Goal: Information Seeking & Learning: Check status

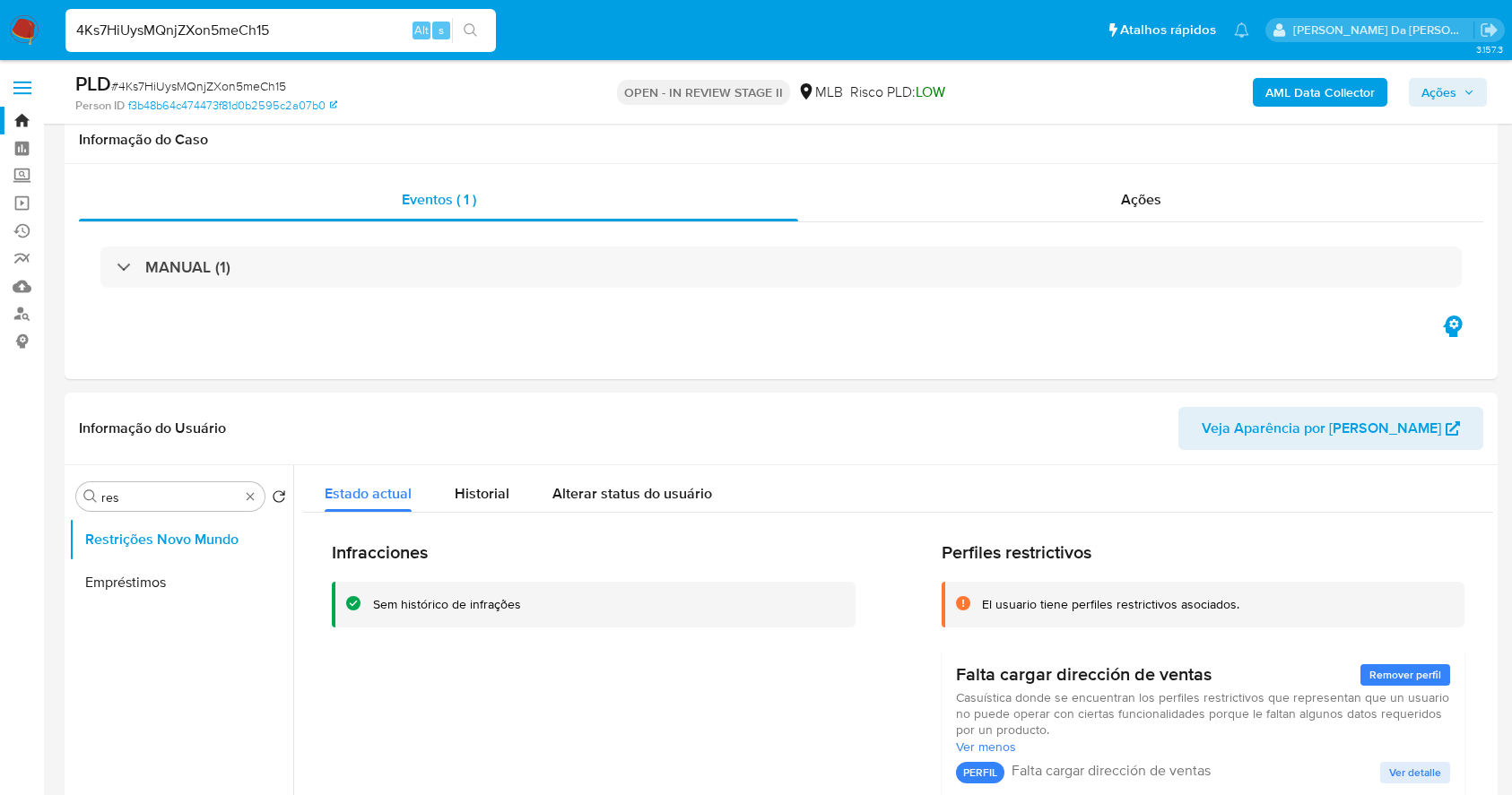
select select "10"
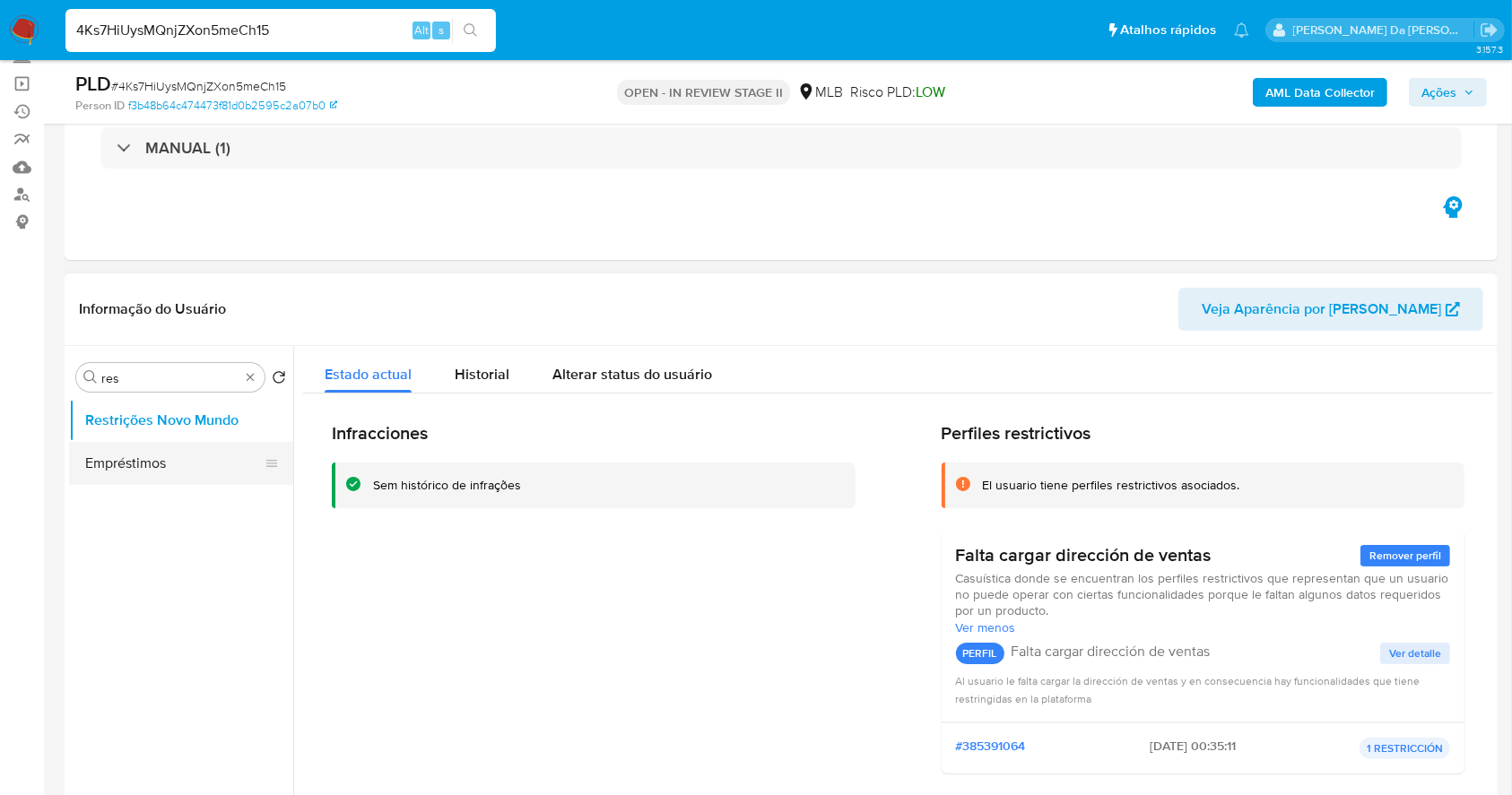
scroll to position [119, 0]
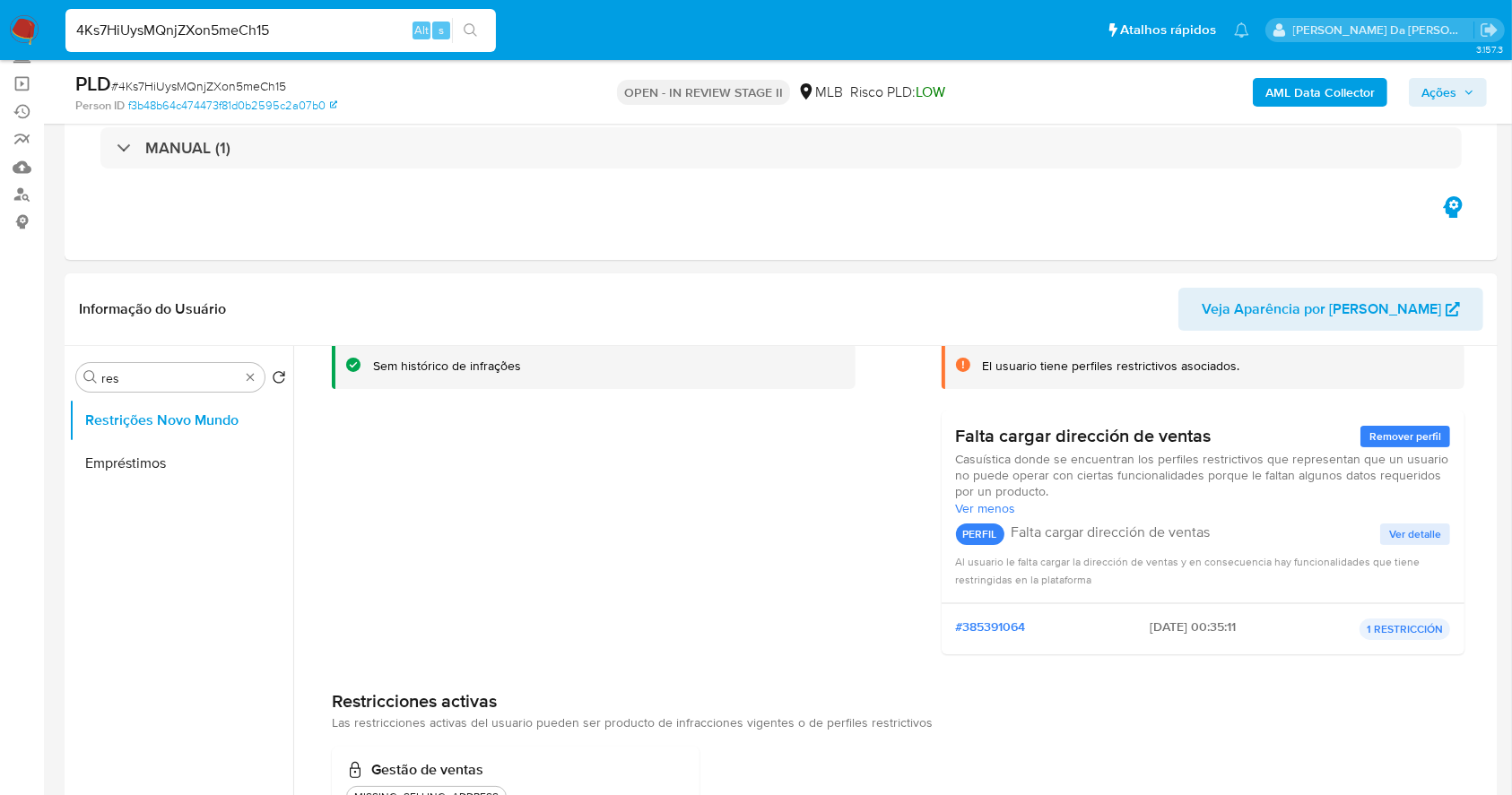
click at [237, 34] on input "4Ks7HiUysMQnjZXon5meCh15" at bounding box center [280, 31] width 430 height 23
paste input "8mpVTclMGpg615gSmRlA7eGH"
type input "8mpVTclMGpg615gSmRlA7eGH"
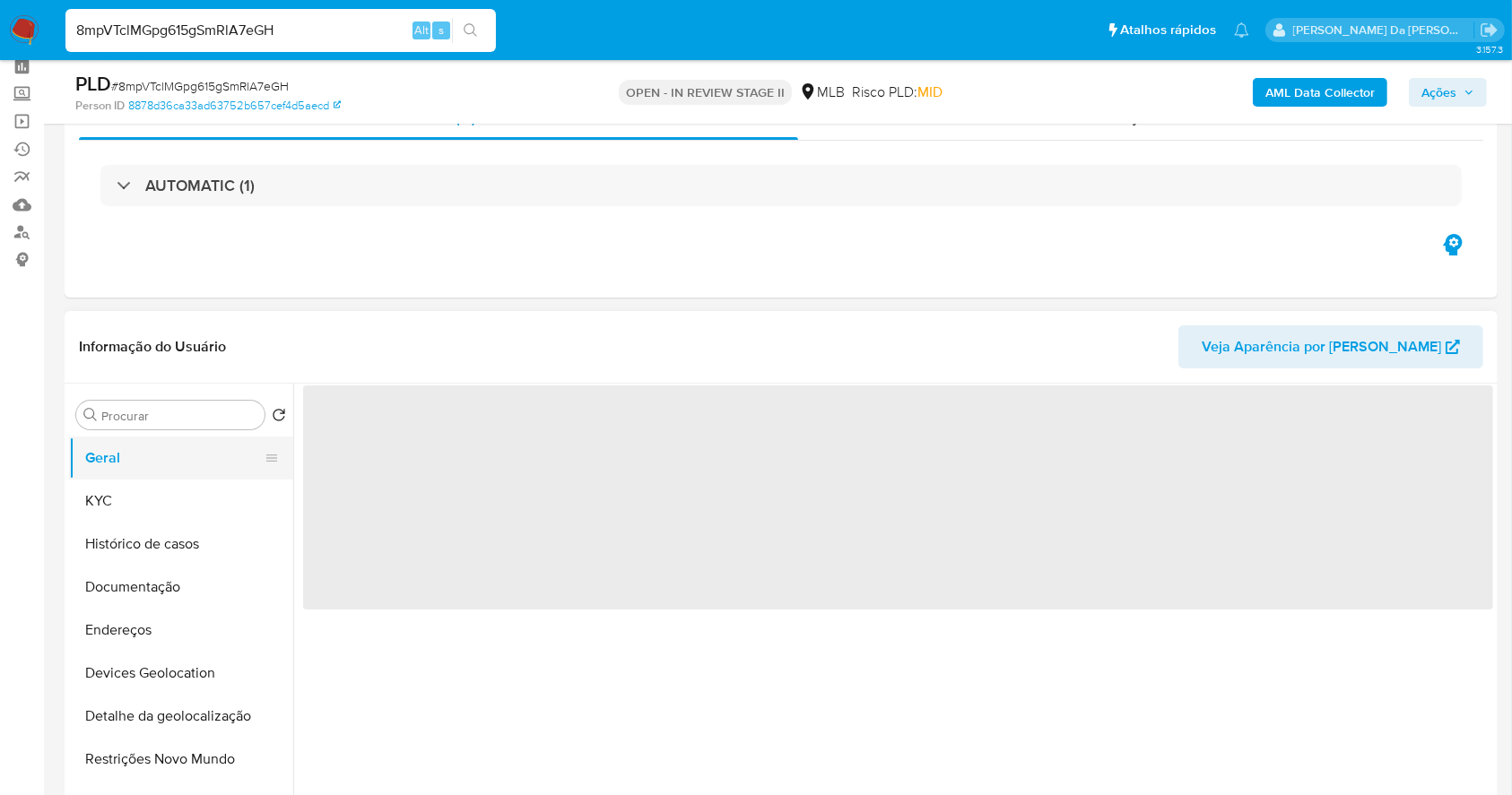
scroll to position [119, 0]
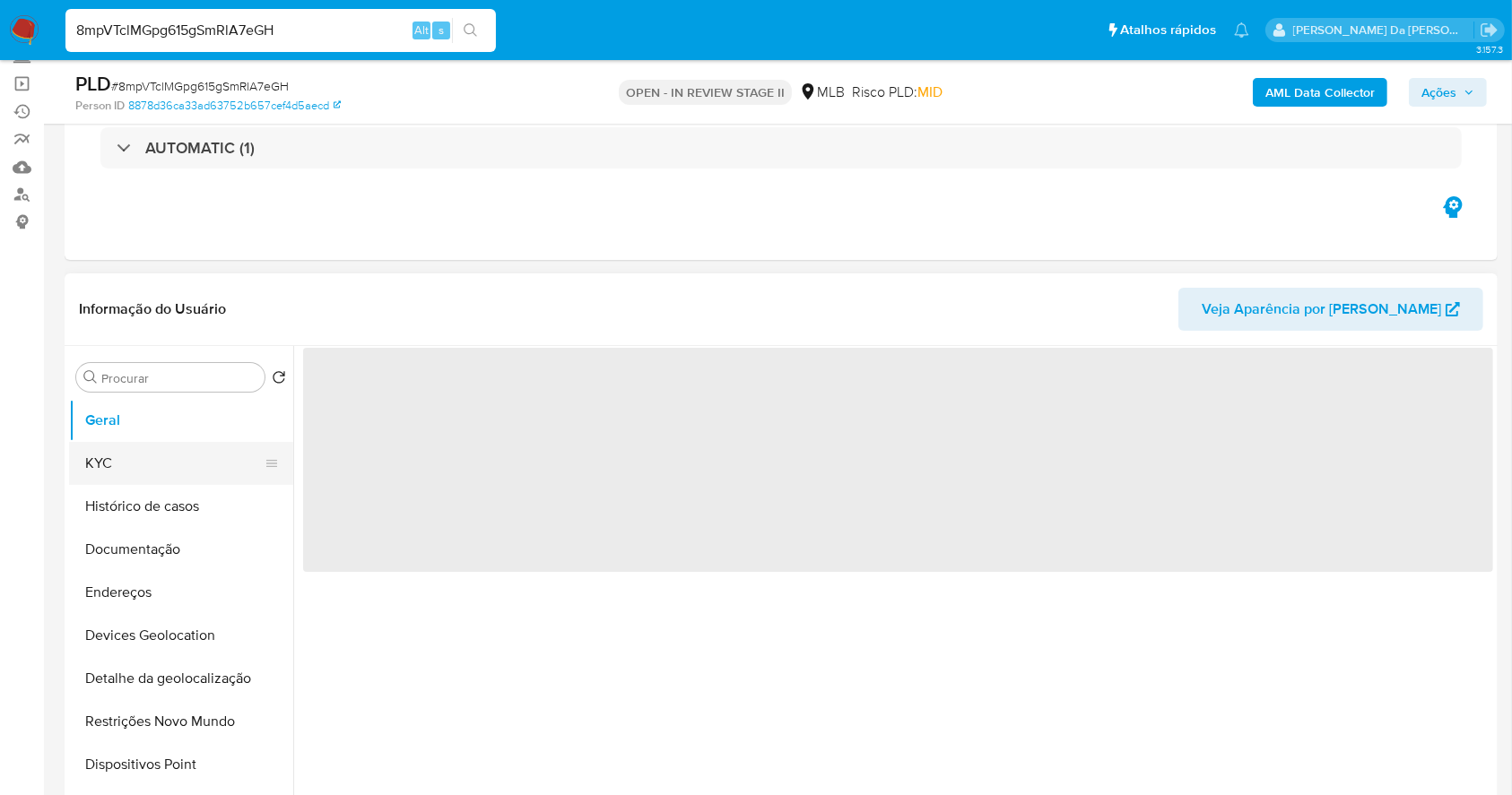
click at [161, 459] on button "KYC" at bounding box center [174, 463] width 210 height 43
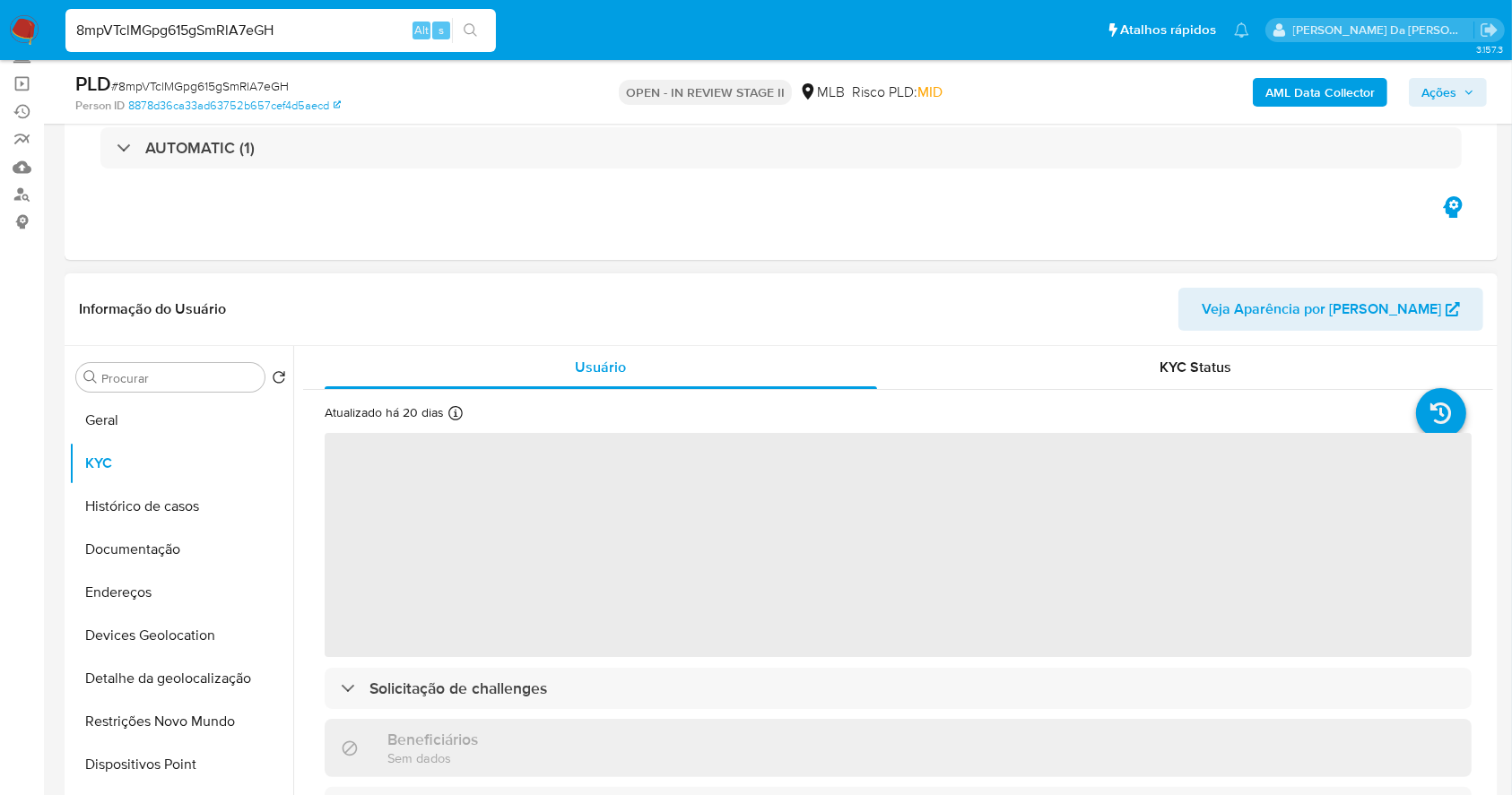
select select "10"
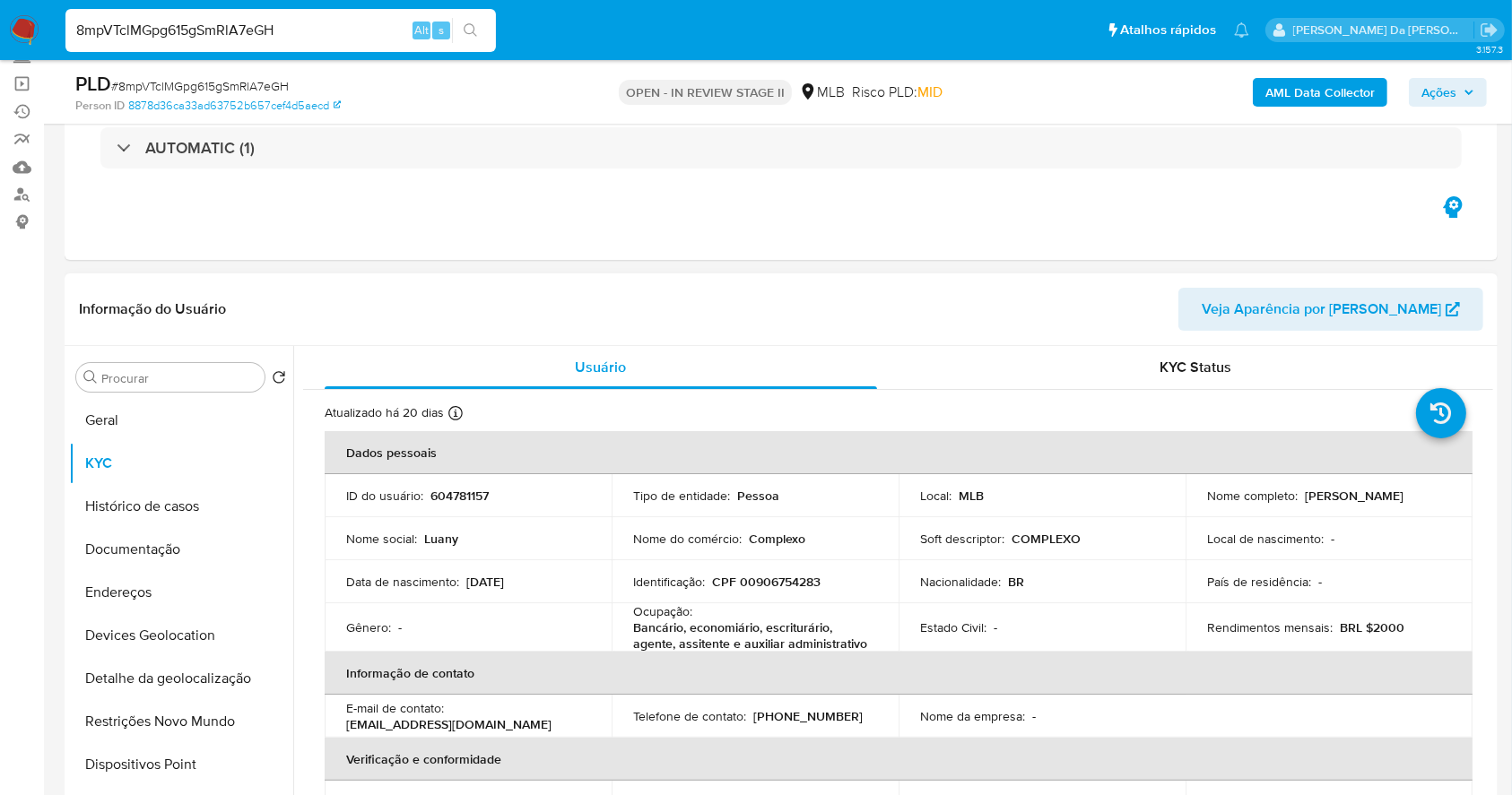
click at [788, 541] on p "Complexo" at bounding box center [777, 539] width 57 height 16
copy div "Nome do comércio : Complexo"
click at [137, 535] on button "Documentação" at bounding box center [174, 549] width 210 height 43
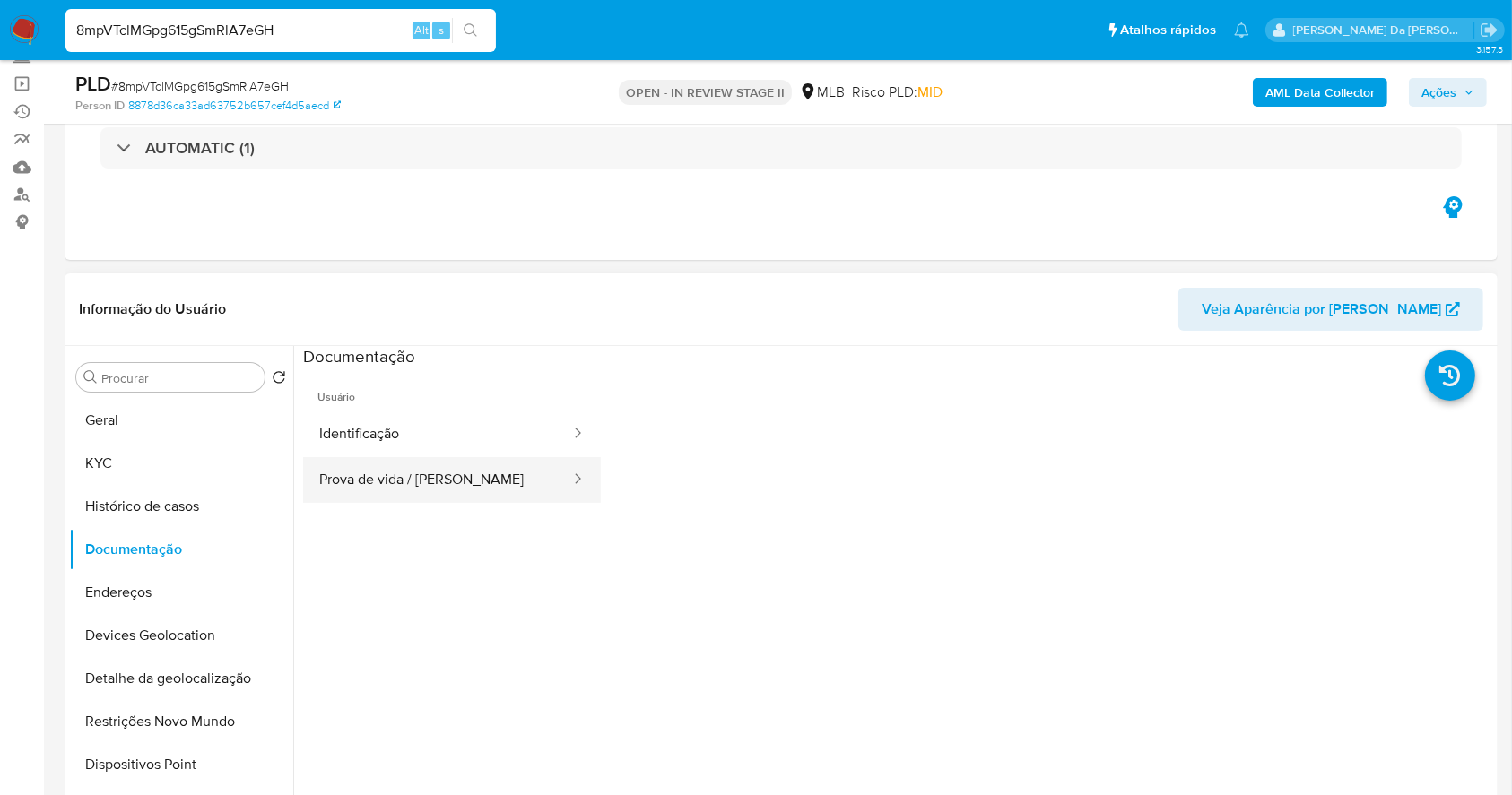
click at [419, 479] on button "Prova de vida / Selfie" at bounding box center [438, 480] width 269 height 46
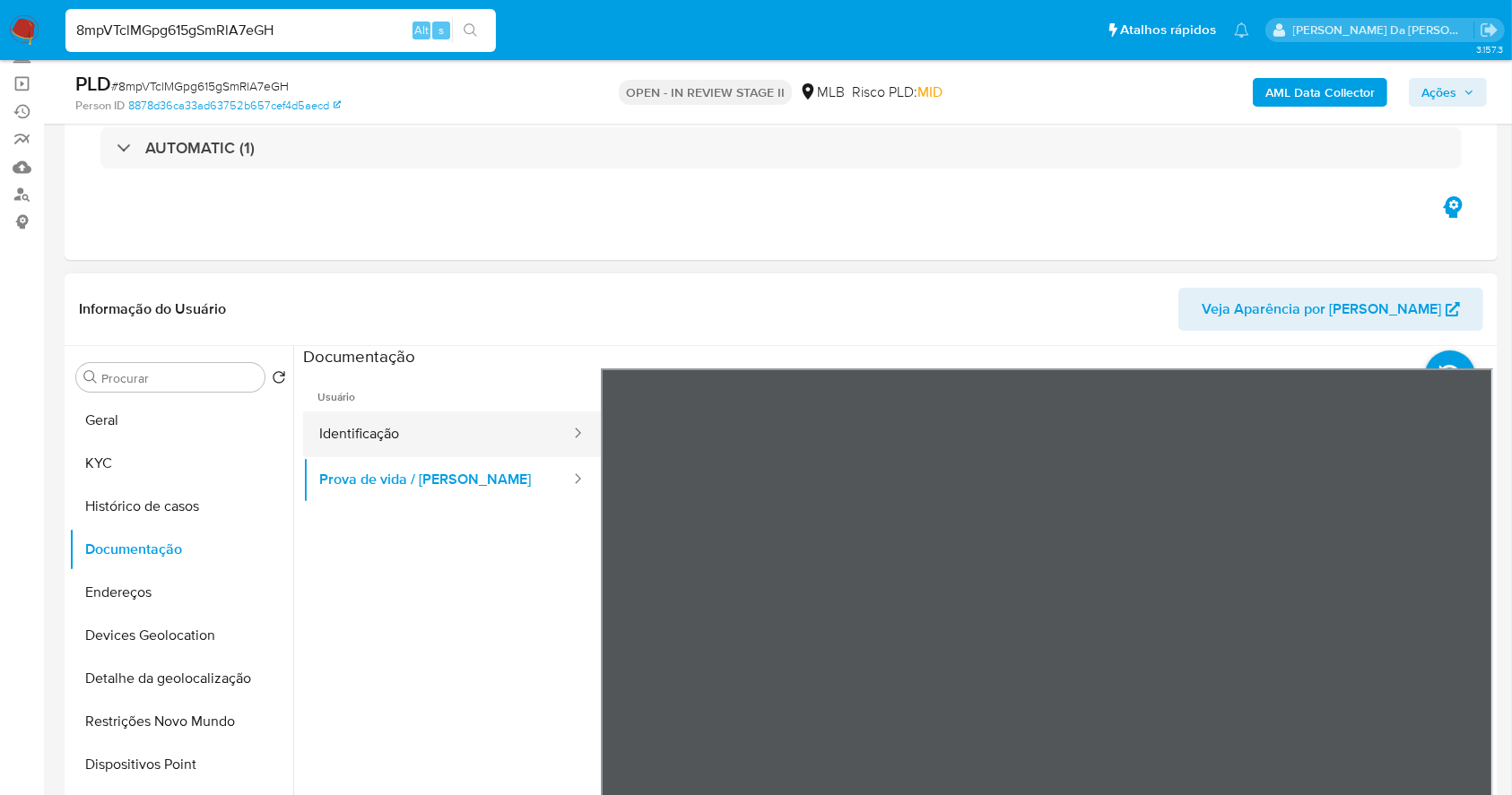
click at [362, 454] on button "Identificação" at bounding box center [438, 435] width 269 height 46
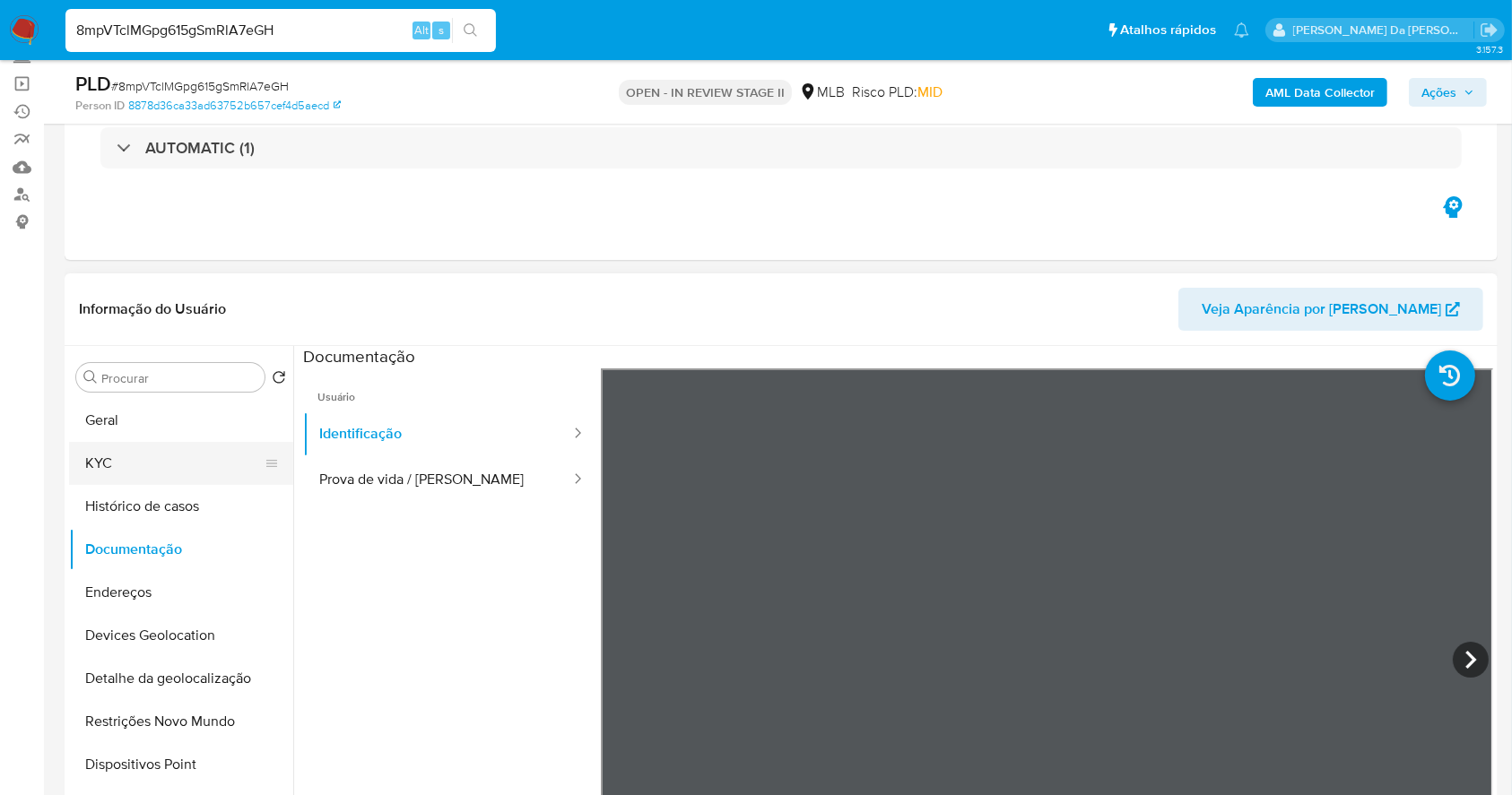
click at [153, 455] on button "KYC" at bounding box center [174, 463] width 210 height 43
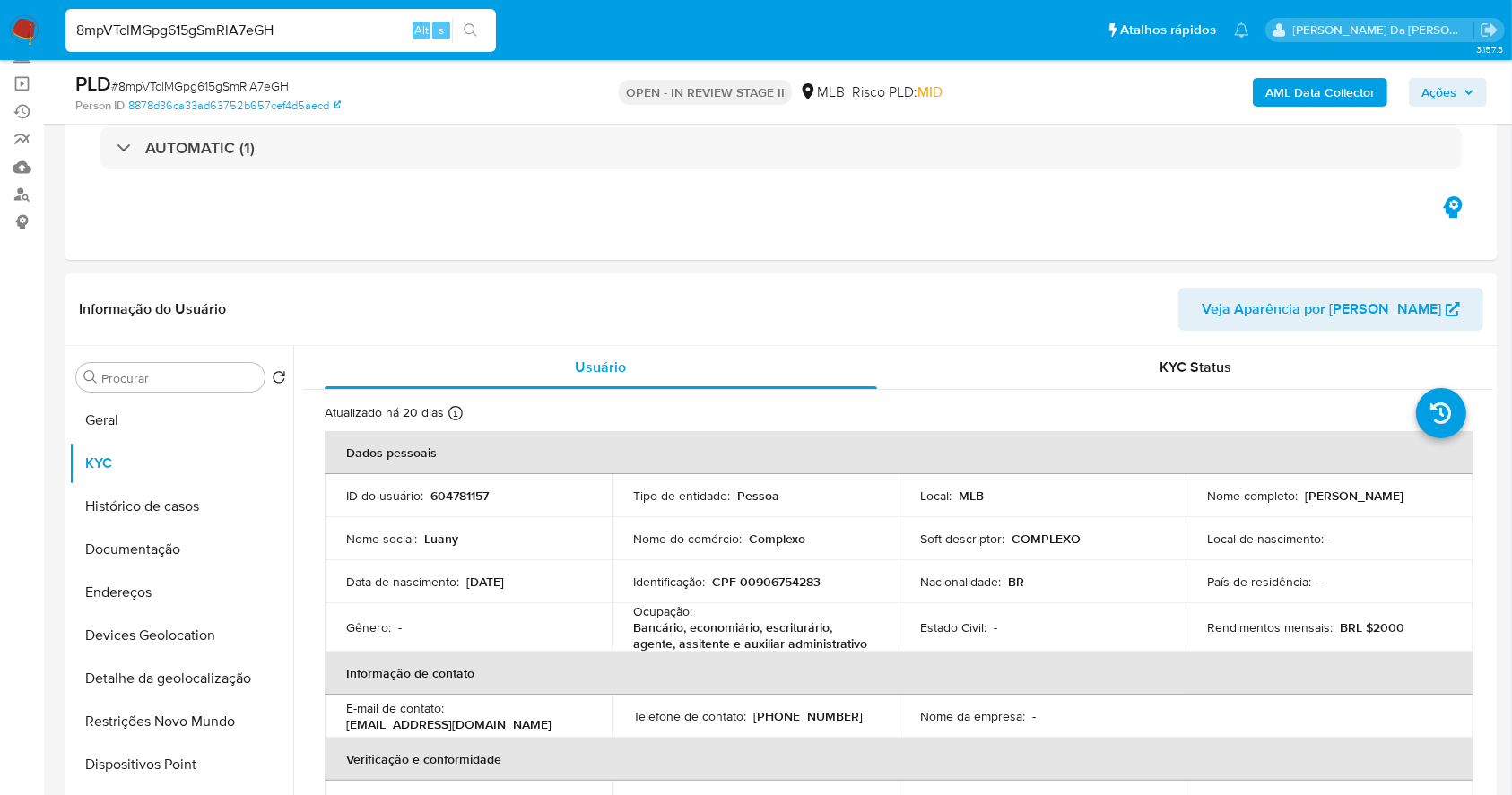
click at [147, 38] on input "8mpVTclMGpg615gSmRlA7eGH" at bounding box center [280, 31] width 430 height 23
click at [149, 37] on input "8mpVTclMGpg615gSmRlA7eGH" at bounding box center [280, 31] width 430 height 23
paste input "8Pp8iaagWjqiyEmrW6Ozfvx"
type input "88Pp8iaagWjqiyEmrW6Ozfvx"
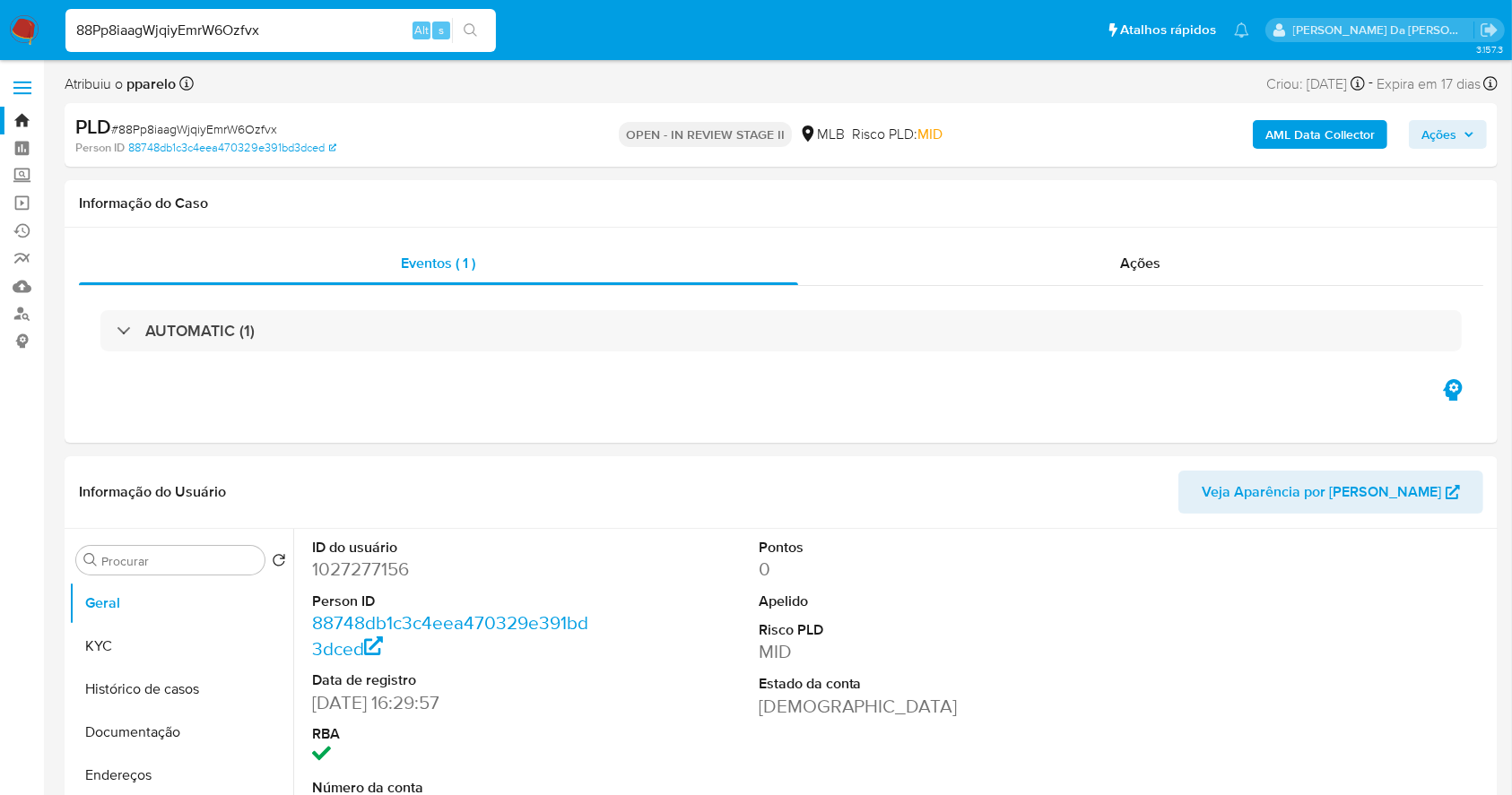
select select "10"
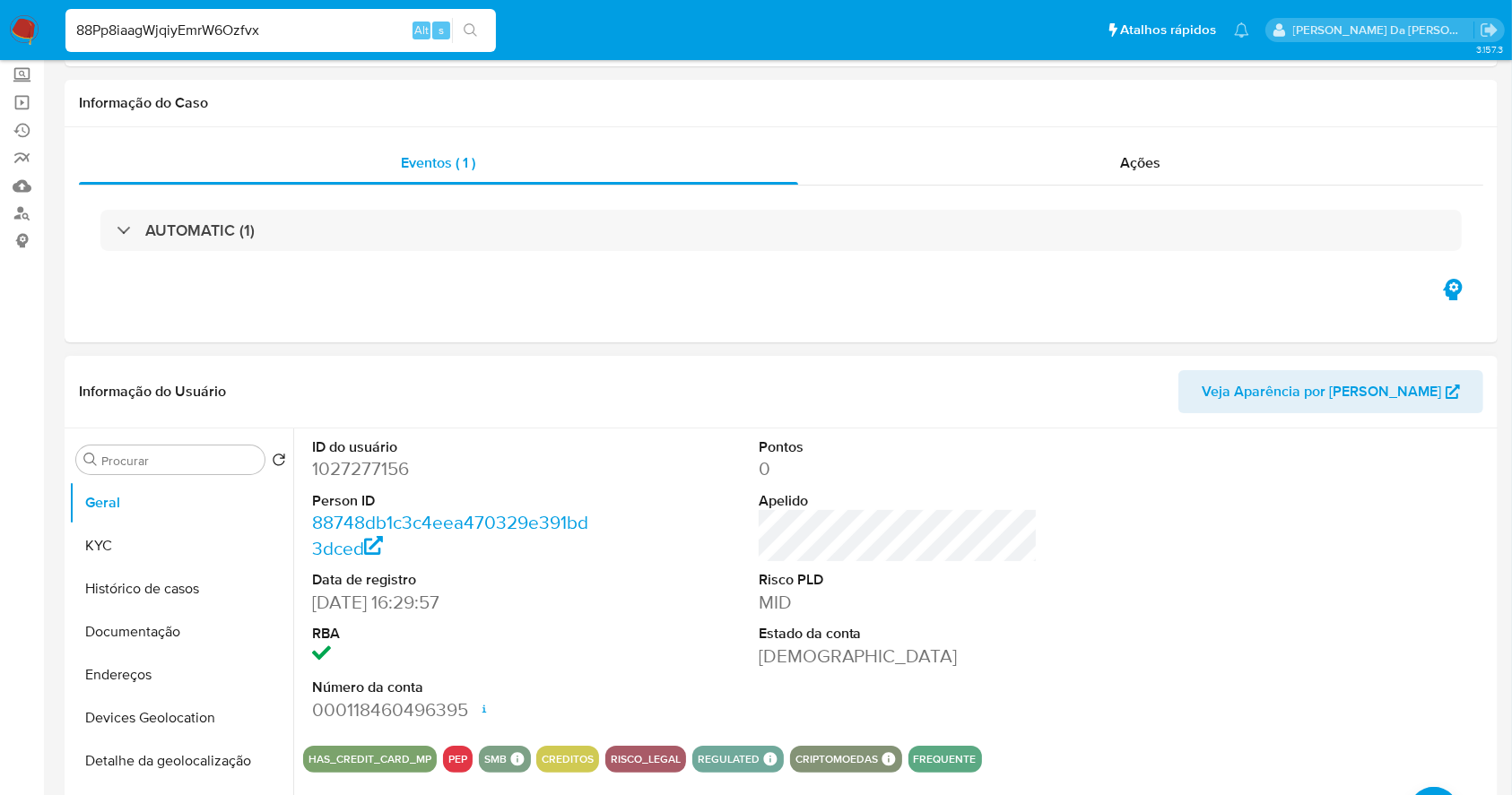
scroll to position [238, 0]
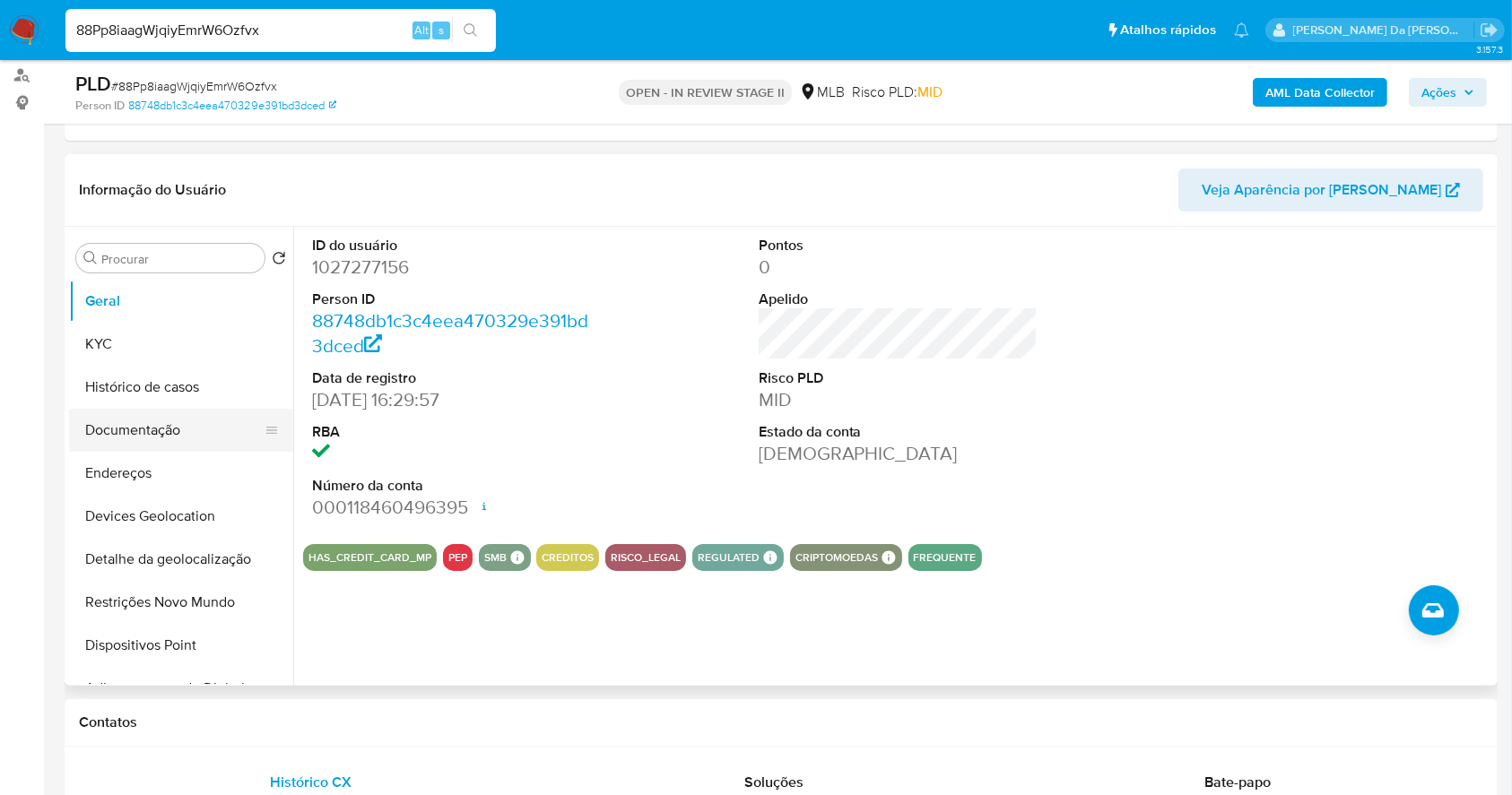
click at [156, 424] on button "Documentação" at bounding box center [174, 430] width 210 height 43
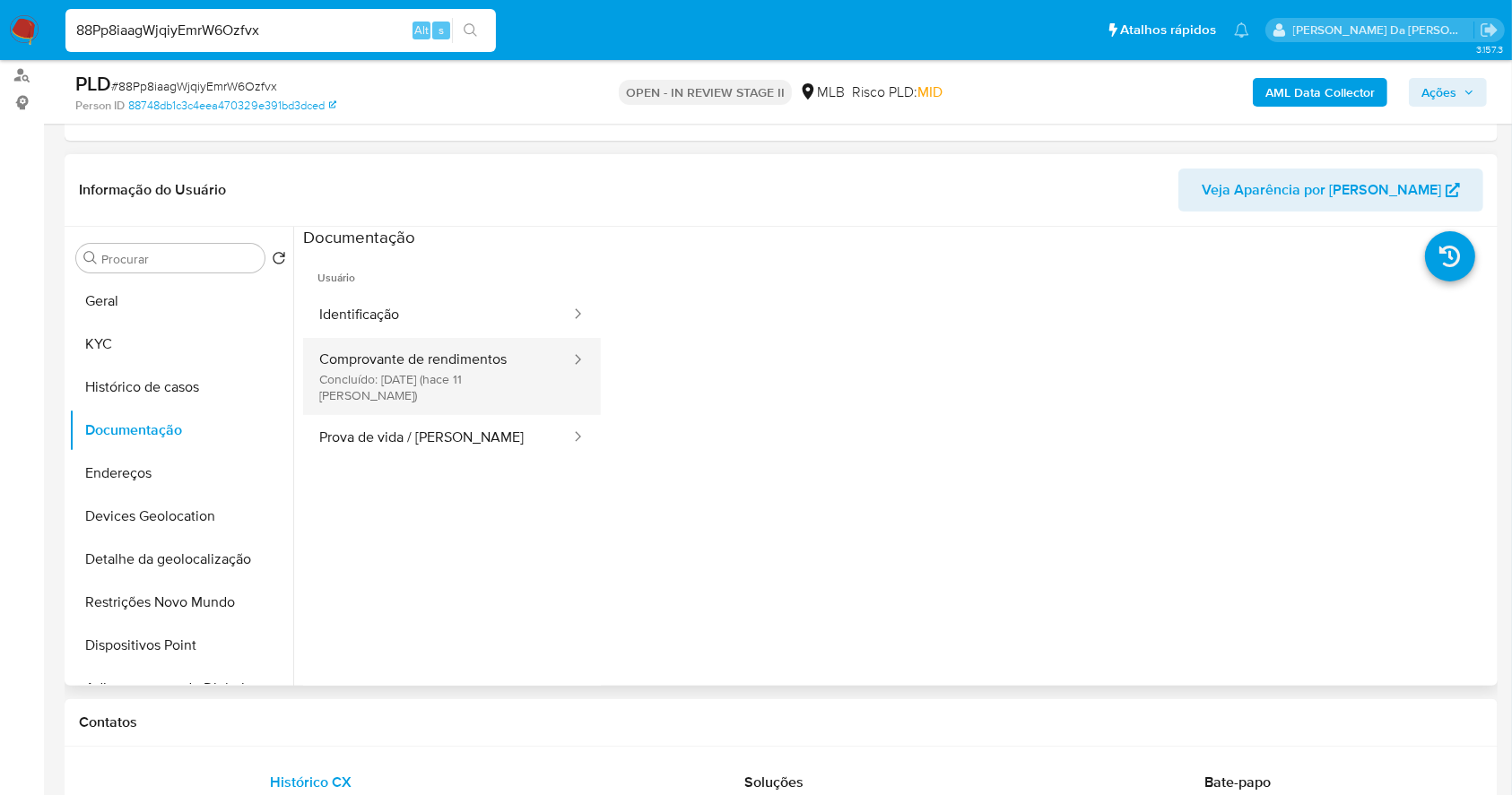
click at [398, 352] on button "Comprovante de rendimentos Concluído: 28/08/2025 (hace 11 días)" at bounding box center [438, 376] width 269 height 77
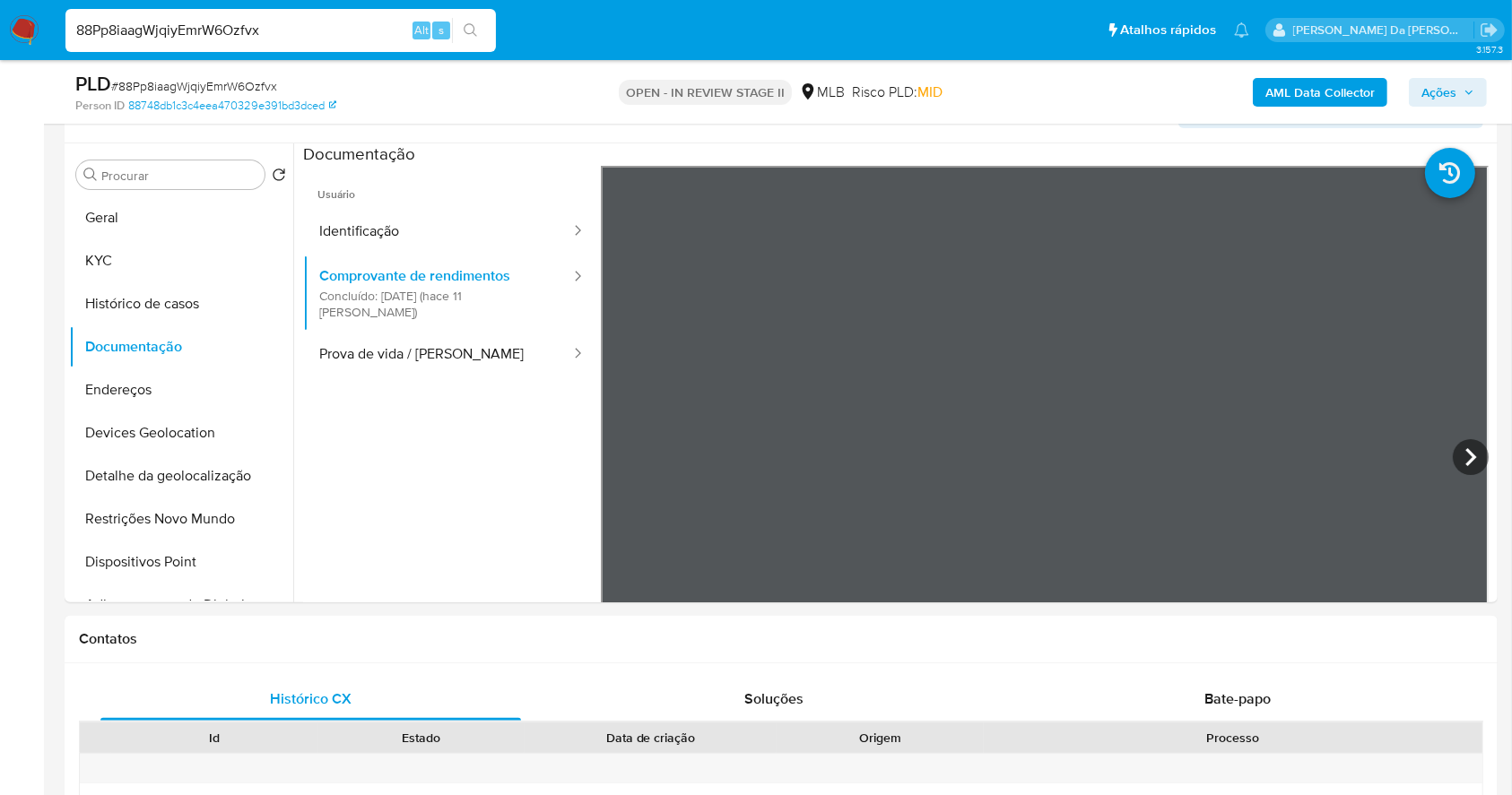
scroll to position [359, 0]
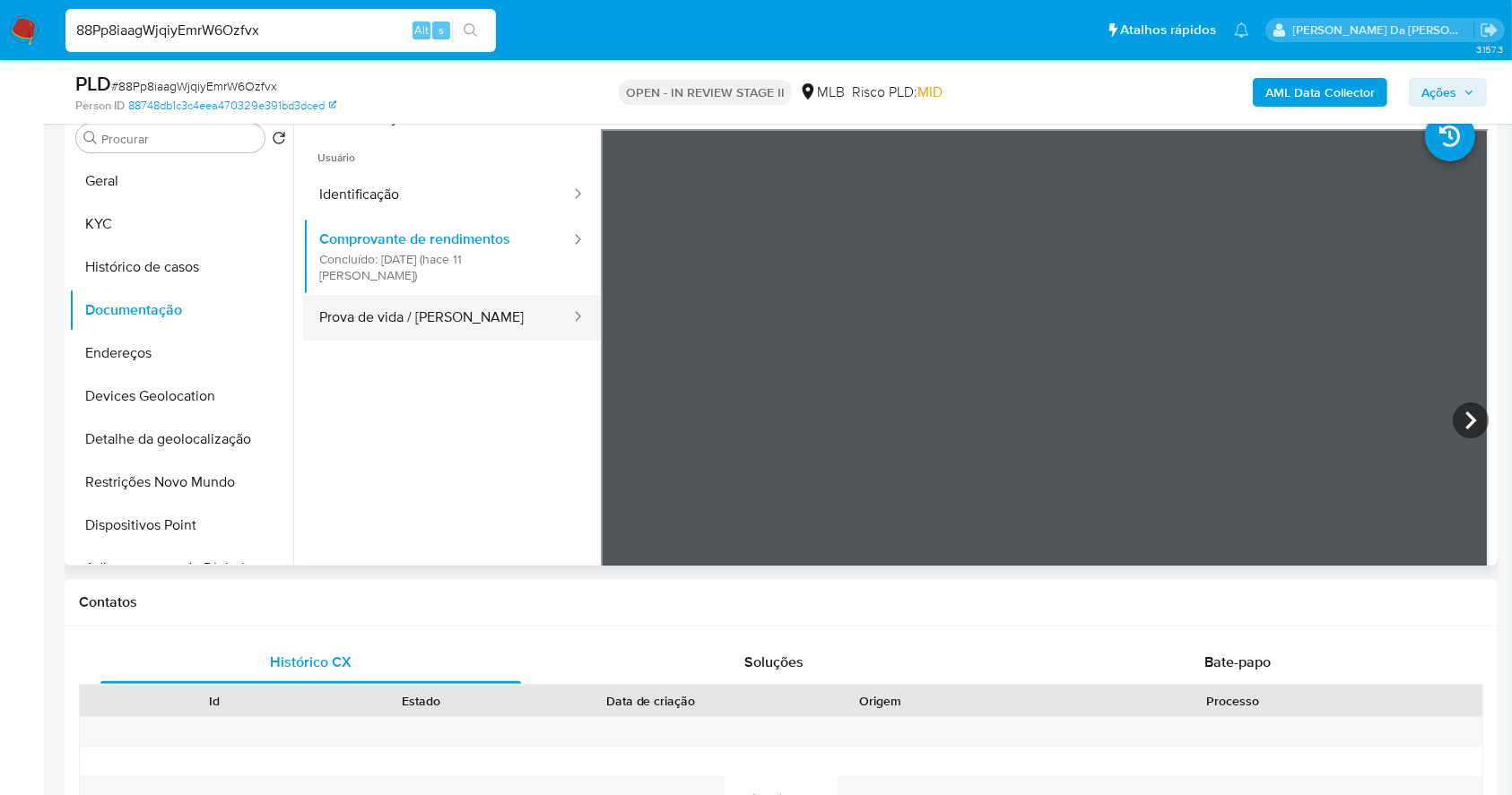
click at [442, 309] on button "Prova de vida / Selfie" at bounding box center [438, 318] width 269 height 46
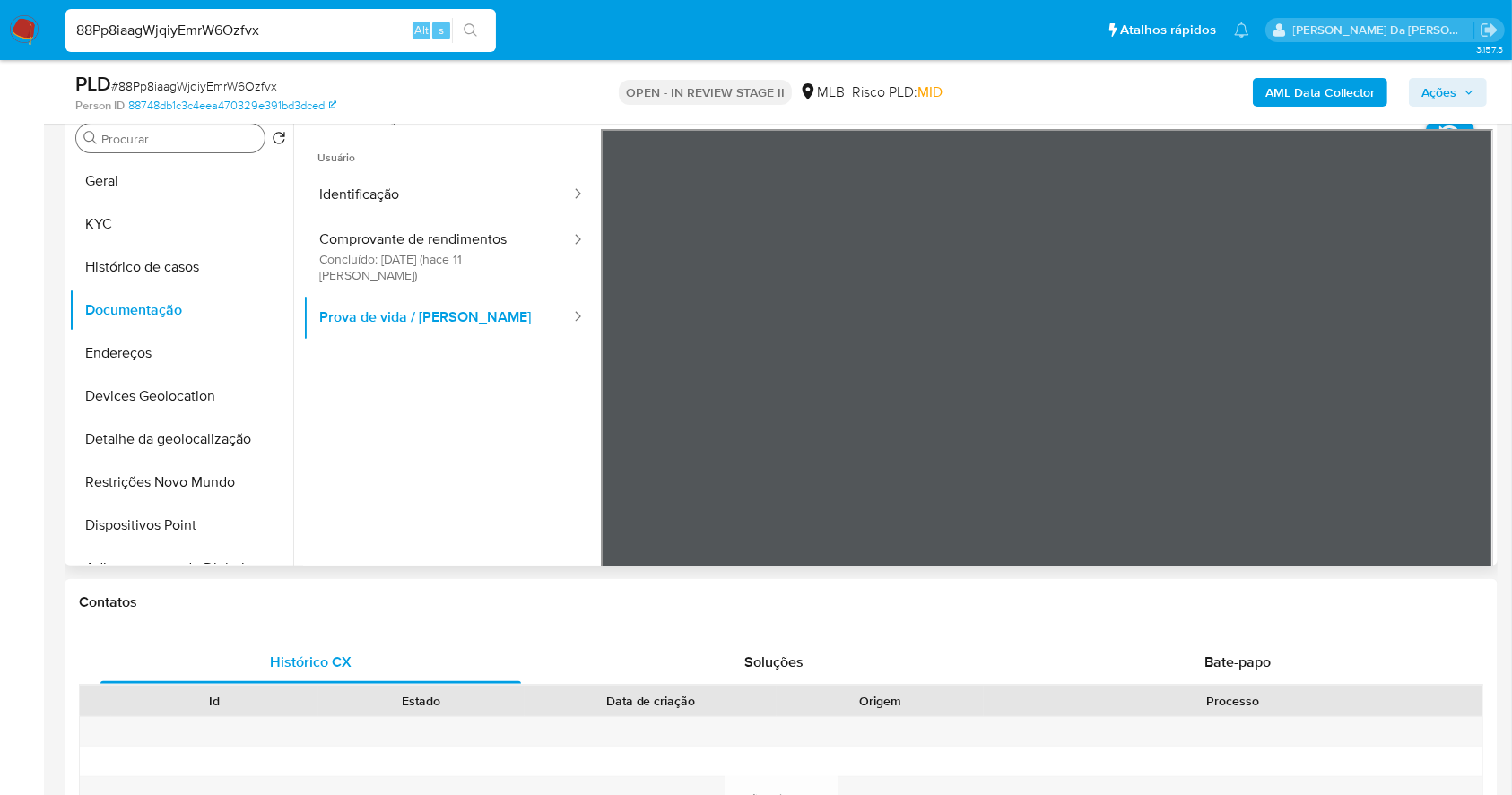
click at [200, 145] on input "Procurar" at bounding box center [180, 138] width 156 height 16
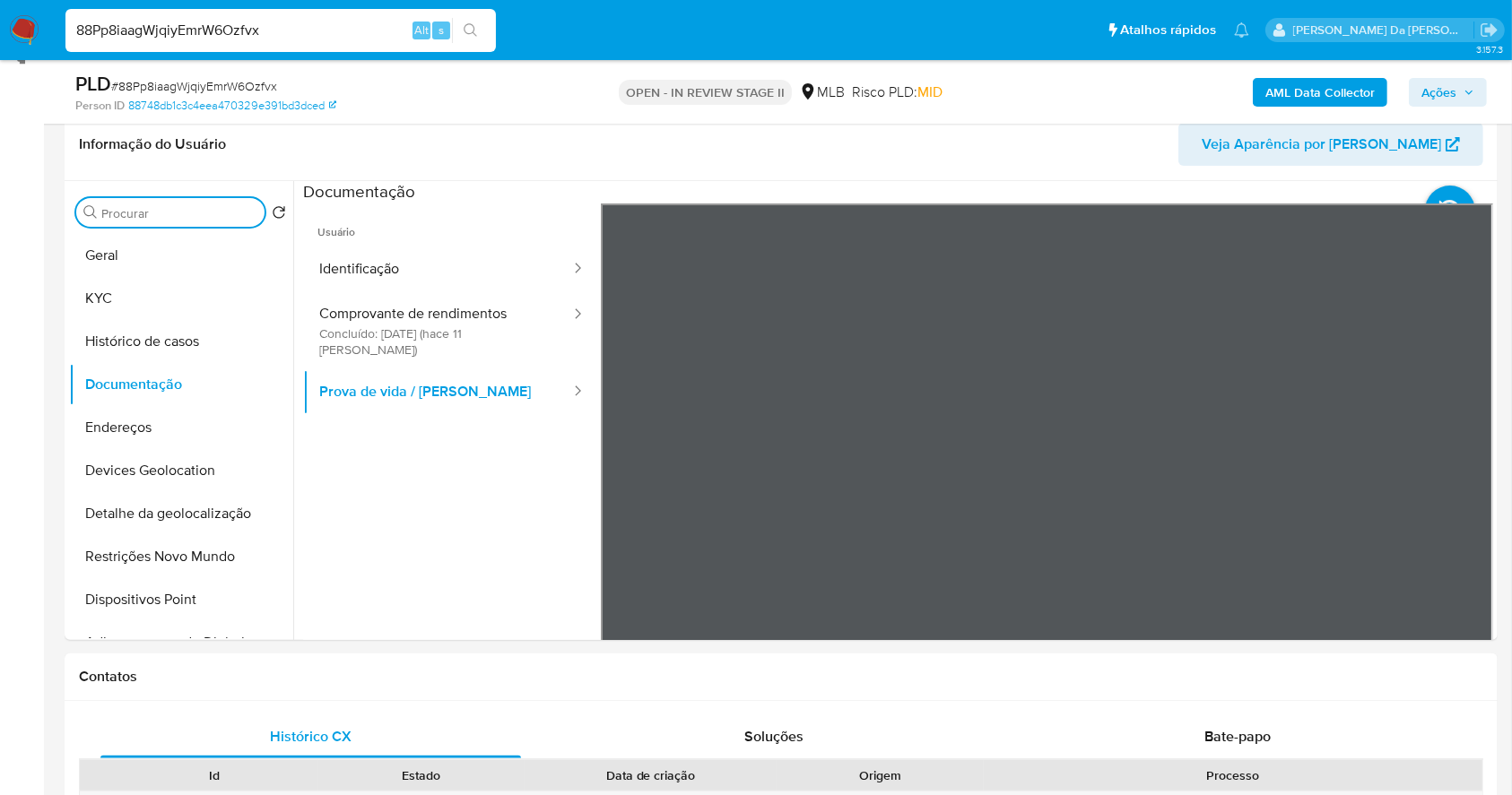
scroll to position [0, 0]
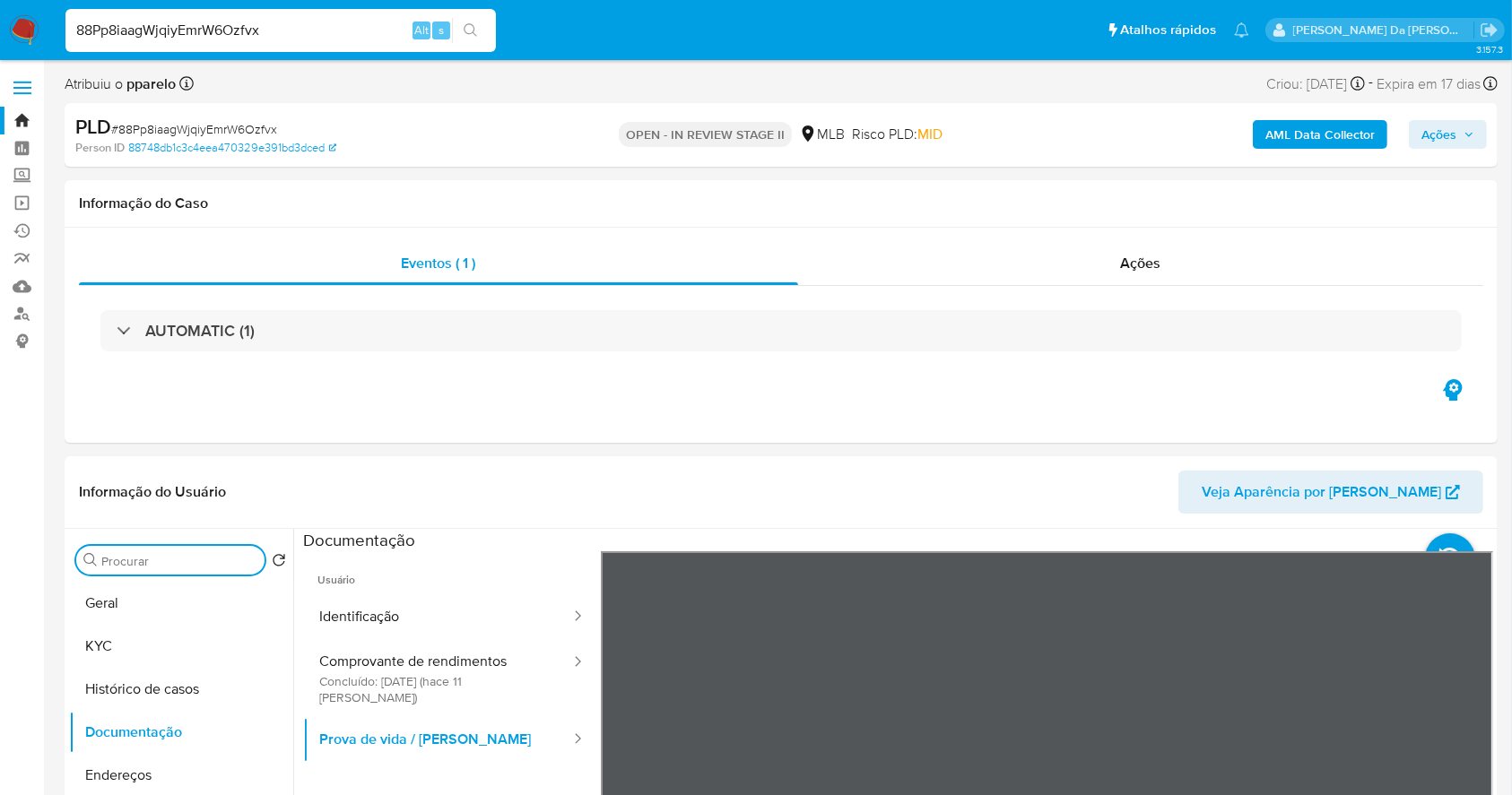
click at [218, 54] on div "88Pp8iaagWjqiyEmrW6Ozfvx Alt s" at bounding box center [280, 31] width 430 height 50
click at [223, 34] on input "88Pp8iaagWjqiyEmrW6Ozfvx" at bounding box center [280, 31] width 430 height 23
paste input "UsnpZWjY84R76SzxWlFtx2is"
type input "UsnpZWjY84R76SzxWlFtx2is"
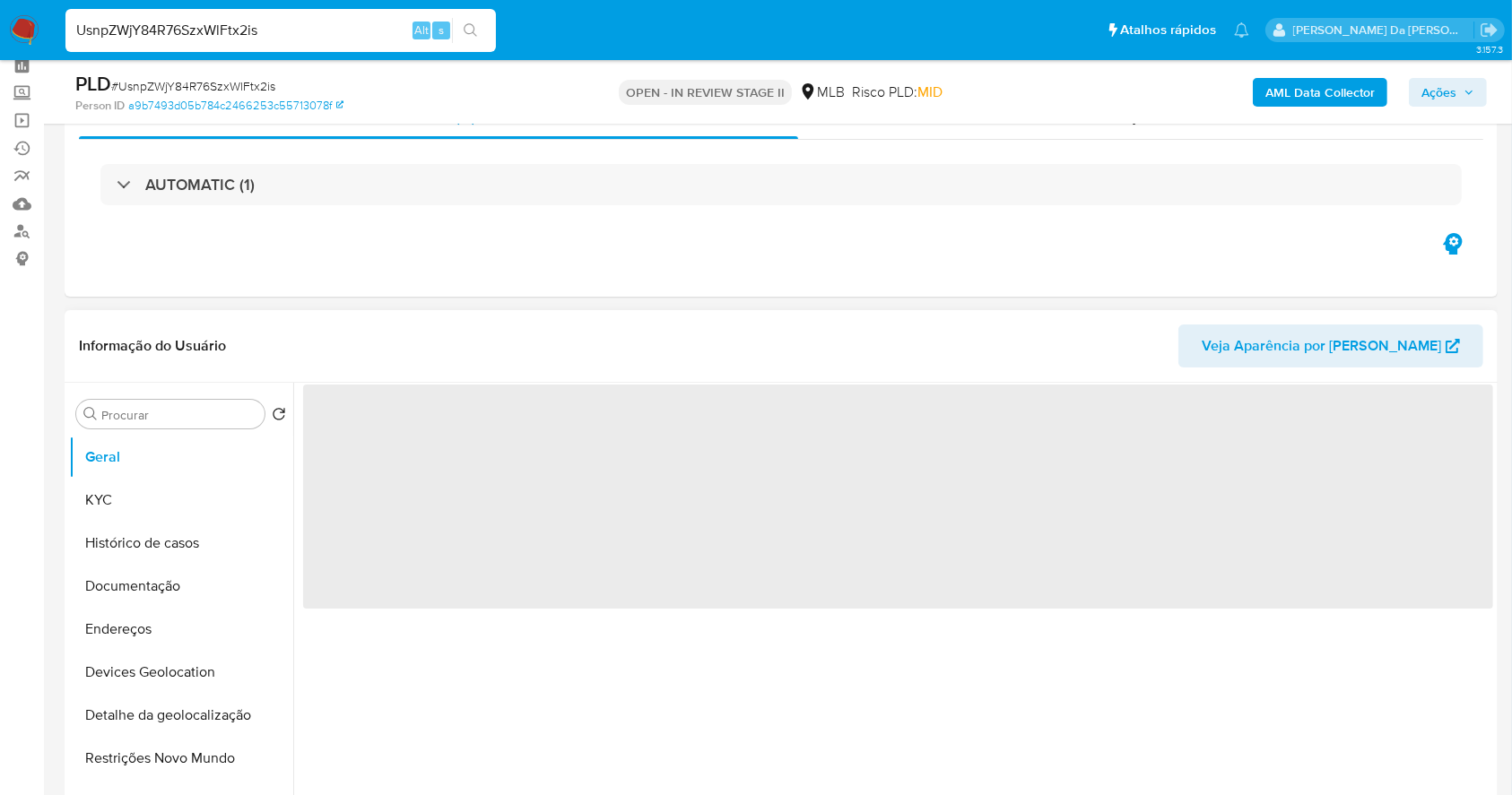
scroll to position [119, 0]
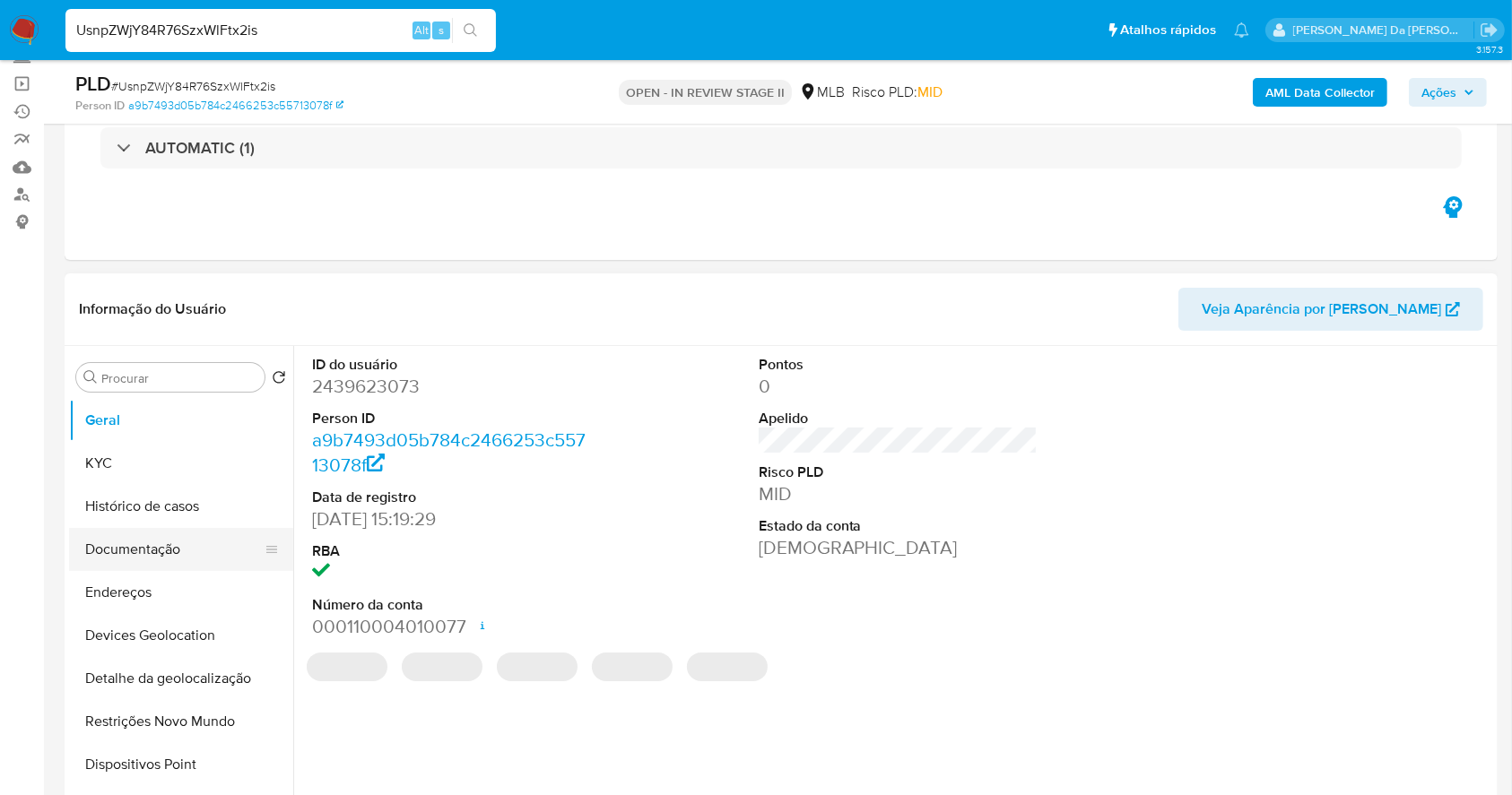
click at [157, 559] on button "Documentação" at bounding box center [174, 549] width 210 height 43
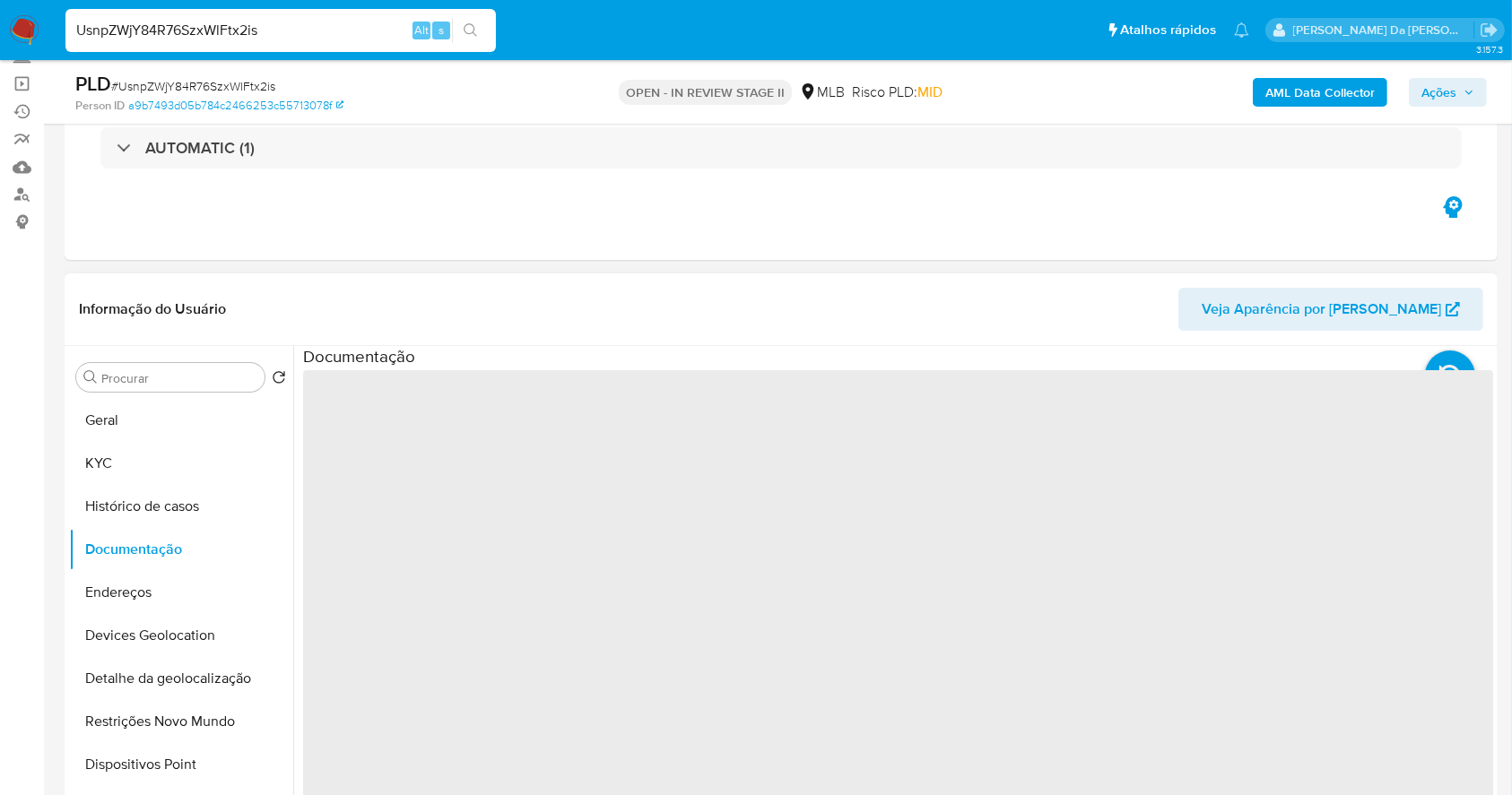
select select "10"
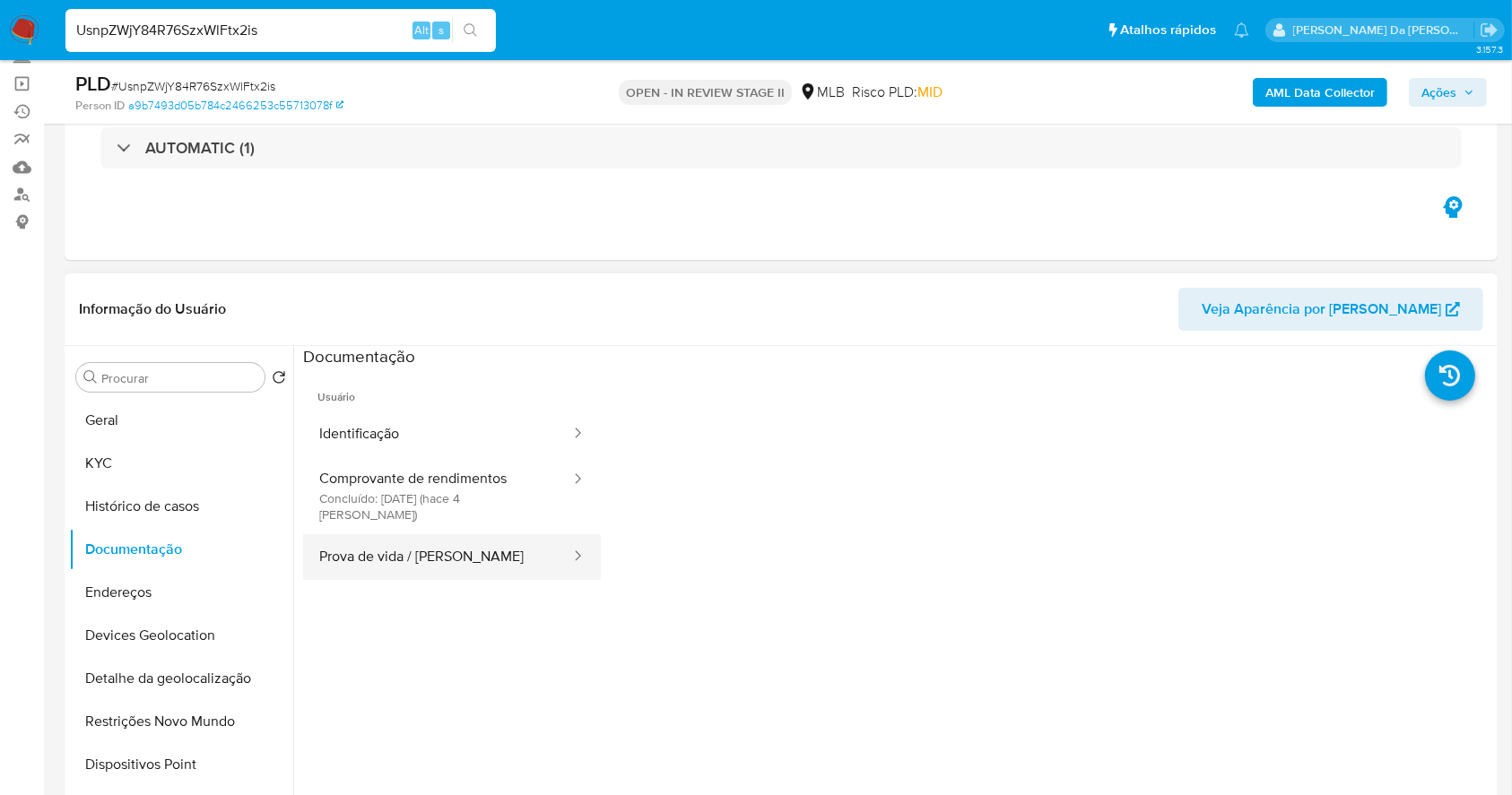
click at [456, 544] on button "Prova de vida / Selfie" at bounding box center [438, 558] width 269 height 46
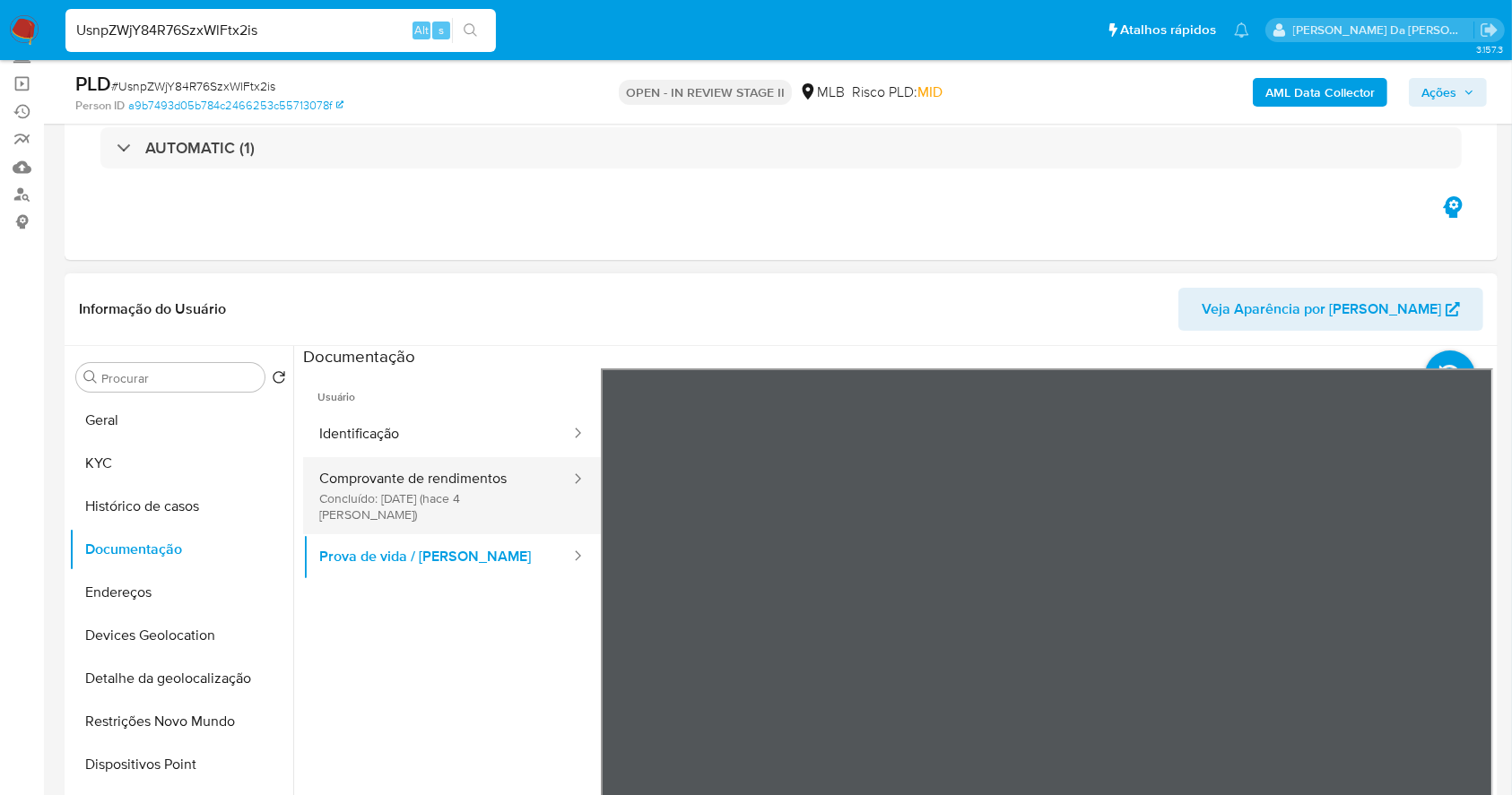
click at [474, 476] on button "Comprovante de rendimentos Concluído: 04/09/2025 (hace 4 días)" at bounding box center [438, 495] width 269 height 77
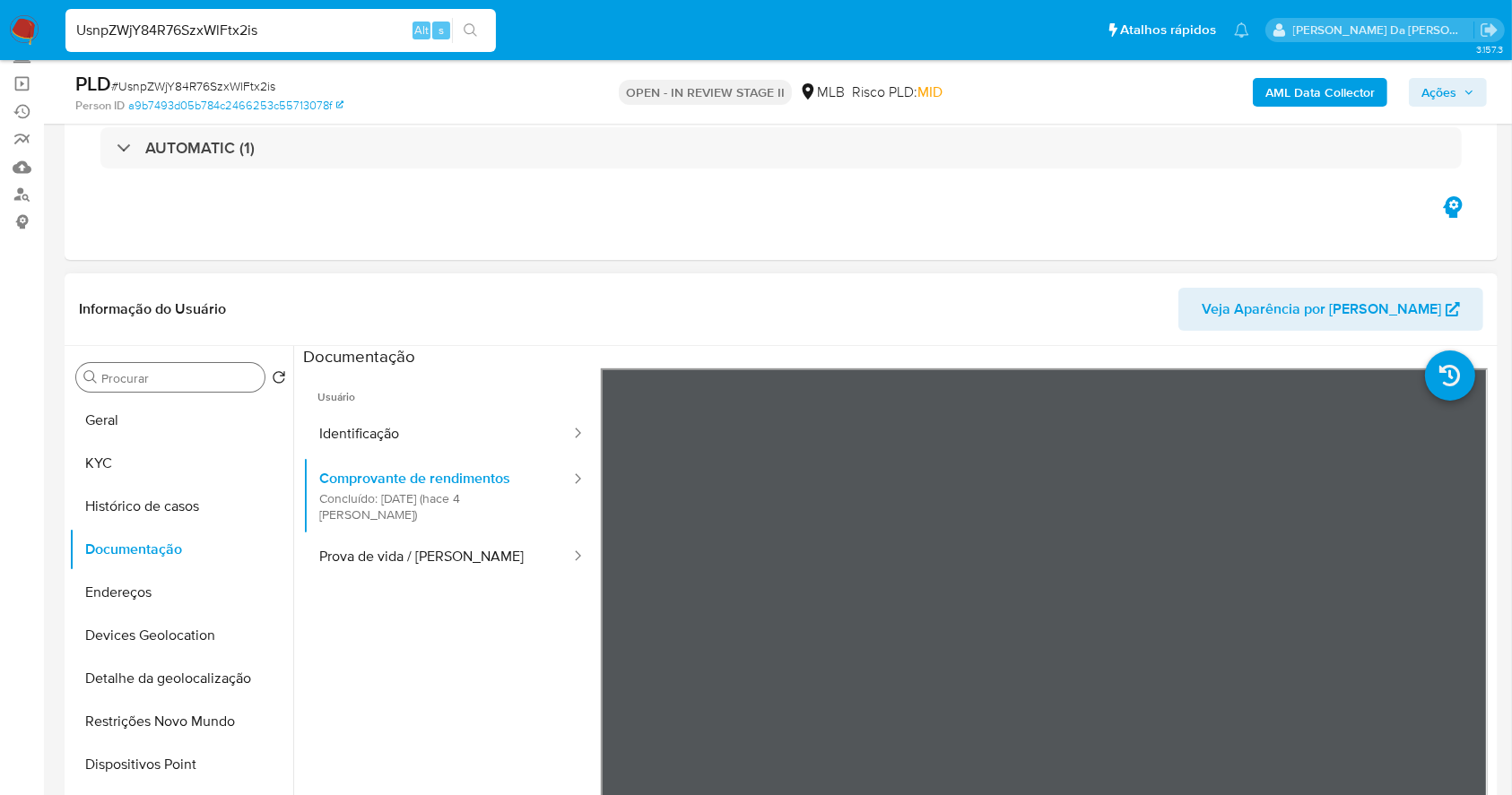
click at [140, 384] on input "Procurar" at bounding box center [180, 378] width 156 height 16
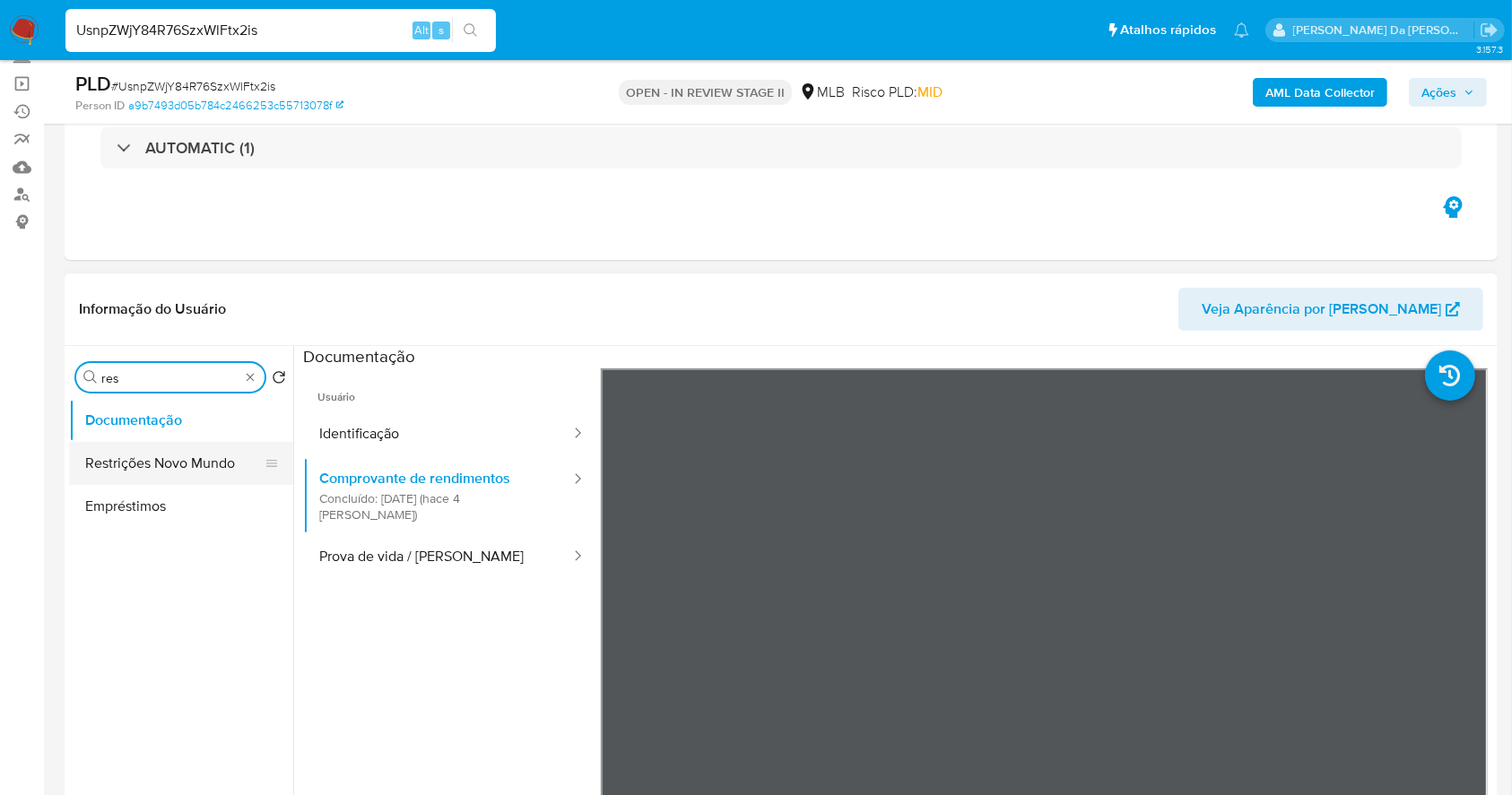
type input "res"
click at [159, 457] on button "Restrições Novo Mundo" at bounding box center [174, 463] width 210 height 43
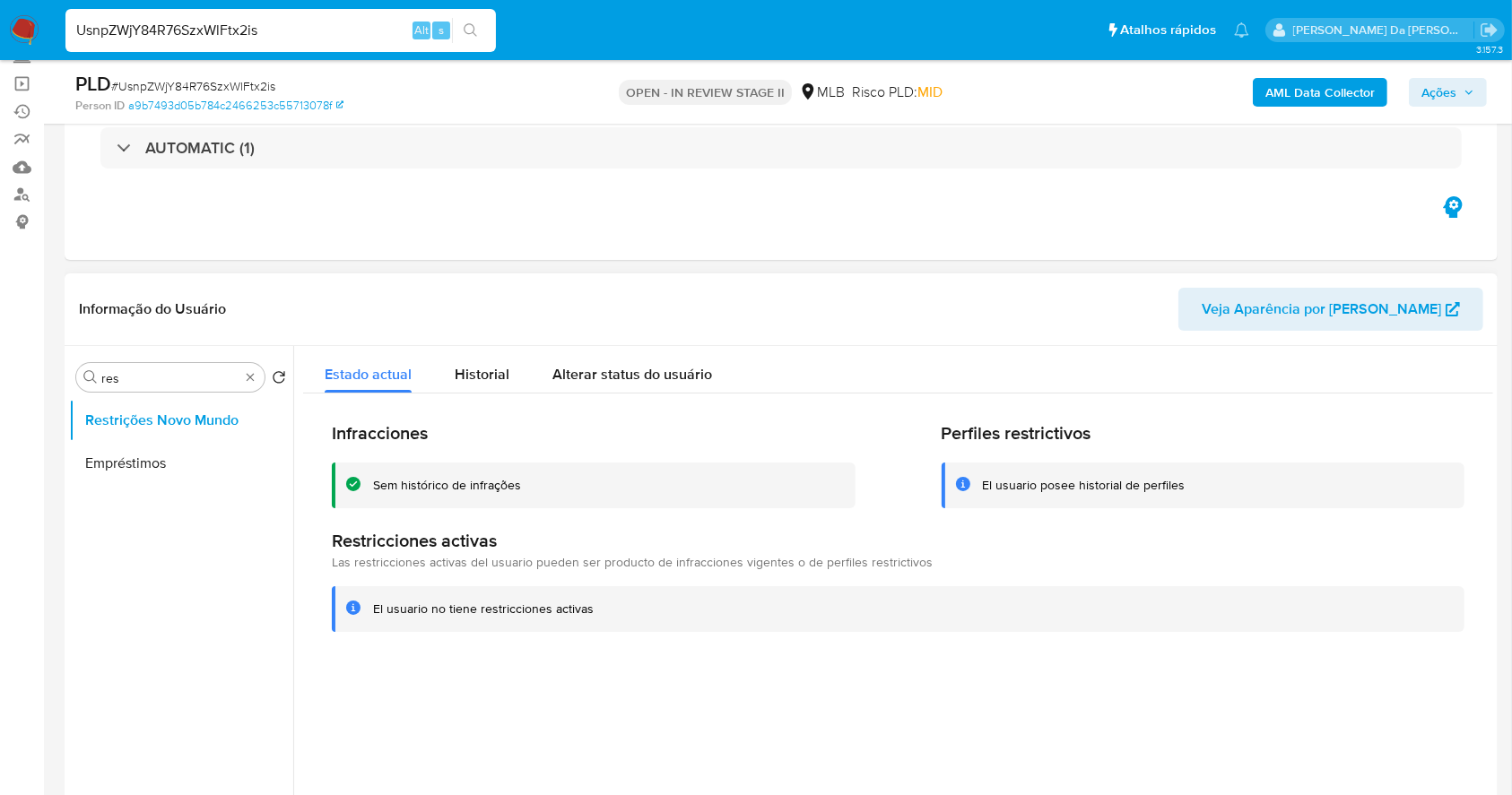
click at [473, 403] on div "Infracciones Sem histórico de infrações Perfiles restrictivos El usuario posee …" at bounding box center [898, 526] width 1190 height 266
click at [258, 359] on div "Procurar res Retornar ao pedido padrão Restrições Novo Mundo Empréstimos" at bounding box center [181, 576] width 224 height 456
drag, startPoint x: 253, startPoint y: 373, endPoint x: 230, endPoint y: 389, distance: 28.0
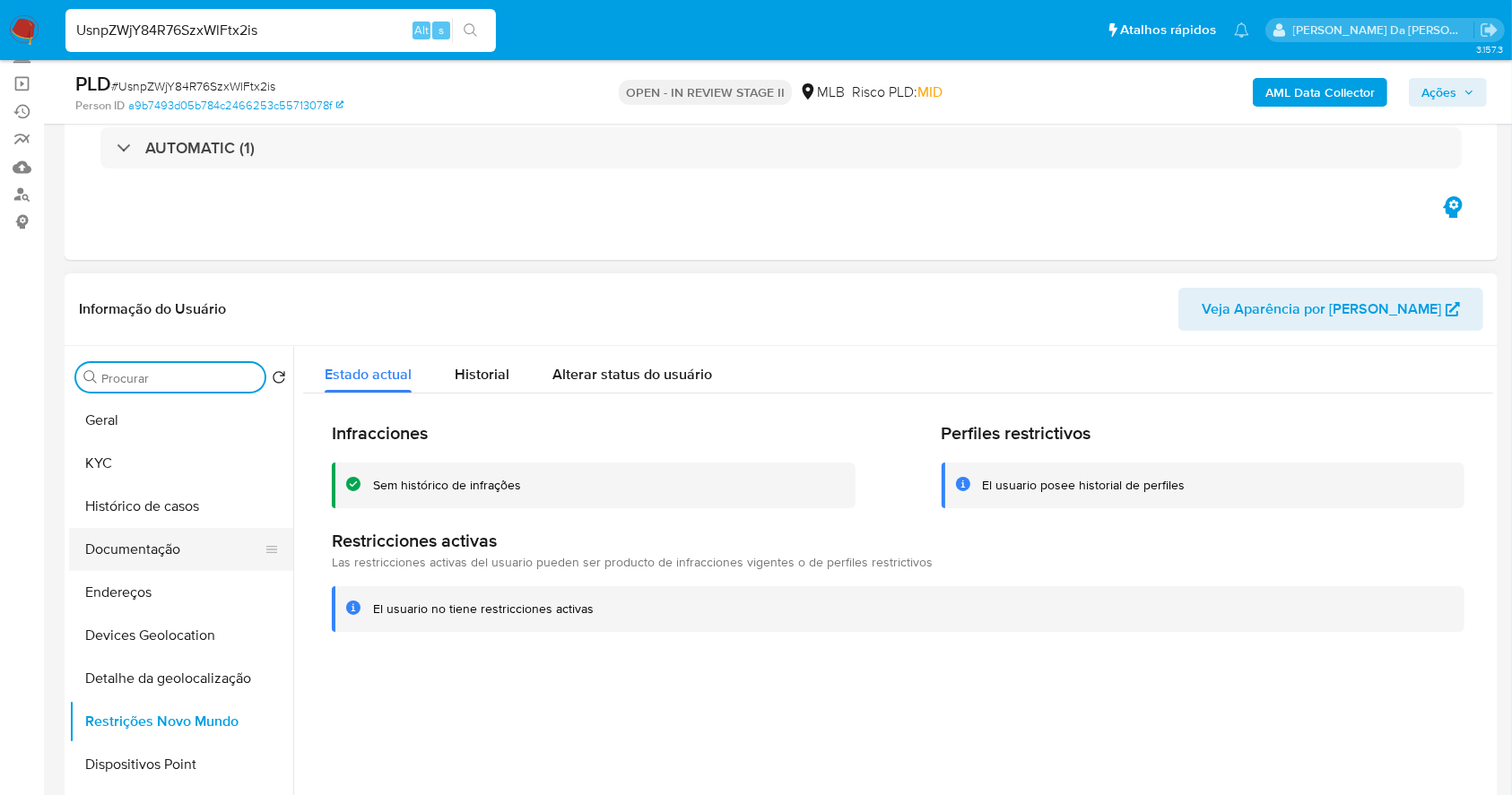
click at [130, 559] on button "Documentação" at bounding box center [174, 549] width 210 height 43
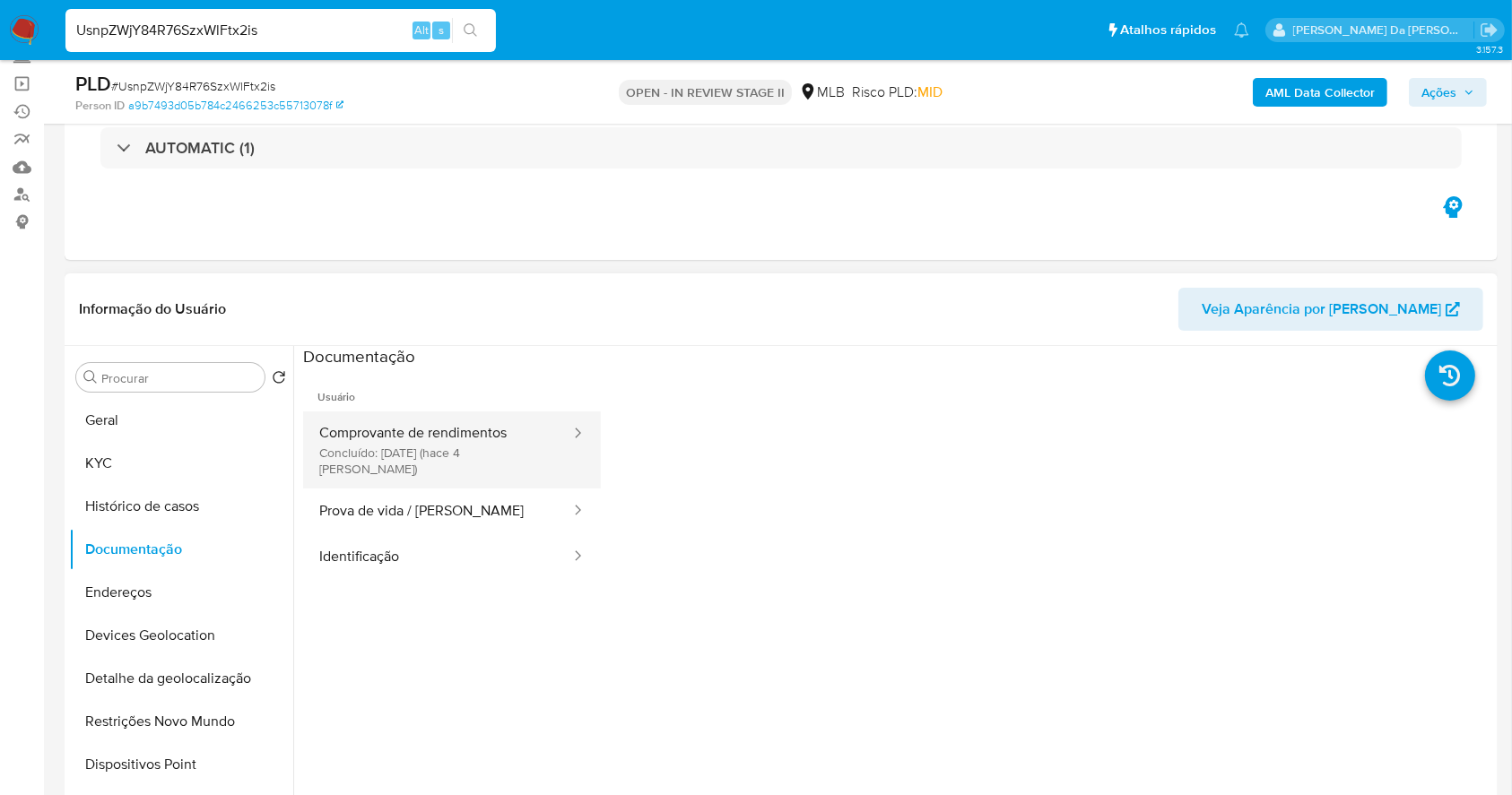
click at [490, 453] on button "Comprovante de rendimentos Concluído: 04/09/2025 (hace 4 días)" at bounding box center [438, 450] width 269 height 77
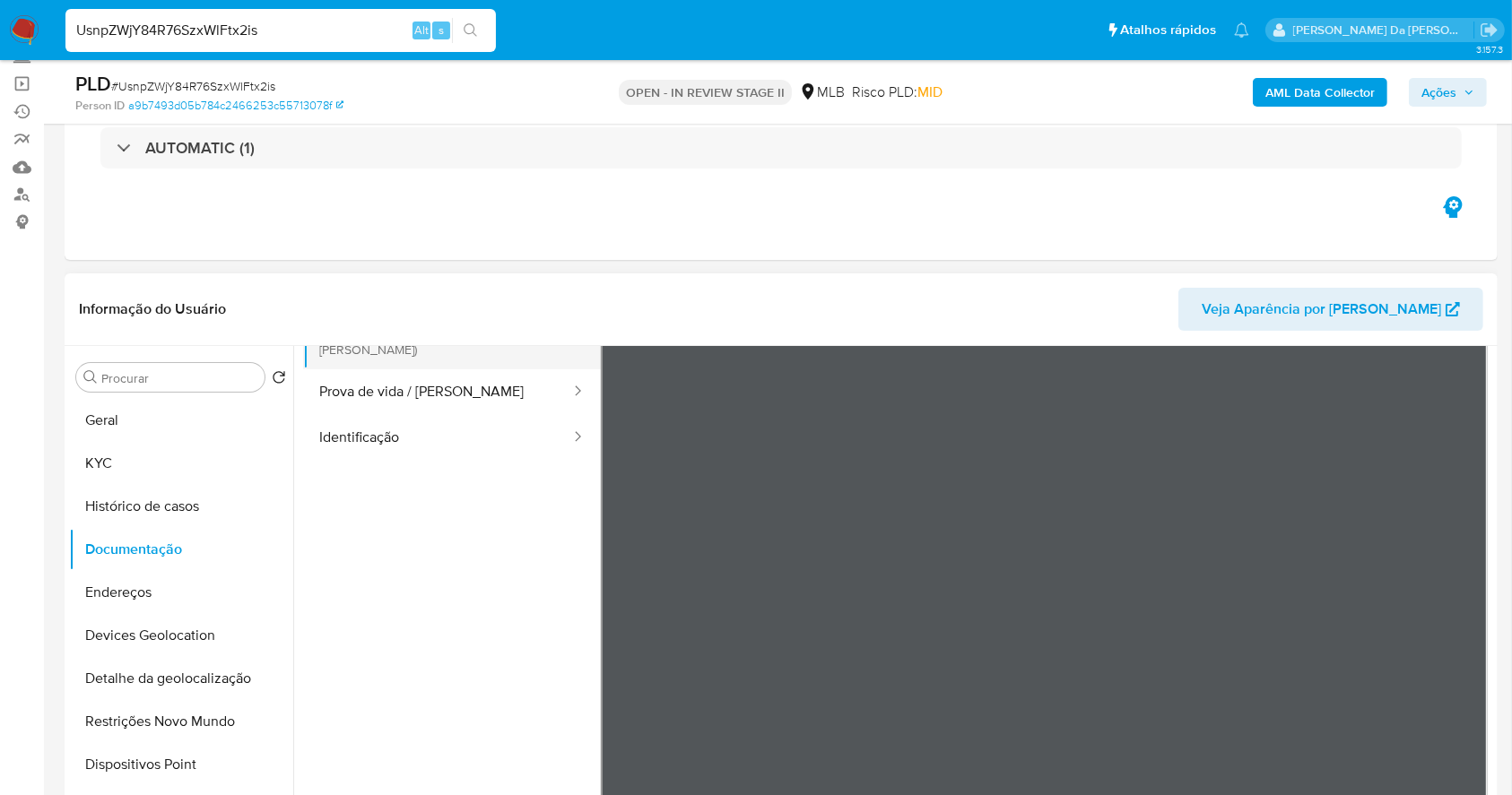
scroll to position [0, 0]
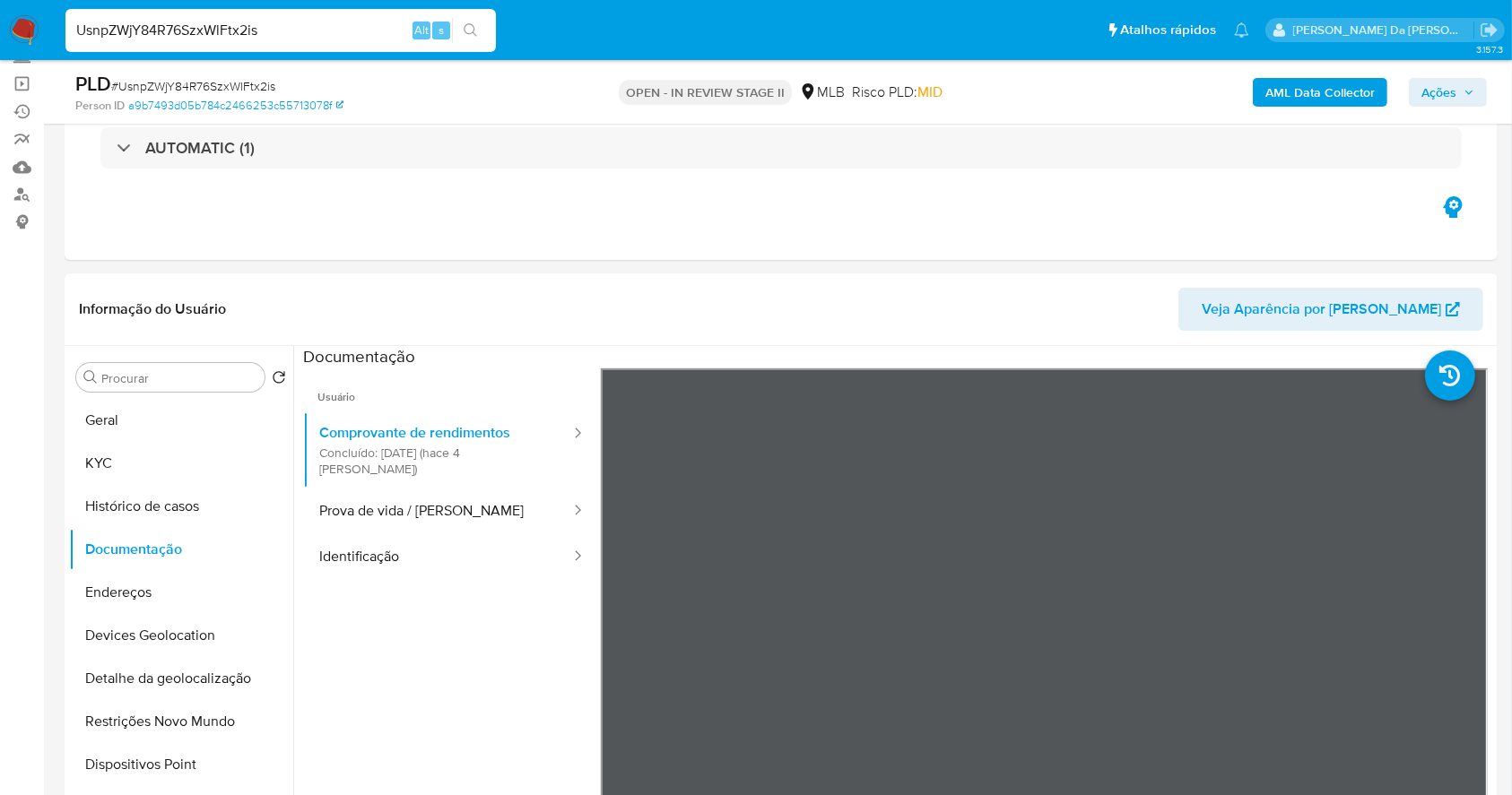
click at [294, 36] on input "UsnpZWjY84R76SzxWlFtx2is" at bounding box center [280, 31] width 430 height 23
click at [294, 35] on input "UsnpZWjY84R76SzxWlFtx2is" at bounding box center [280, 31] width 430 height 23
paste input "6UQYJT4n8FmAPGrp84fG9zfq"
type input "6UQYJT4n8FmAPGrp84fG9zfq"
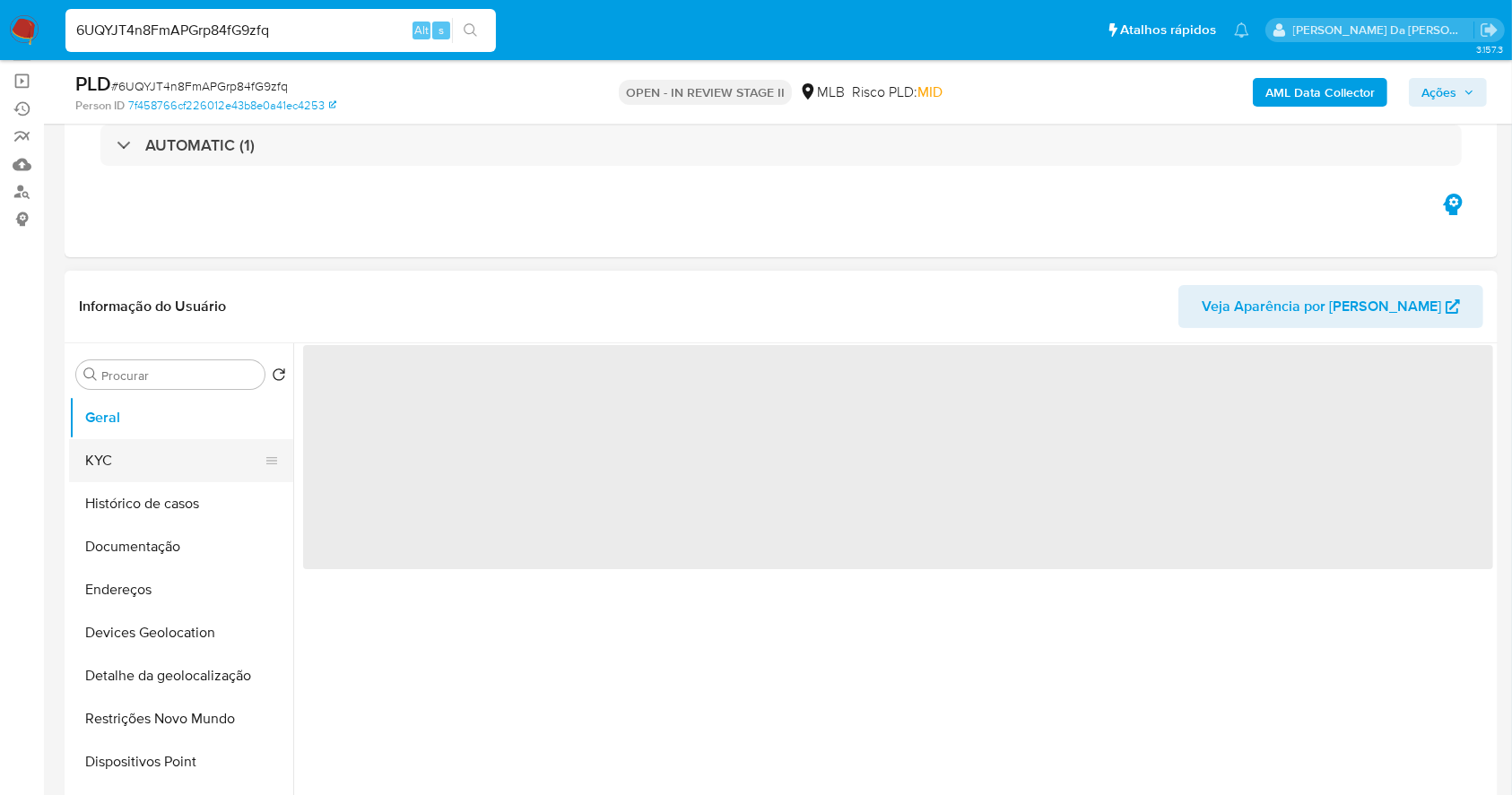
scroll to position [238, 0]
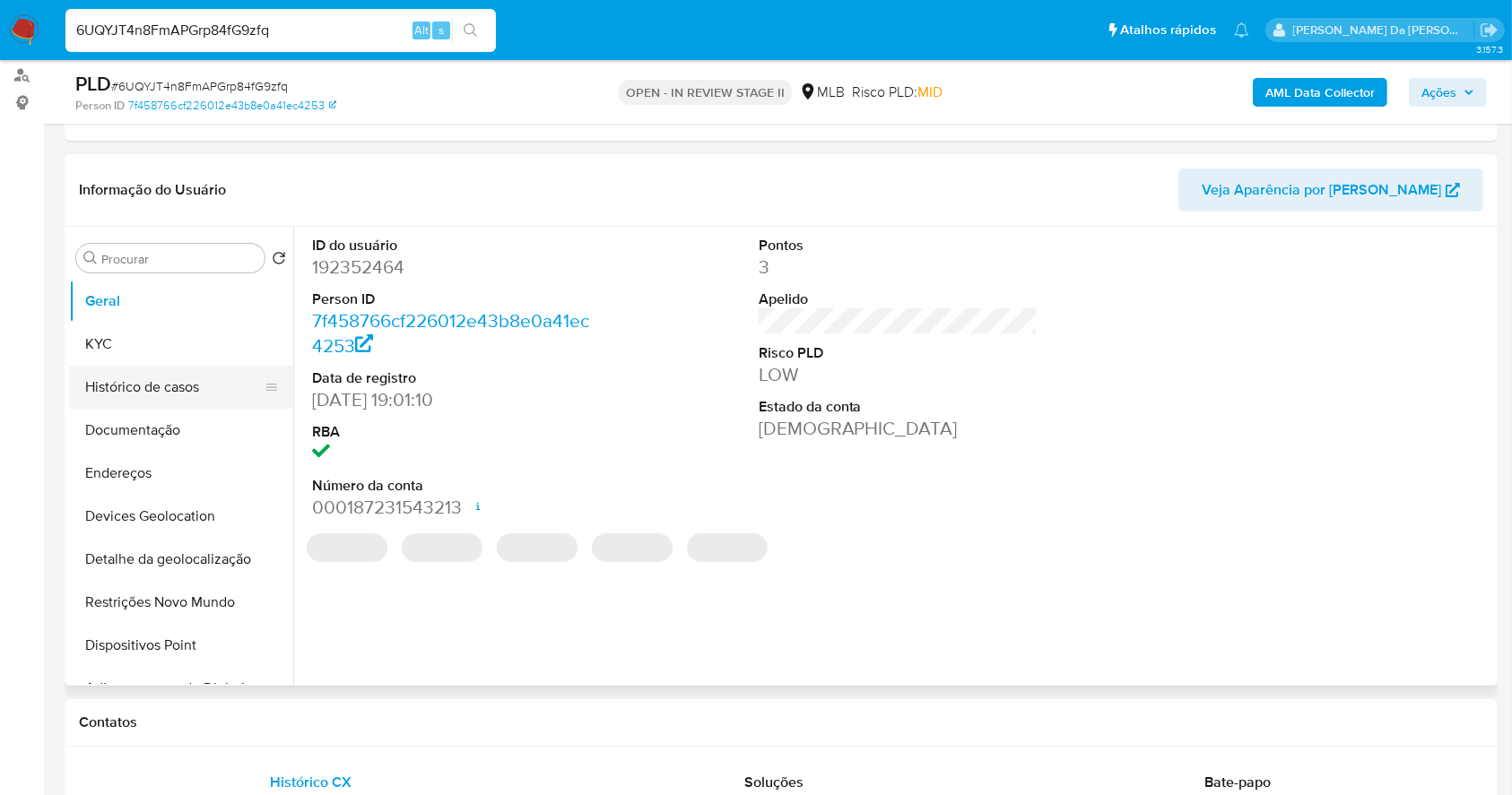
click at [180, 390] on button "Histórico de casos" at bounding box center [174, 387] width 210 height 43
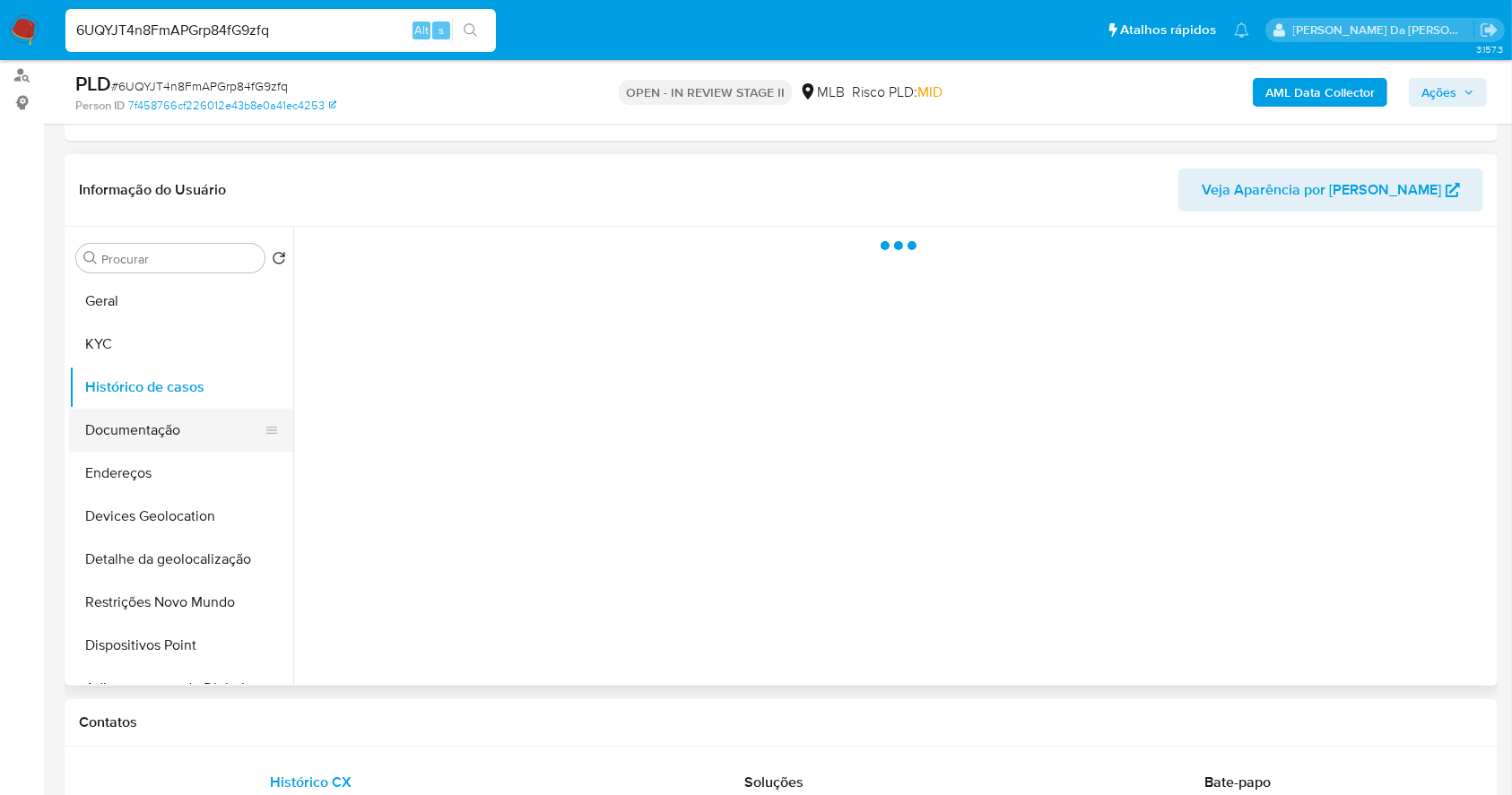
select select "10"
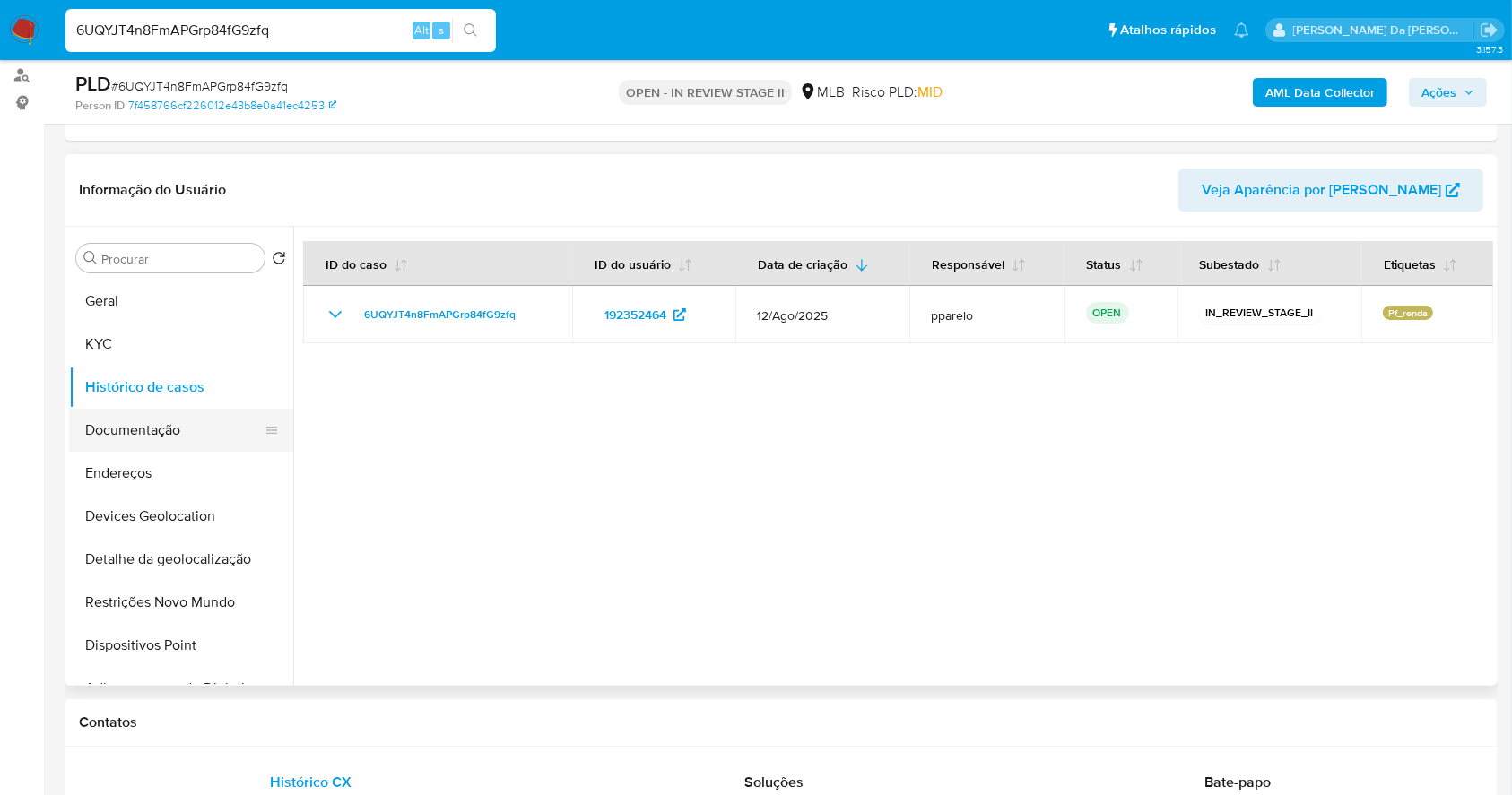
click at [155, 426] on button "Documentação" at bounding box center [174, 430] width 210 height 43
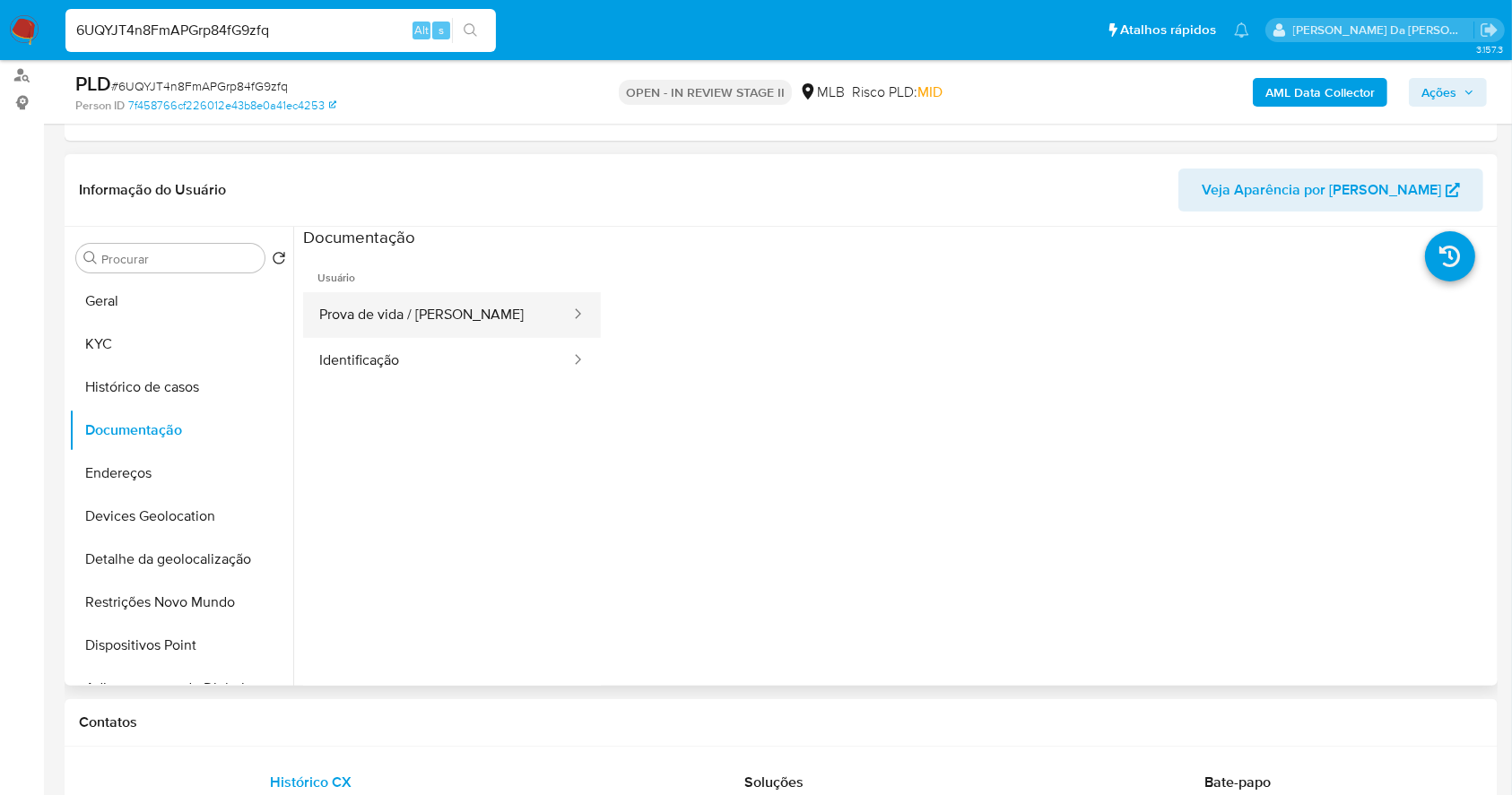
click at [459, 325] on button "Prova de vida / Selfie" at bounding box center [438, 315] width 269 height 46
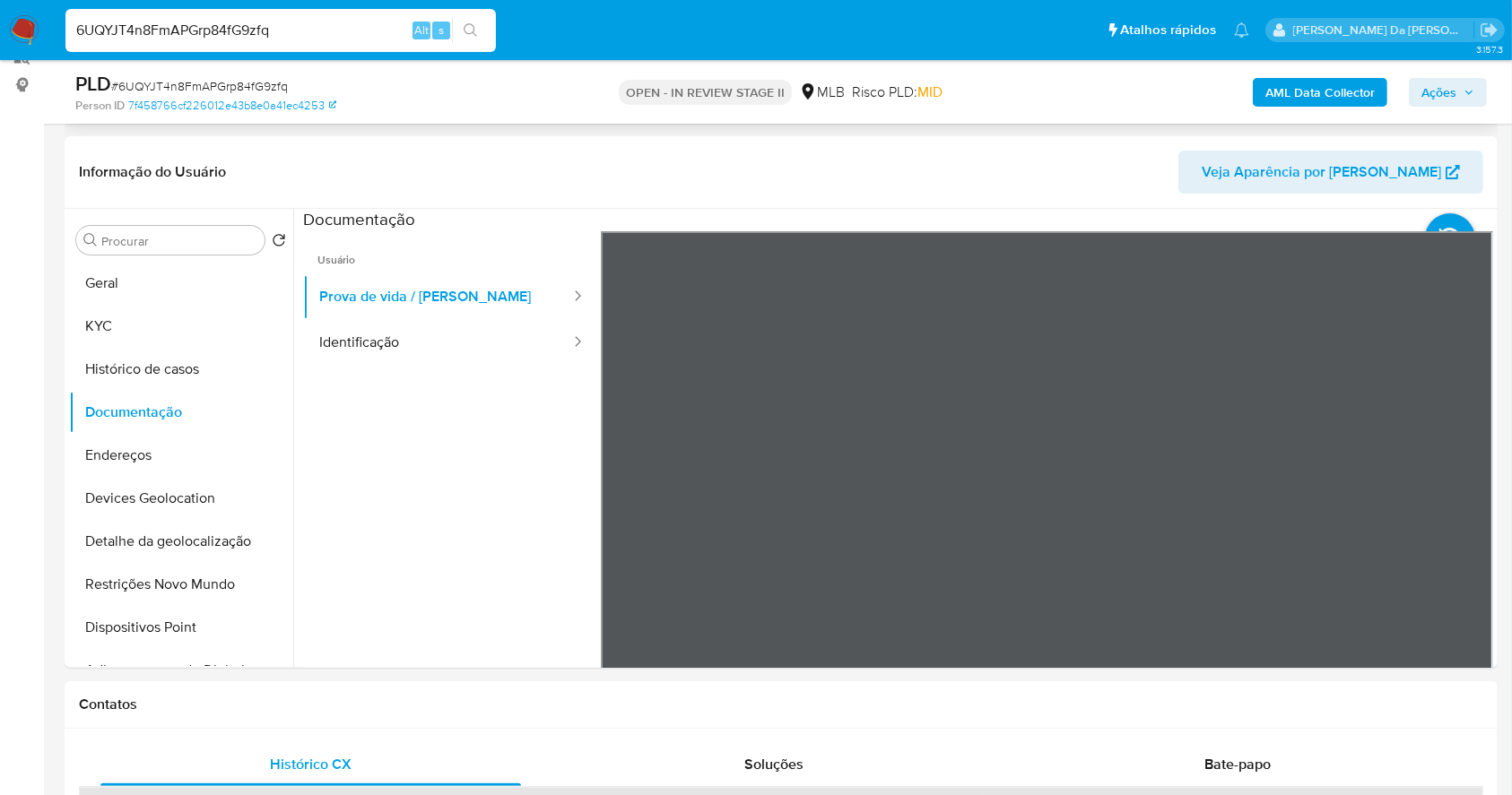
scroll to position [0, 0]
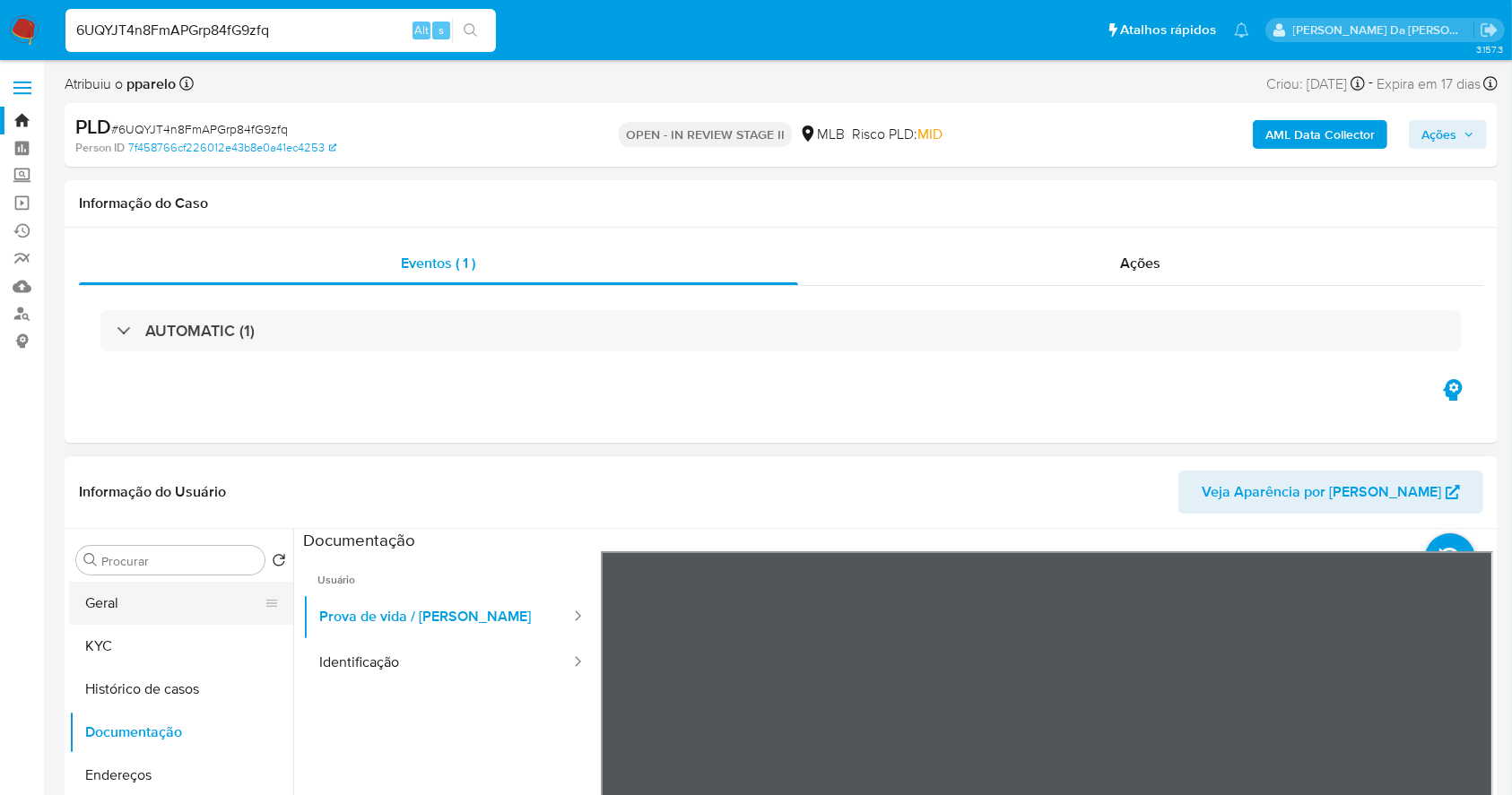
drag, startPoint x: 136, startPoint y: 626, endPoint x: 153, endPoint y: 603, distance: 28.6
click at [136, 623] on ul "Geral KYC Histórico de casos Documentação Endereços Devices Geolocation Detalhe…" at bounding box center [181, 783] width 224 height 404
drag, startPoint x: 153, startPoint y: 603, endPoint x: 246, endPoint y: 624, distance: 95.3
click at [152, 607] on button "Geral" at bounding box center [181, 603] width 224 height 43
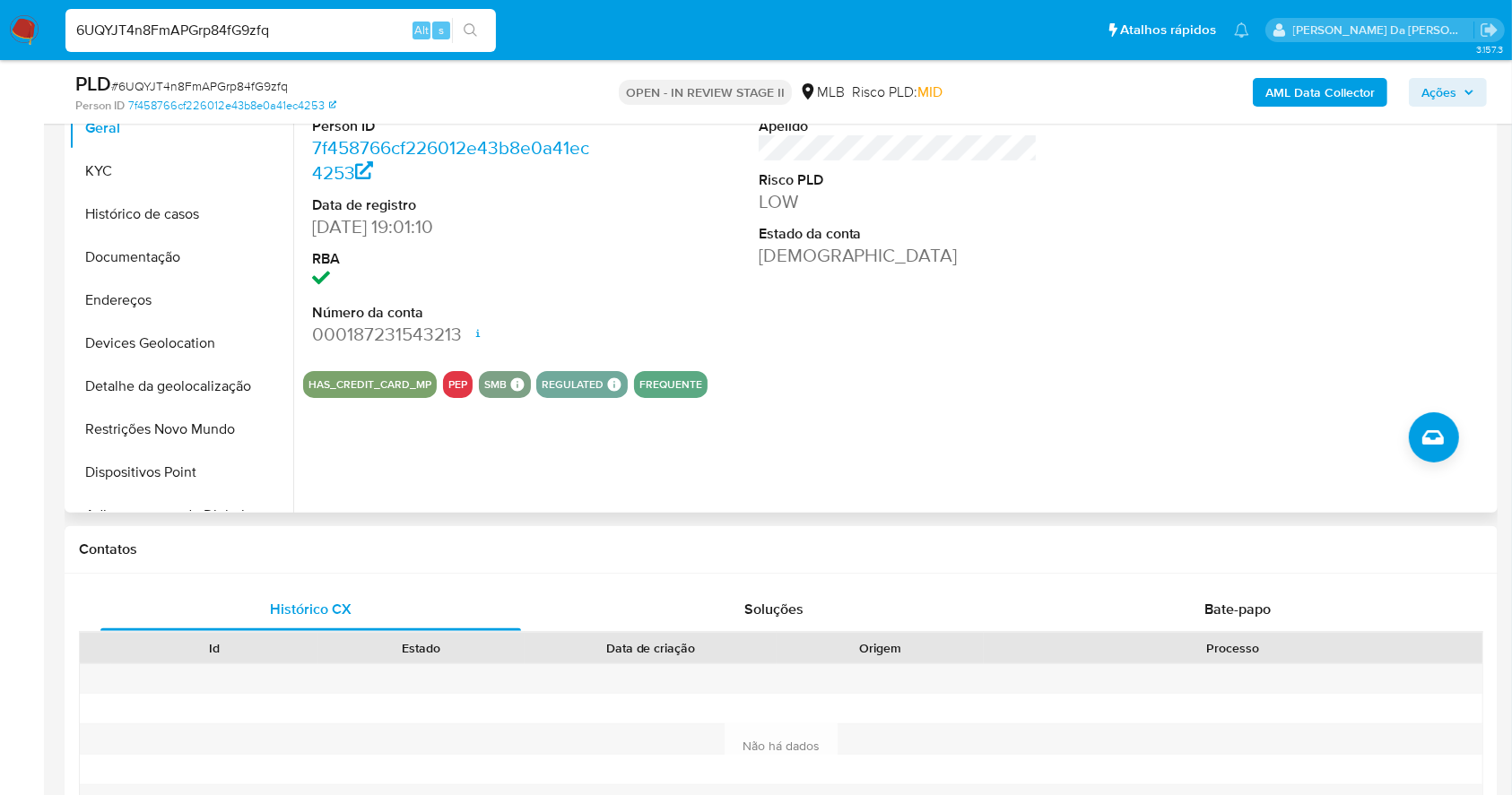
scroll to position [292, 0]
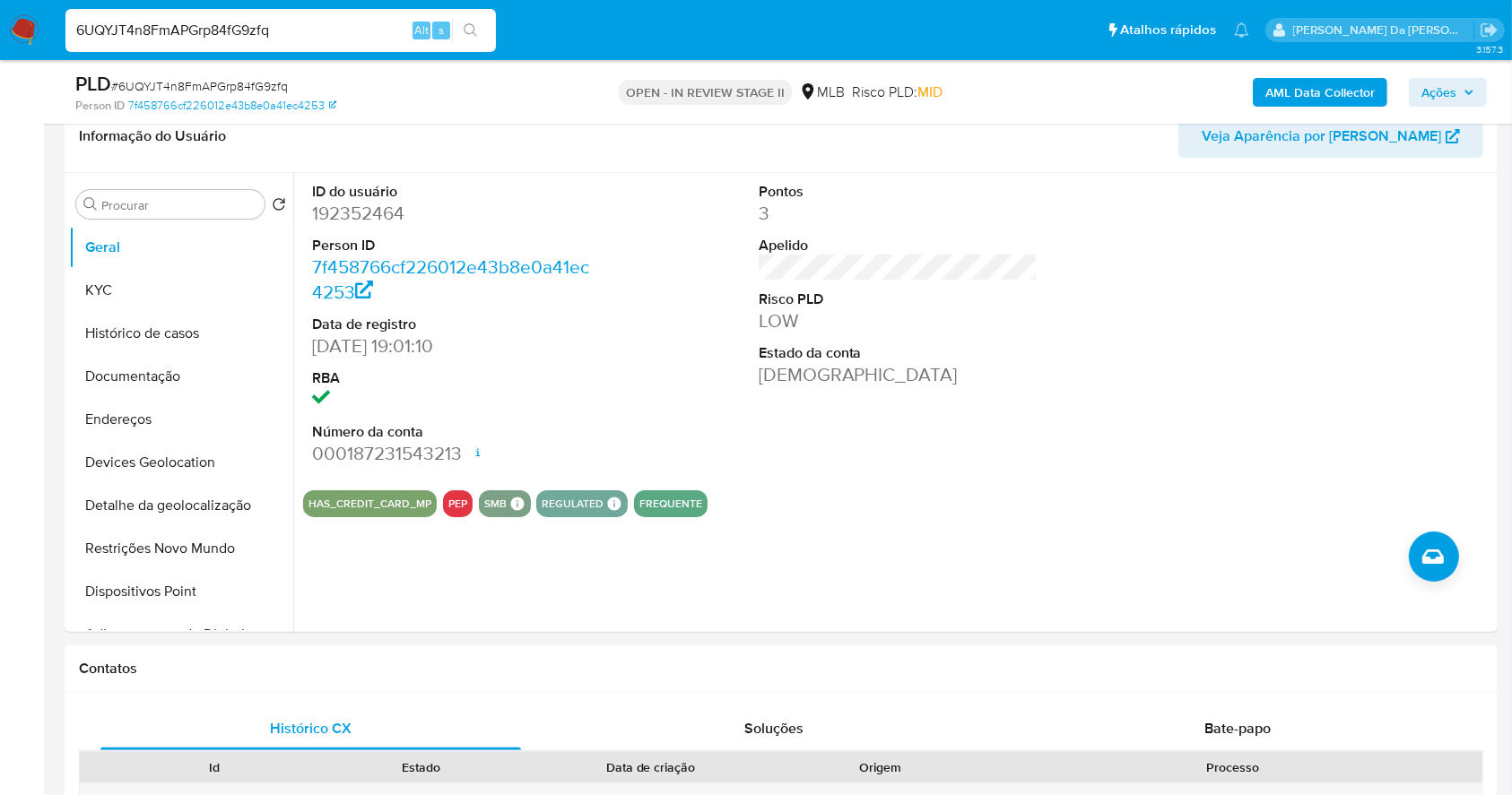
click at [274, 41] on div "6UQYJT4n8FmAPGrp84fG9zfq Alt s" at bounding box center [280, 30] width 430 height 43
click at [274, 36] on input "6UQYJT4n8FmAPGrp84fG9zfq" at bounding box center [280, 31] width 430 height 23
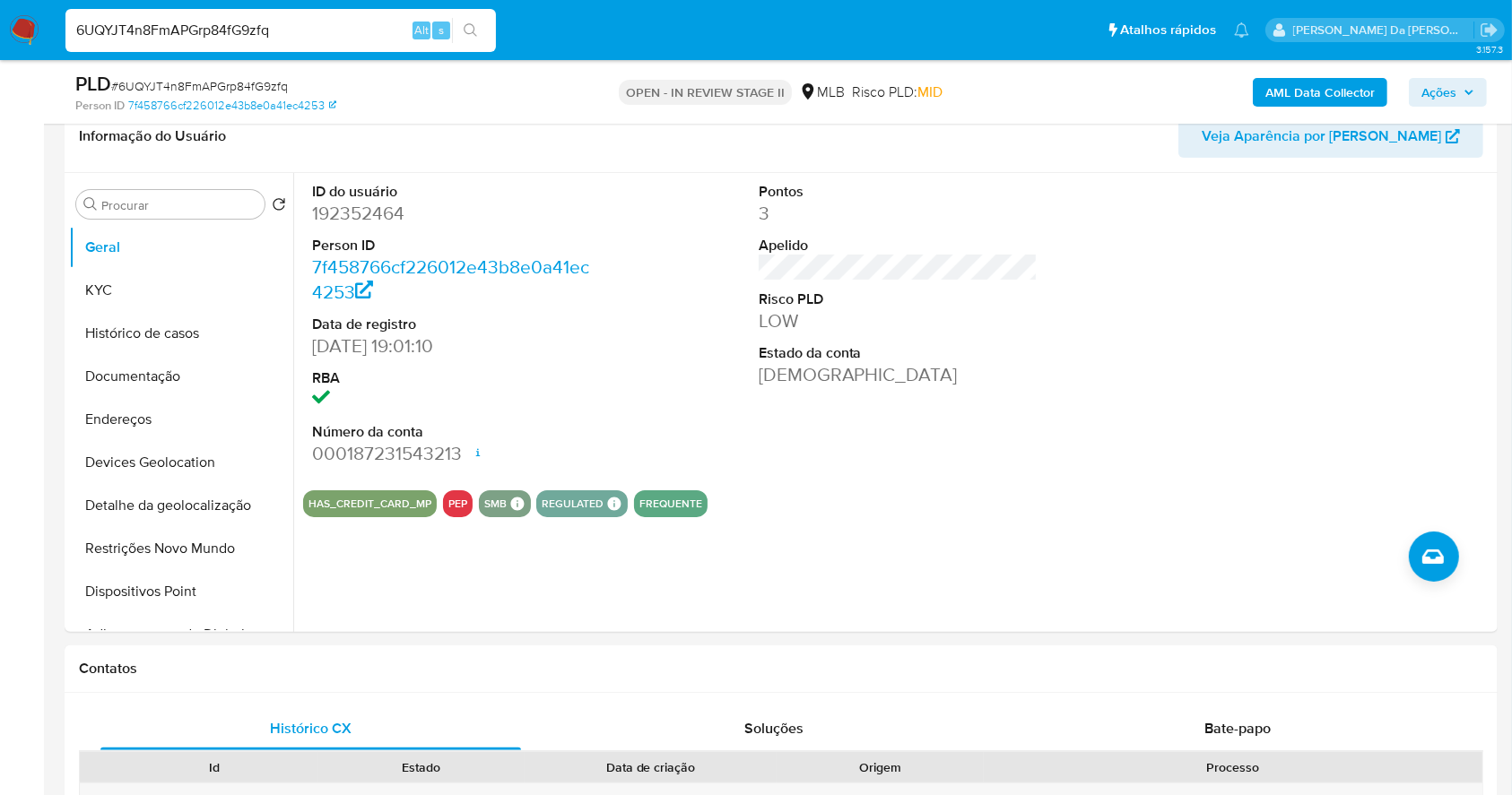
paste input "2006176902"
type input "2006176902"
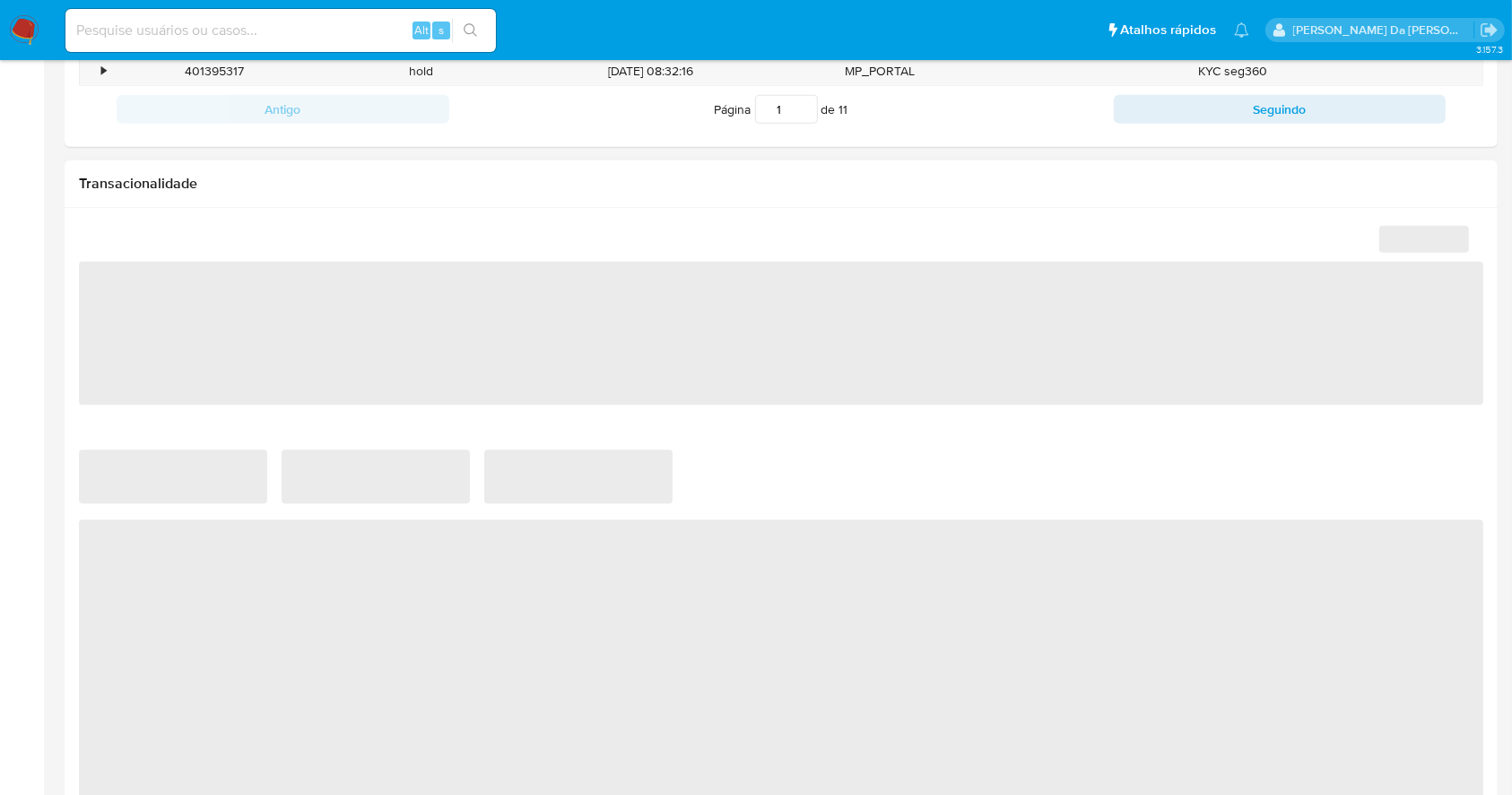
select select "10"
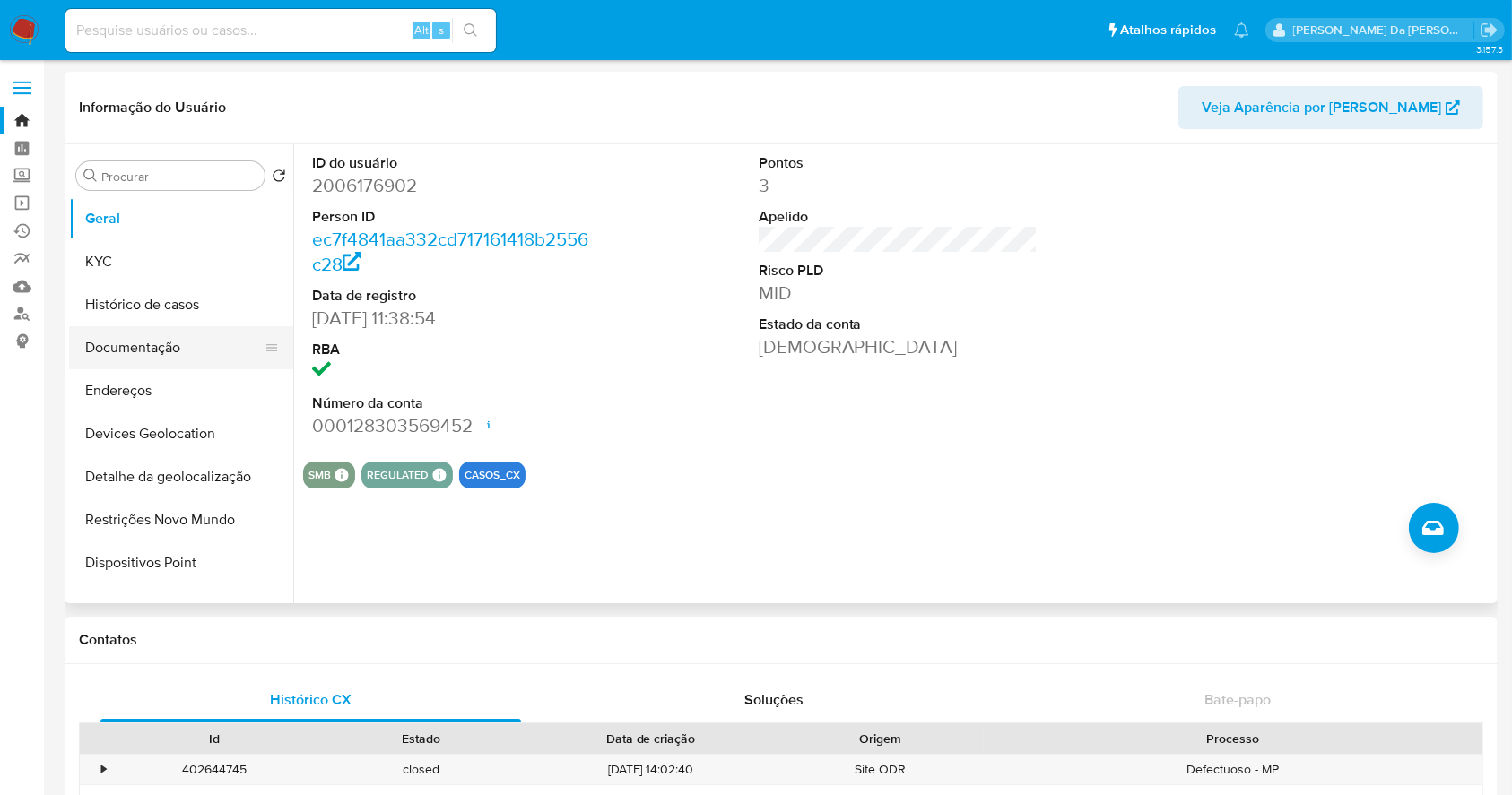
click at [128, 348] on button "Documentação" at bounding box center [174, 348] width 210 height 43
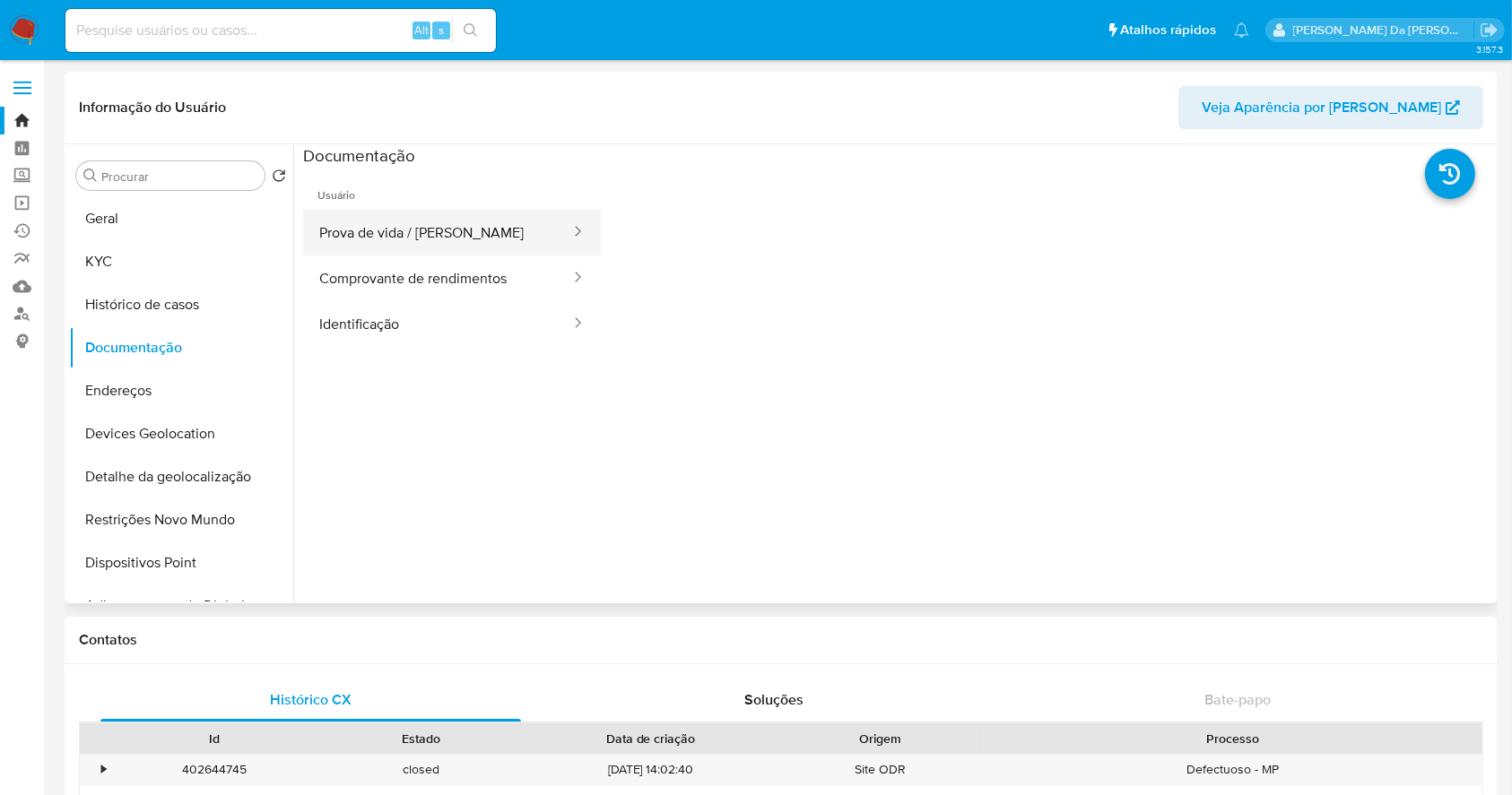
click at [416, 240] on button "Prova de vida / Selfie" at bounding box center [438, 233] width 269 height 46
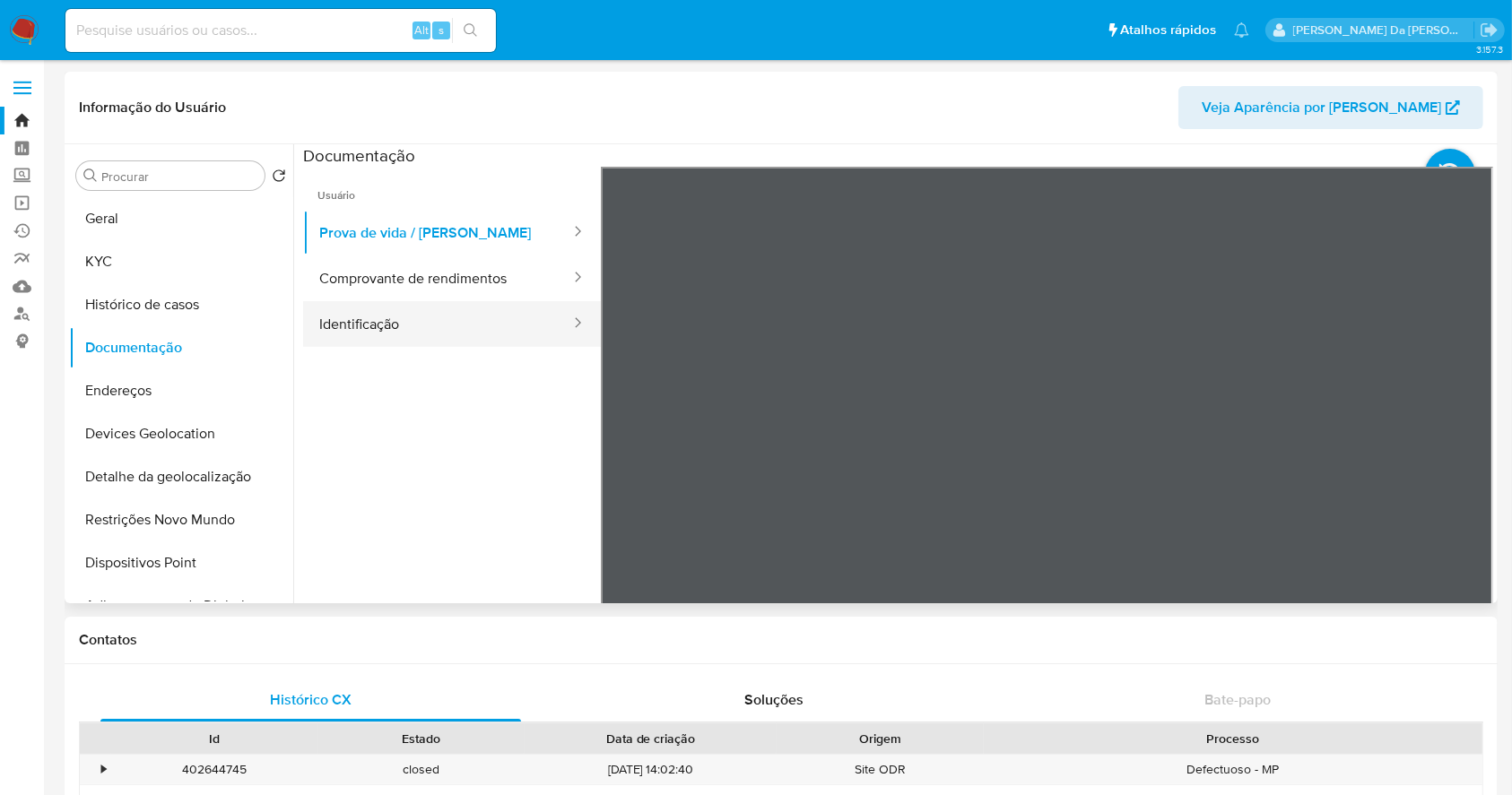
click at [487, 303] on button "Identificação" at bounding box center [438, 325] width 269 height 46
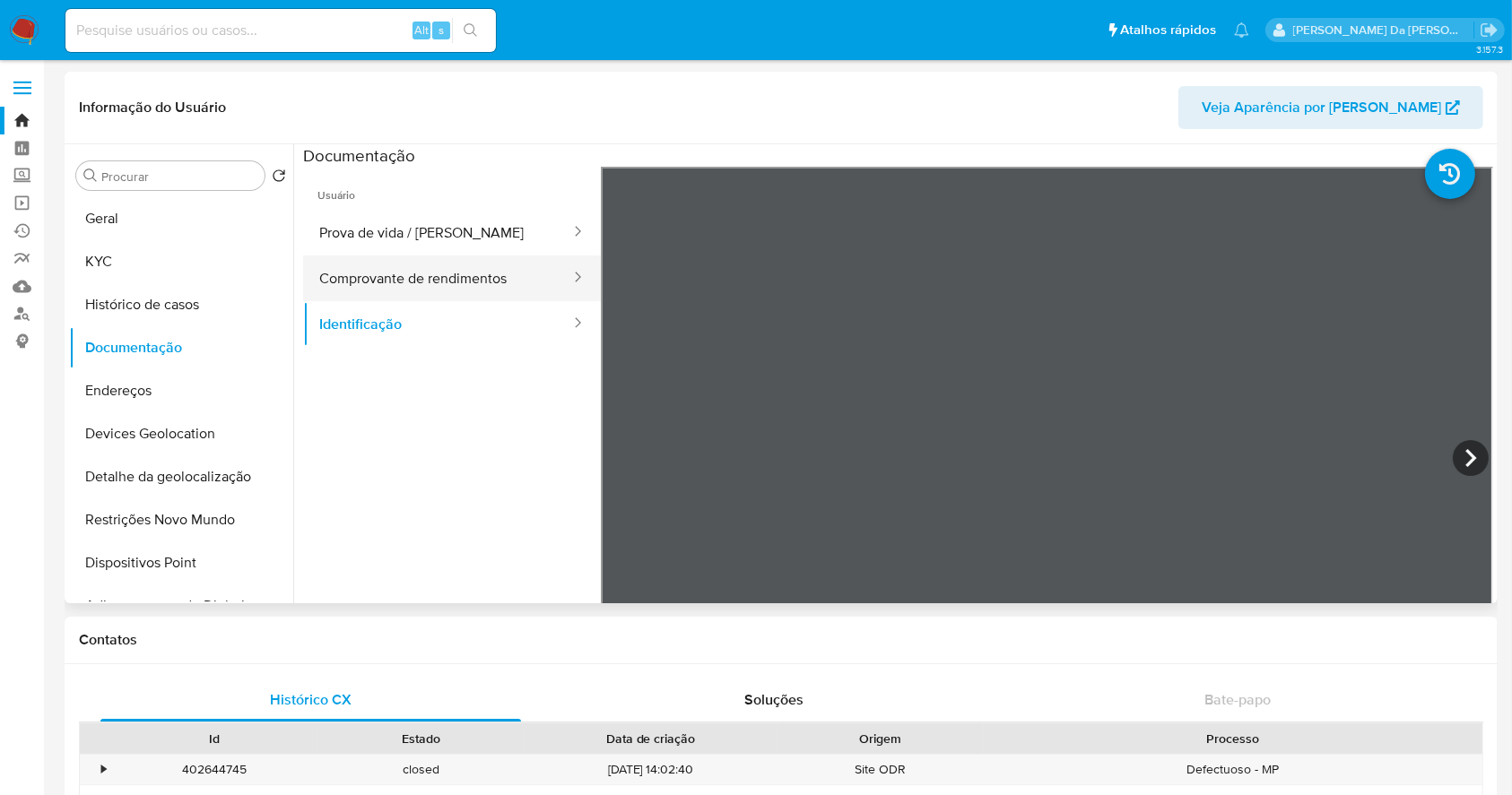
click at [490, 283] on button "Comprovante de rendimentos" at bounding box center [438, 278] width 269 height 46
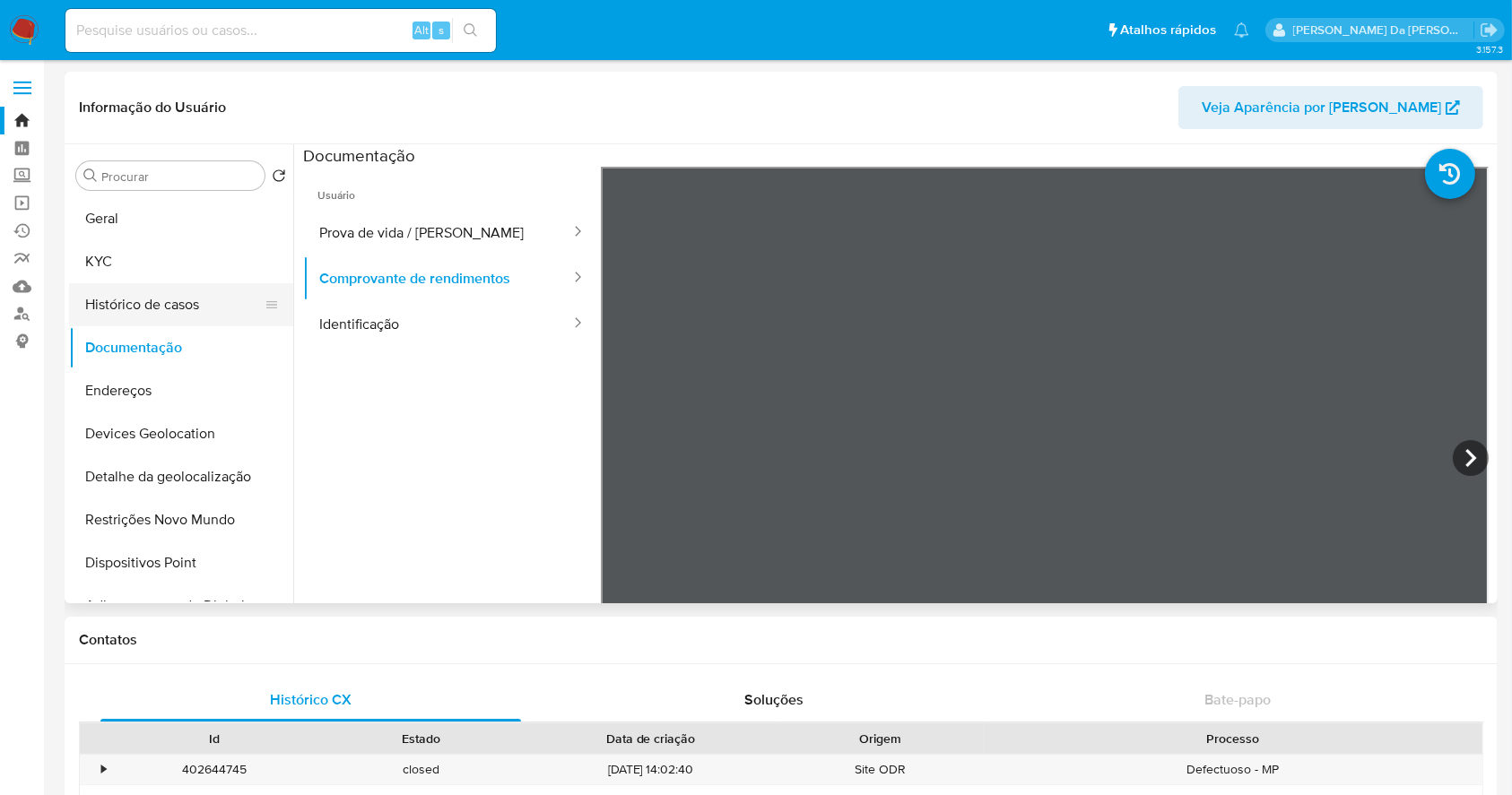
click at [186, 307] on button "Histórico de casos" at bounding box center [174, 304] width 210 height 43
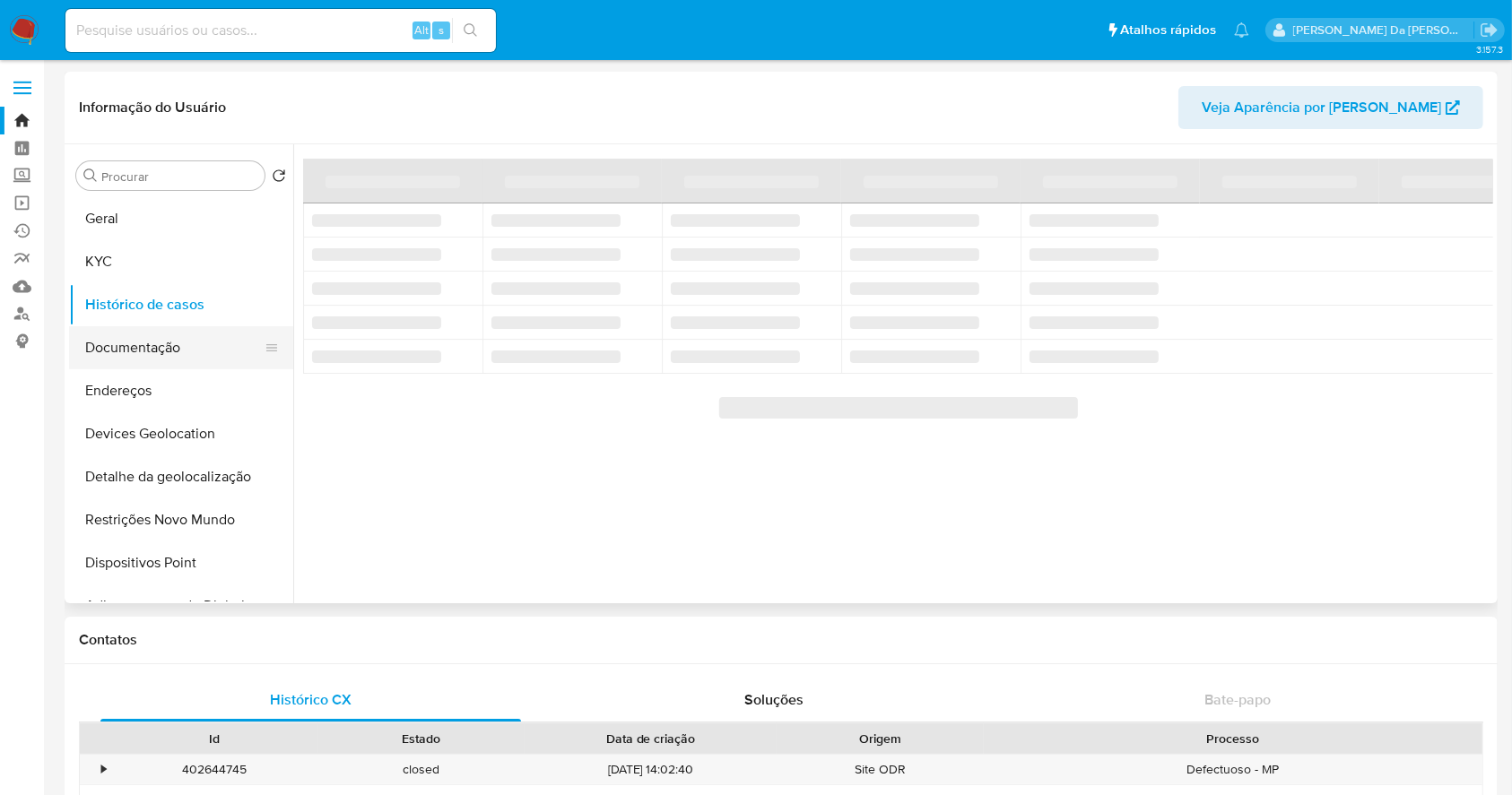
click at [174, 341] on button "Documentação" at bounding box center [174, 348] width 210 height 43
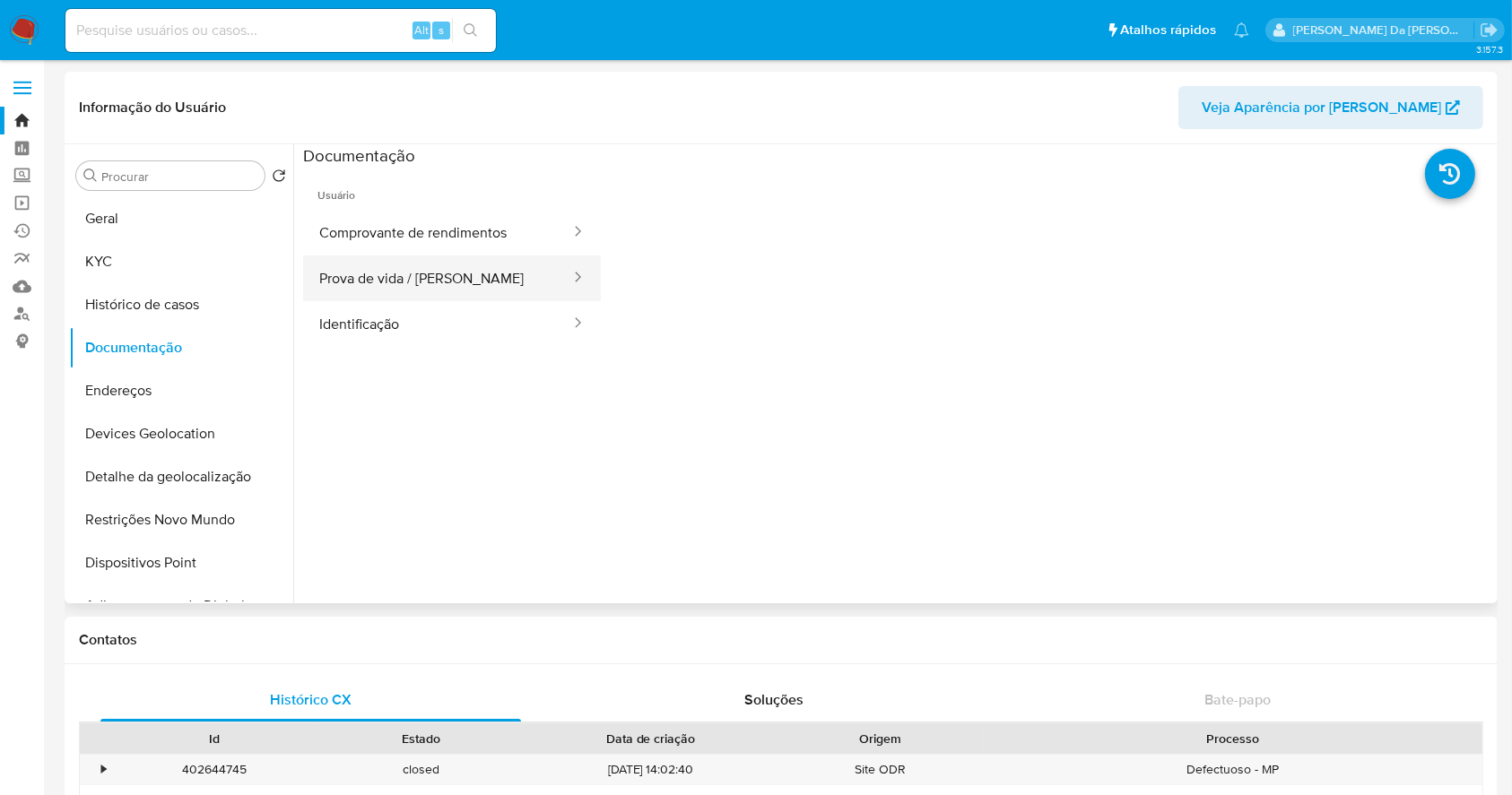
click at [413, 285] on button "Prova de vida / Selfie" at bounding box center [438, 278] width 269 height 46
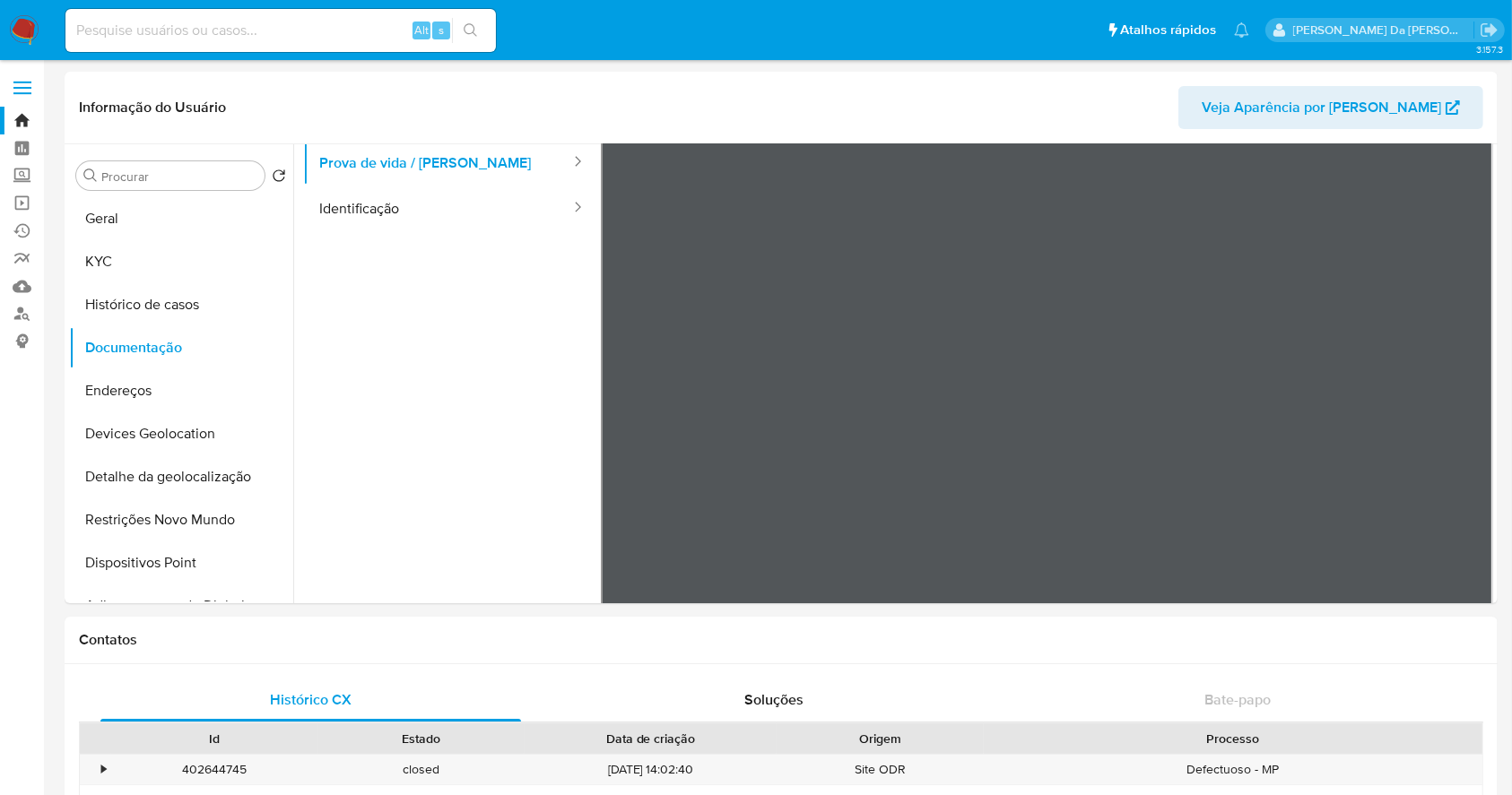
scroll to position [151, 0]
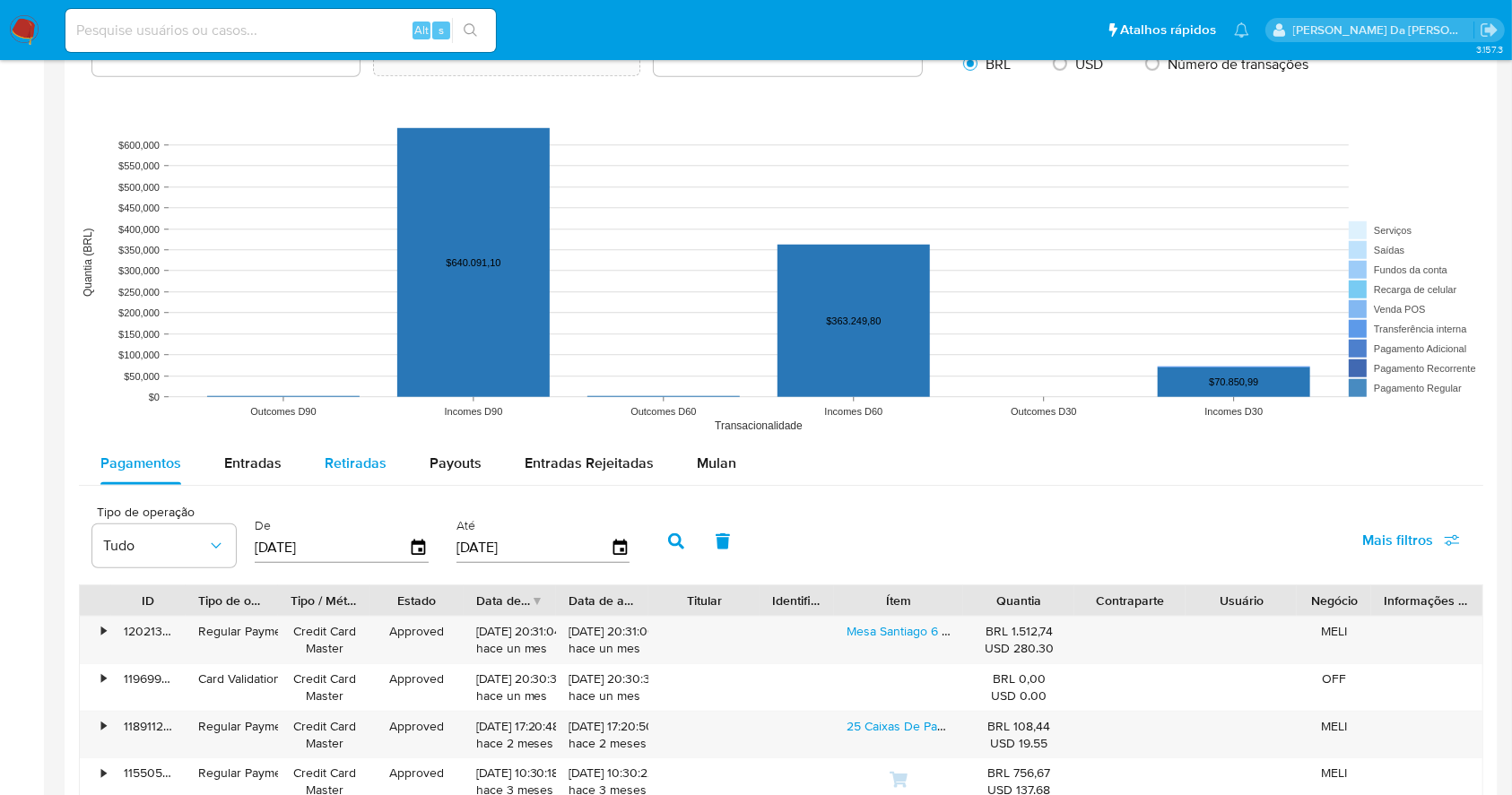
click at [278, 461] on span "Entradas" at bounding box center [253, 463] width 58 height 20
select select "10"
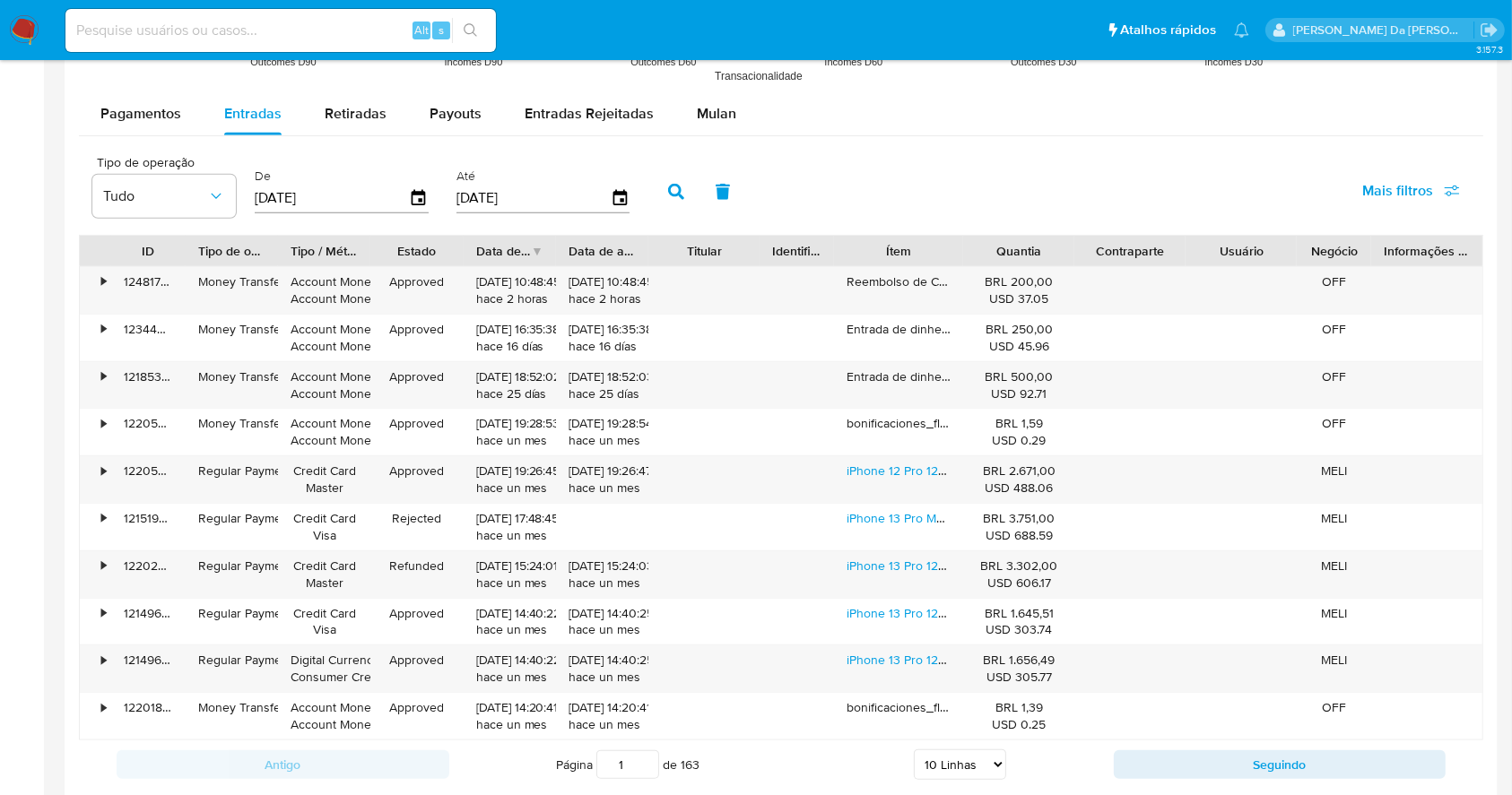
scroll to position [1674, 0]
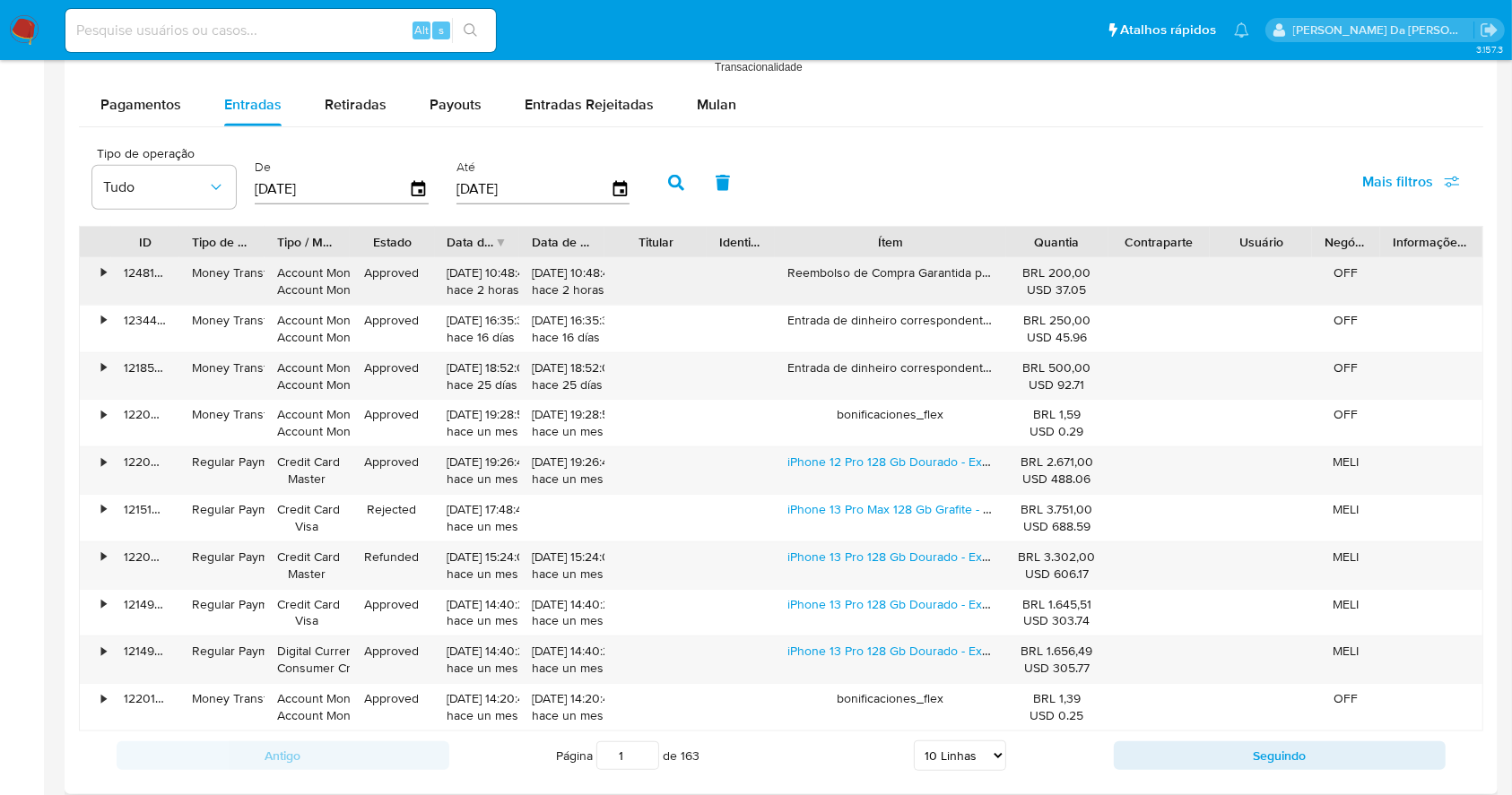
drag, startPoint x: 963, startPoint y: 250, endPoint x: 1072, endPoint y: 282, distance: 113.6
click at [1065, 264] on div "ID Tipo de operação Tipo / Método Estado Data de criação Data de aprovação Titu…" at bounding box center [781, 478] width 1404 height 506
click at [1126, 752] on button "Seguindo" at bounding box center [1280, 756] width 332 height 29
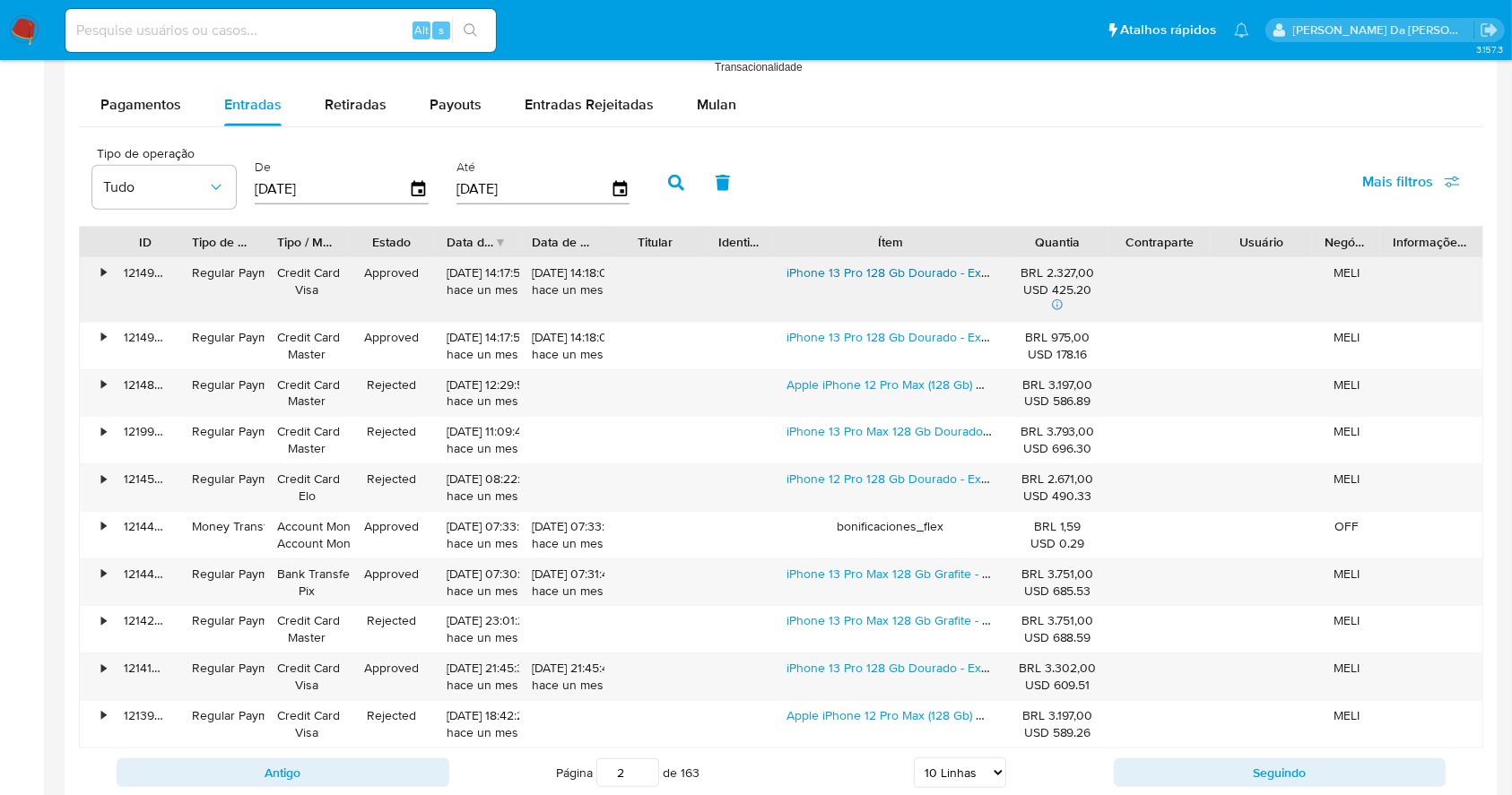
drag, startPoint x: 779, startPoint y: 269, endPoint x: 959, endPoint y: 277, distance: 180.2
click at [959, 277] on div "iPhone 13 Pro 128 Gb Dourado - Excelente (Recondicionado)" at bounding box center [891, 290] width 232 height 63
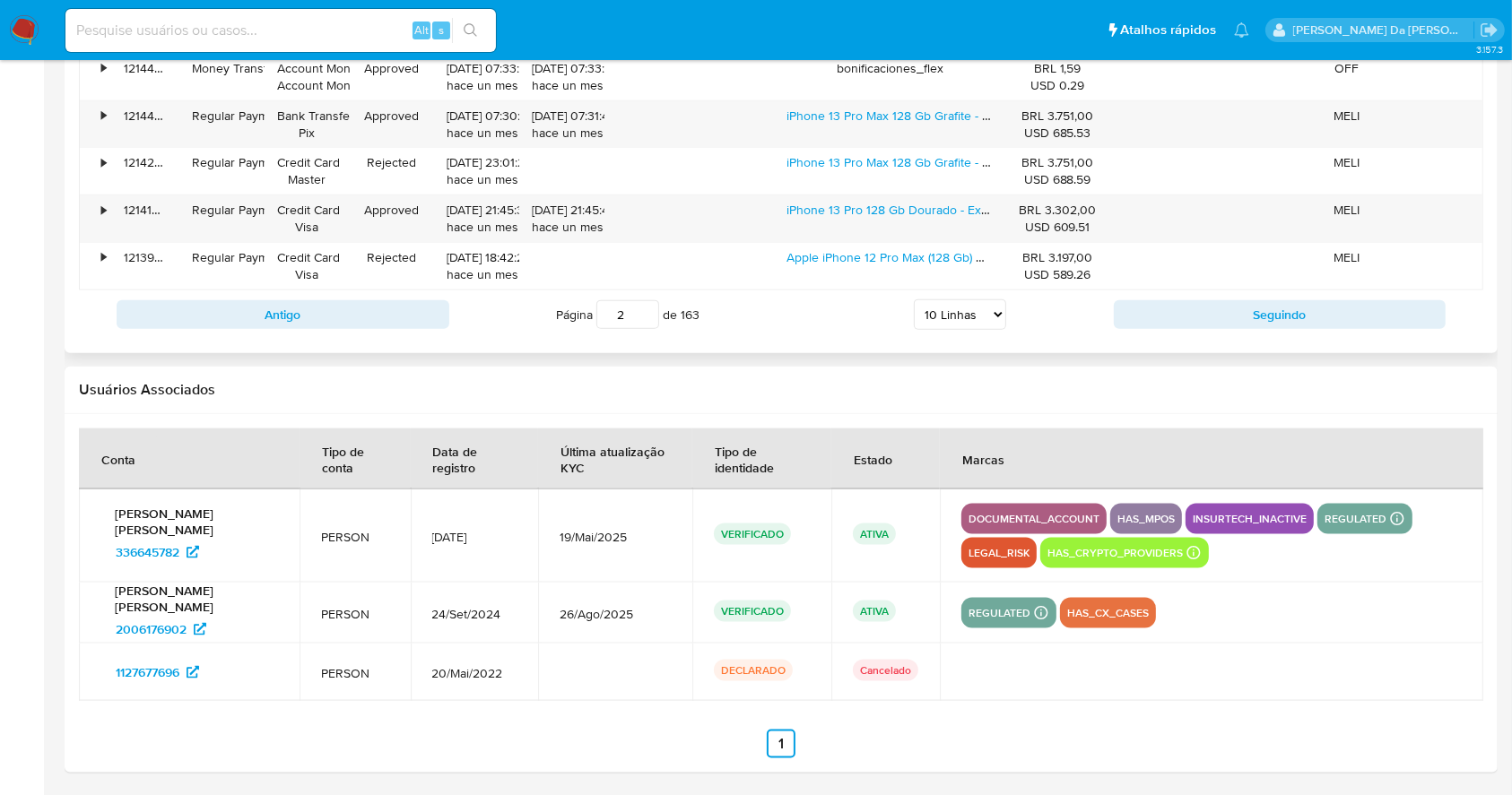
click at [1176, 318] on button "Seguindo" at bounding box center [1280, 315] width 332 height 29
type input "3"
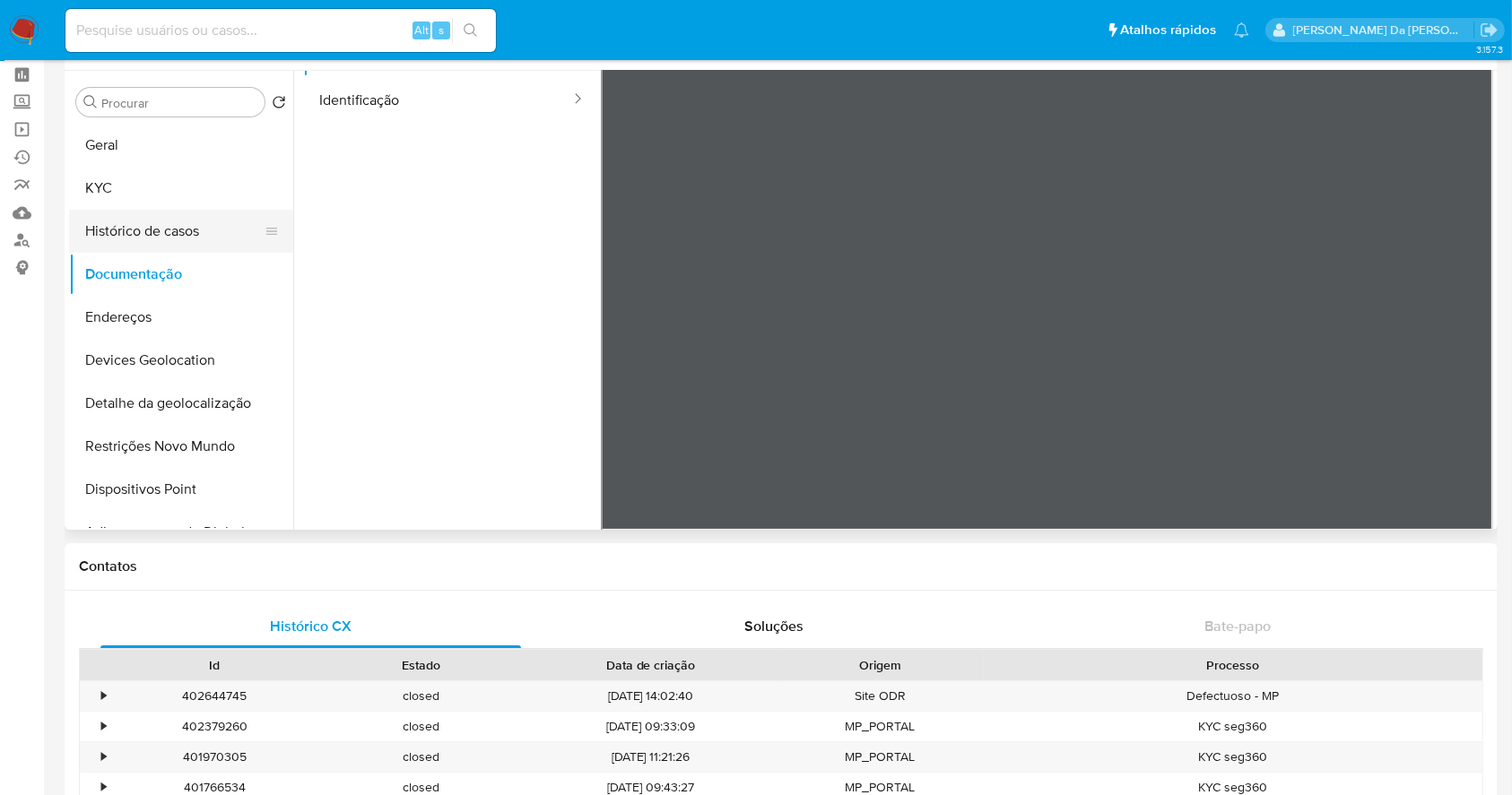
scroll to position [0, 0]
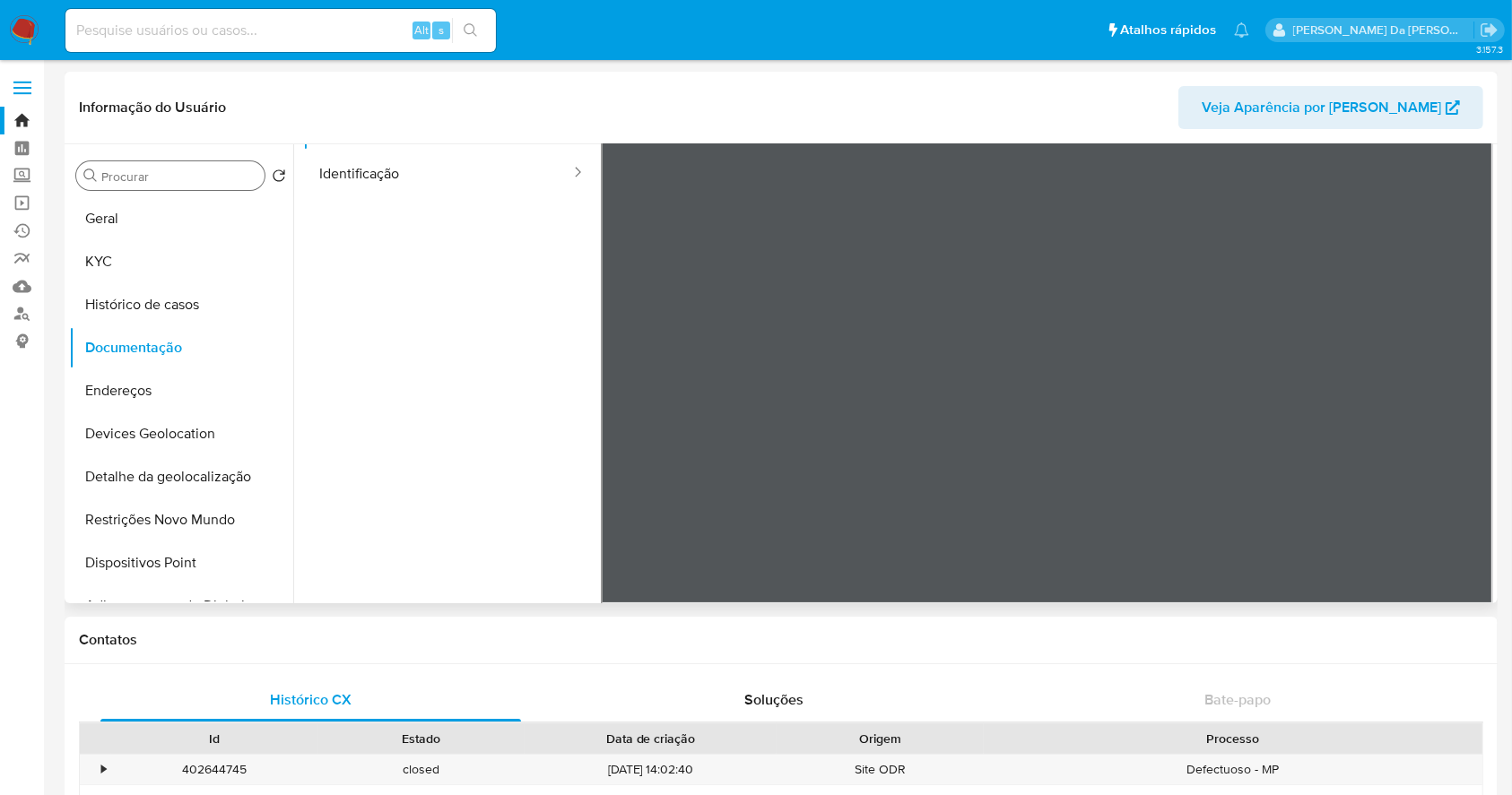
click at [186, 188] on div "Procurar" at bounding box center [170, 176] width 188 height 29
click at [204, 182] on input "Procurar" at bounding box center [180, 177] width 156 height 16
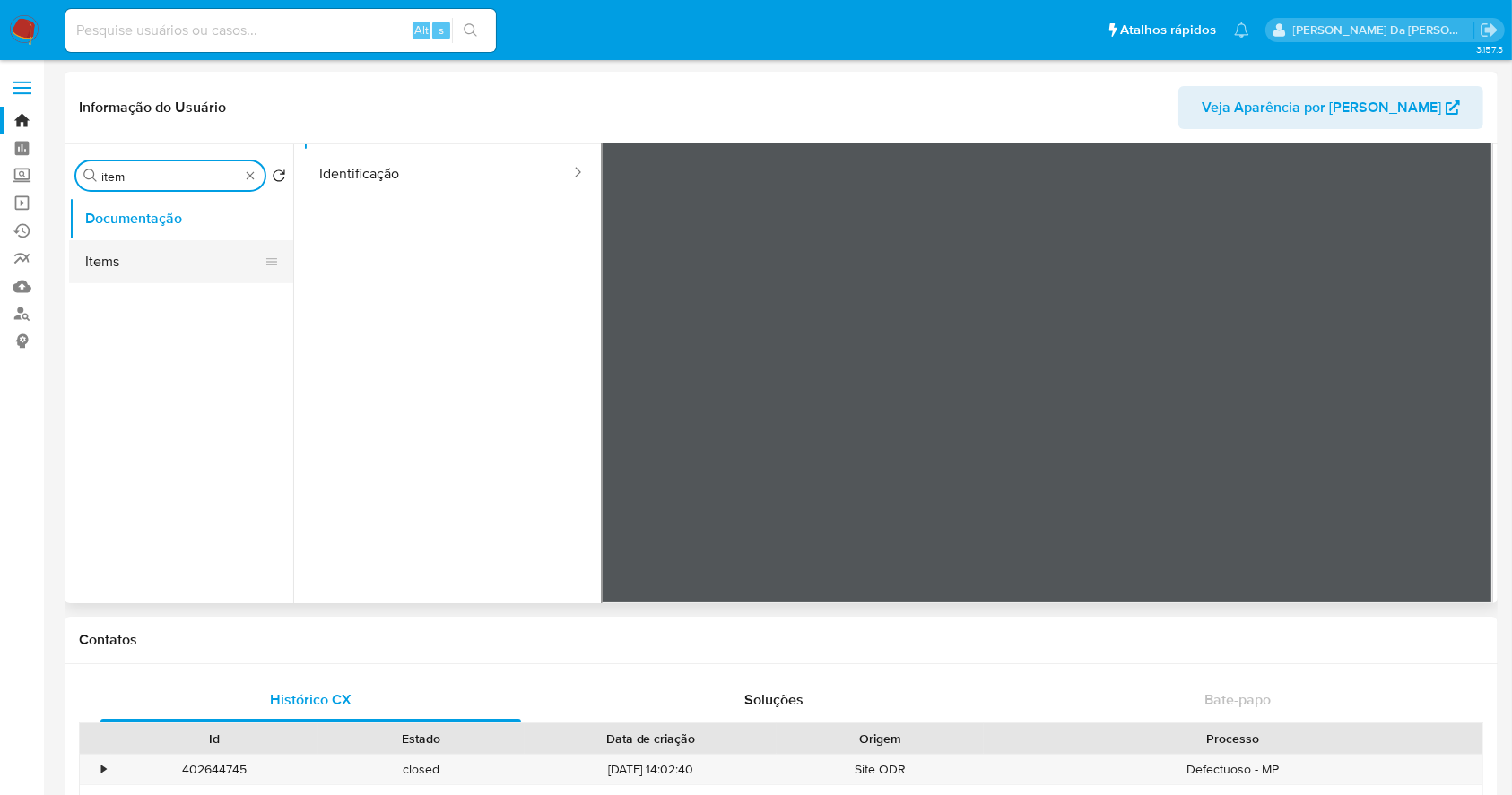
type input "item"
click at [173, 251] on button "Items" at bounding box center [174, 261] width 210 height 43
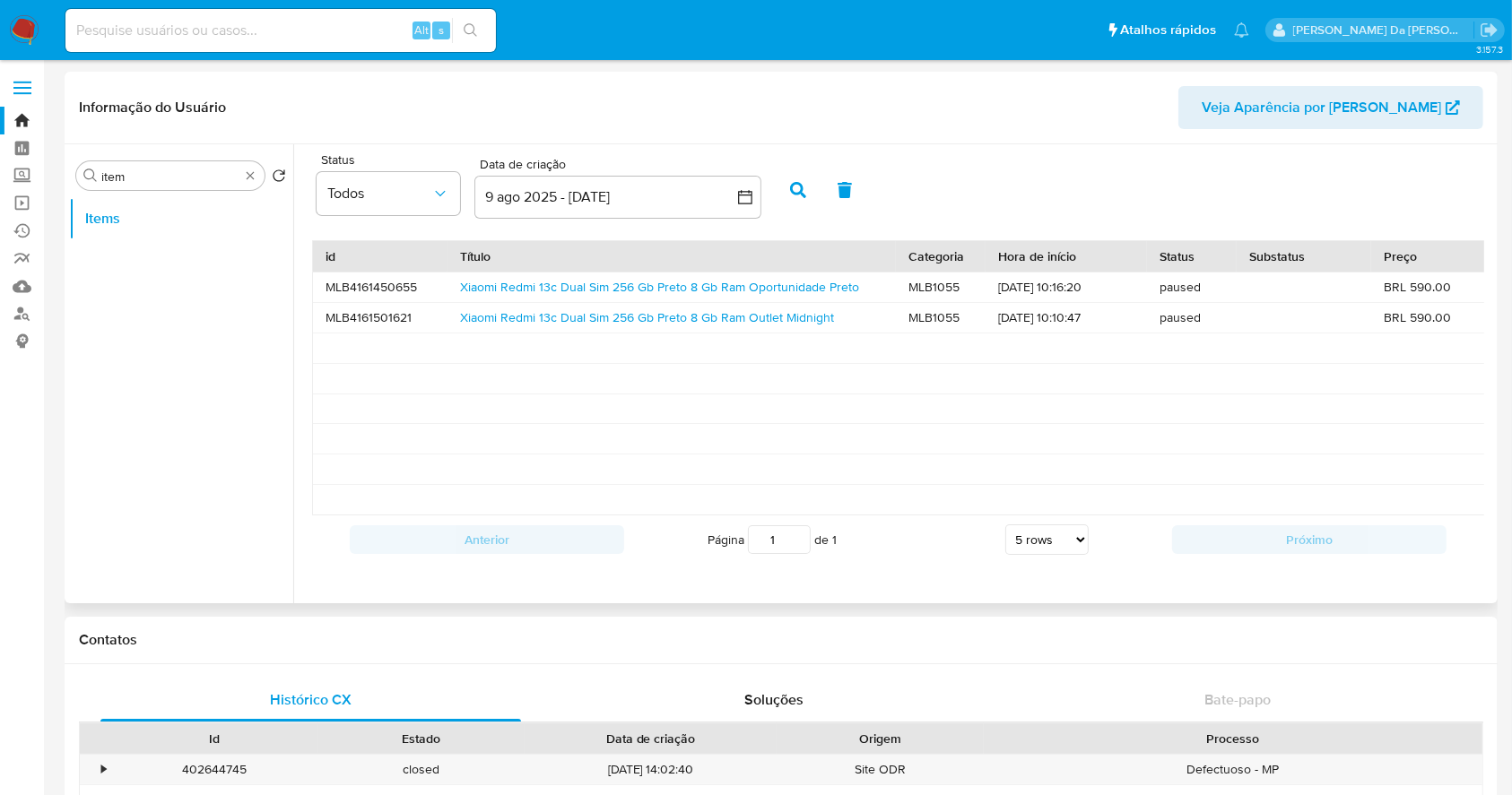
click at [336, 22] on input at bounding box center [280, 31] width 430 height 23
paste input "WVCeLVdesASPB6L80MyWCVsw"
type input "WVCeLVdesASPB6L80MyWCVsw"
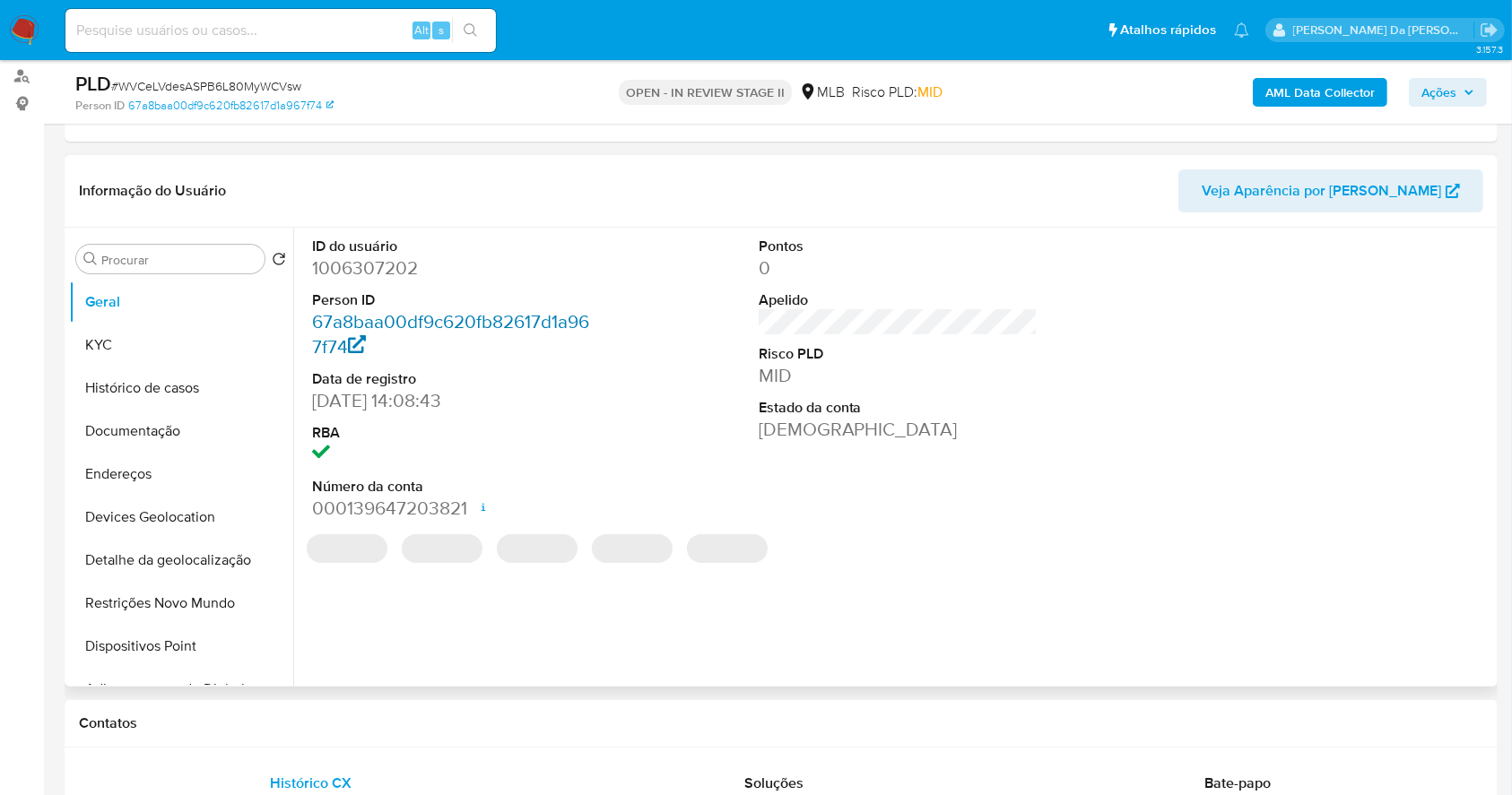
scroll to position [238, 0]
select select "10"
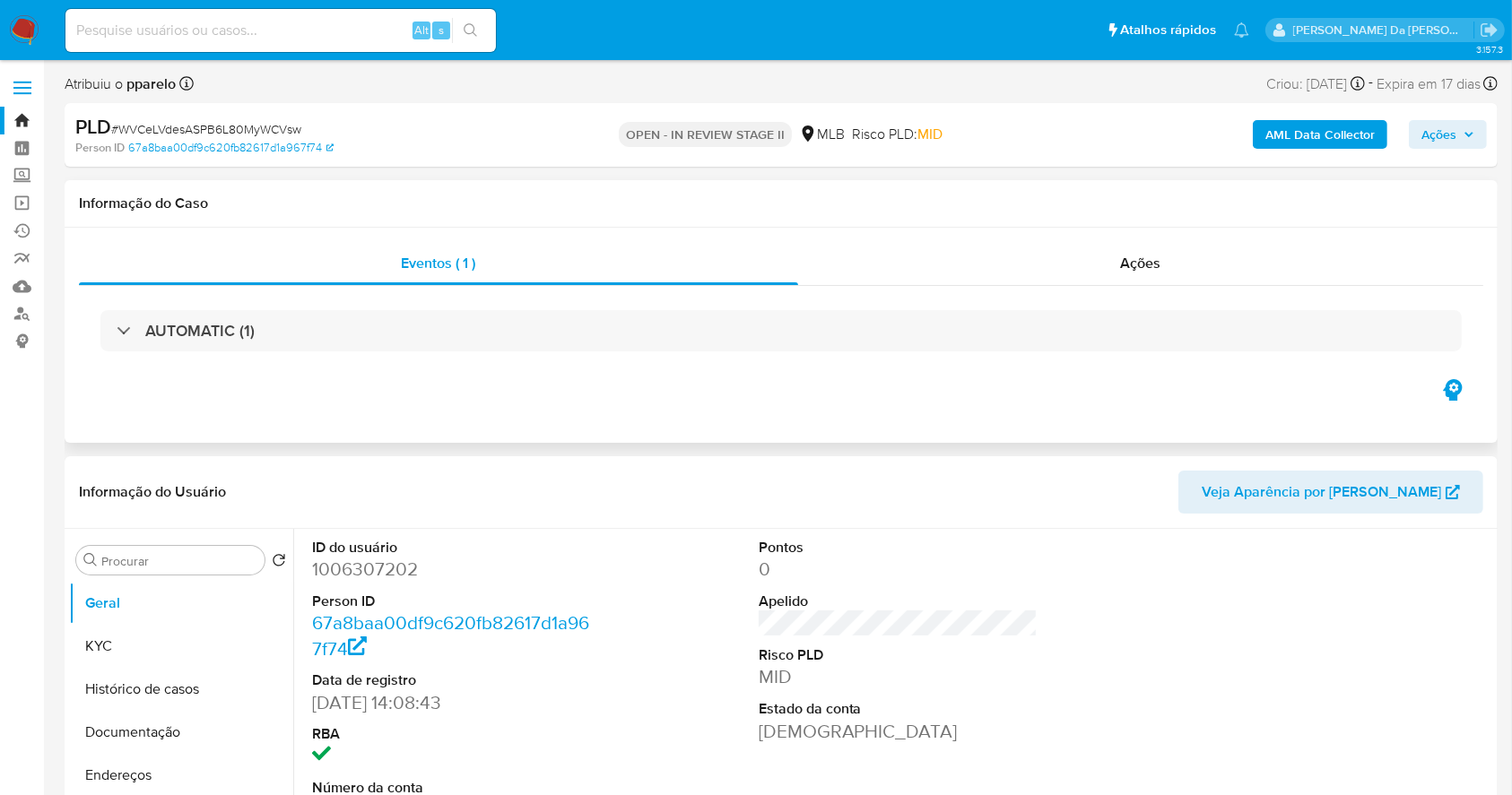
click at [232, 362] on div "AUTOMATIC (1)" at bounding box center [781, 330] width 1404 height 89
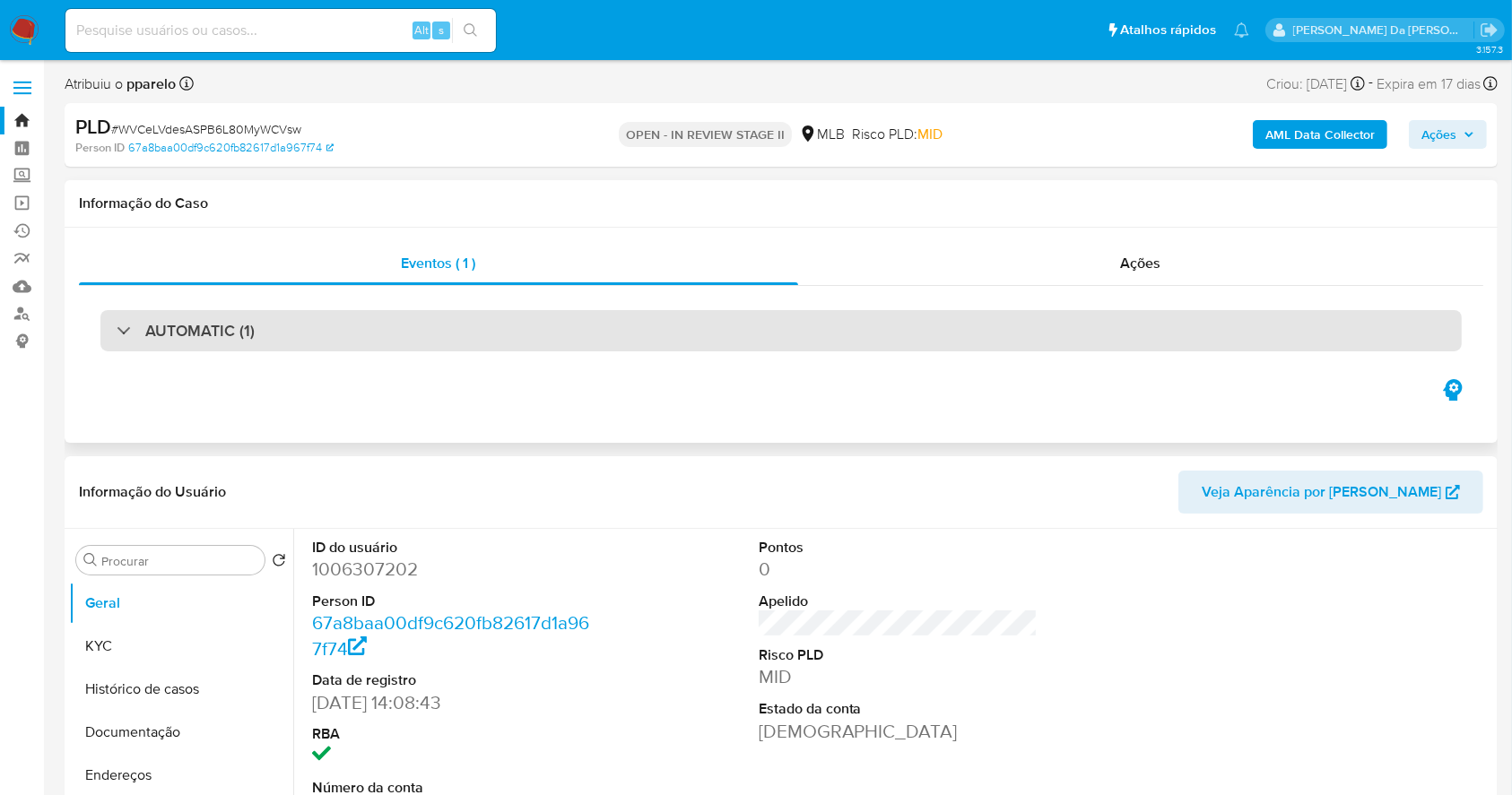
click at [235, 345] on div "AUTOMATIC (1)" at bounding box center [782, 330] width 1362 height 41
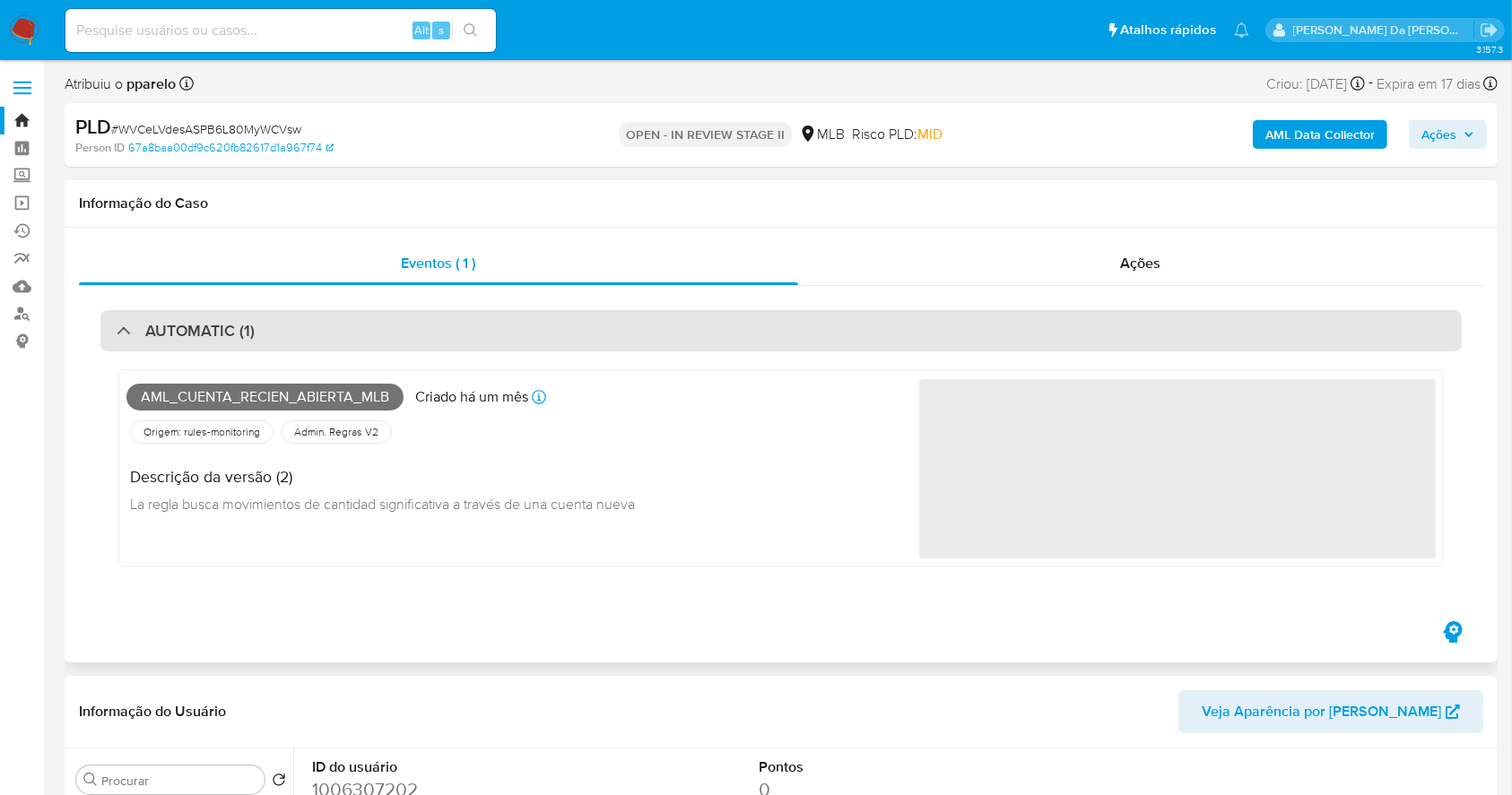
click at [235, 345] on div "AUTOMATIC (1)" at bounding box center [782, 330] width 1362 height 41
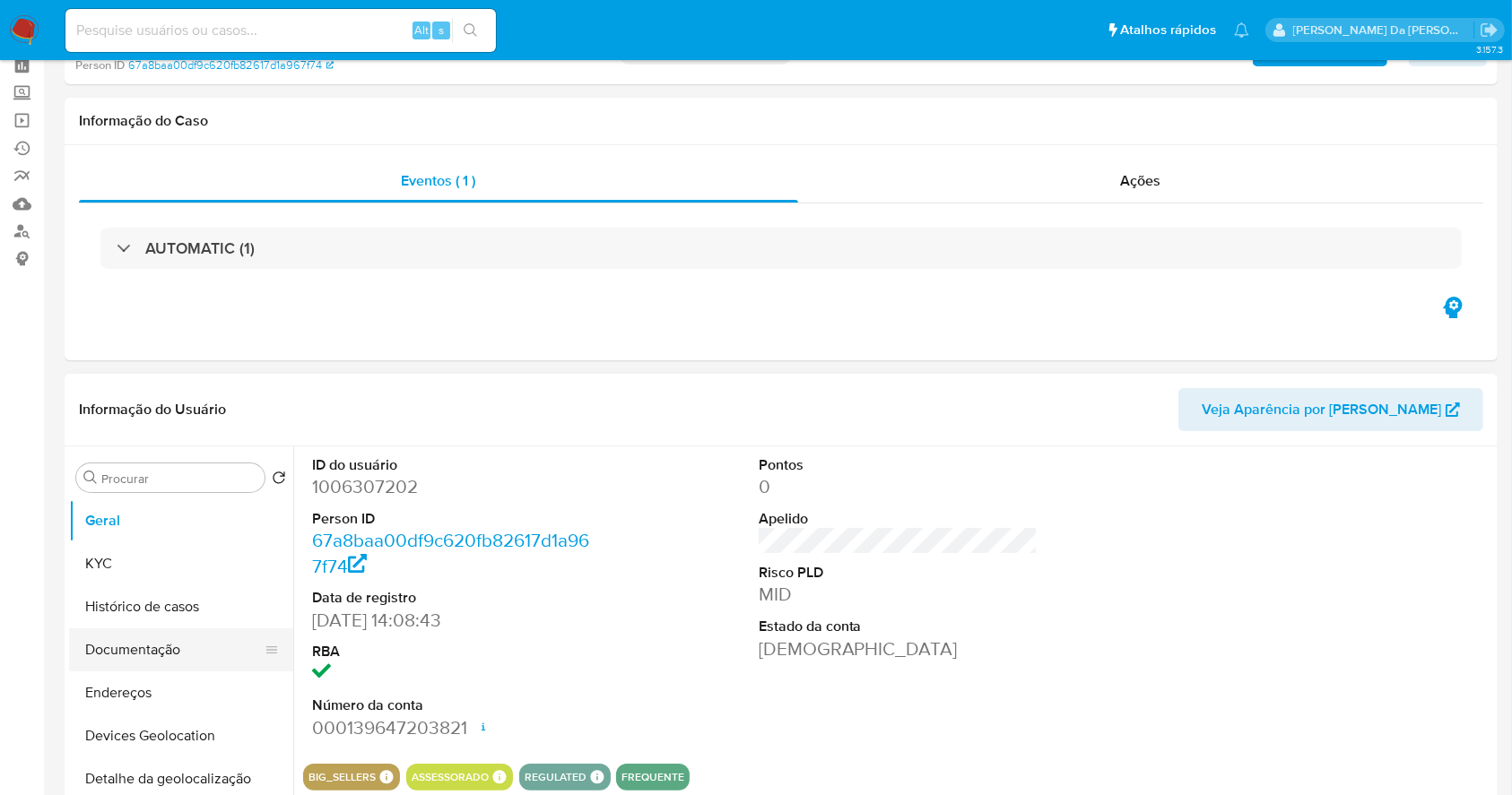
scroll to position [119, 0]
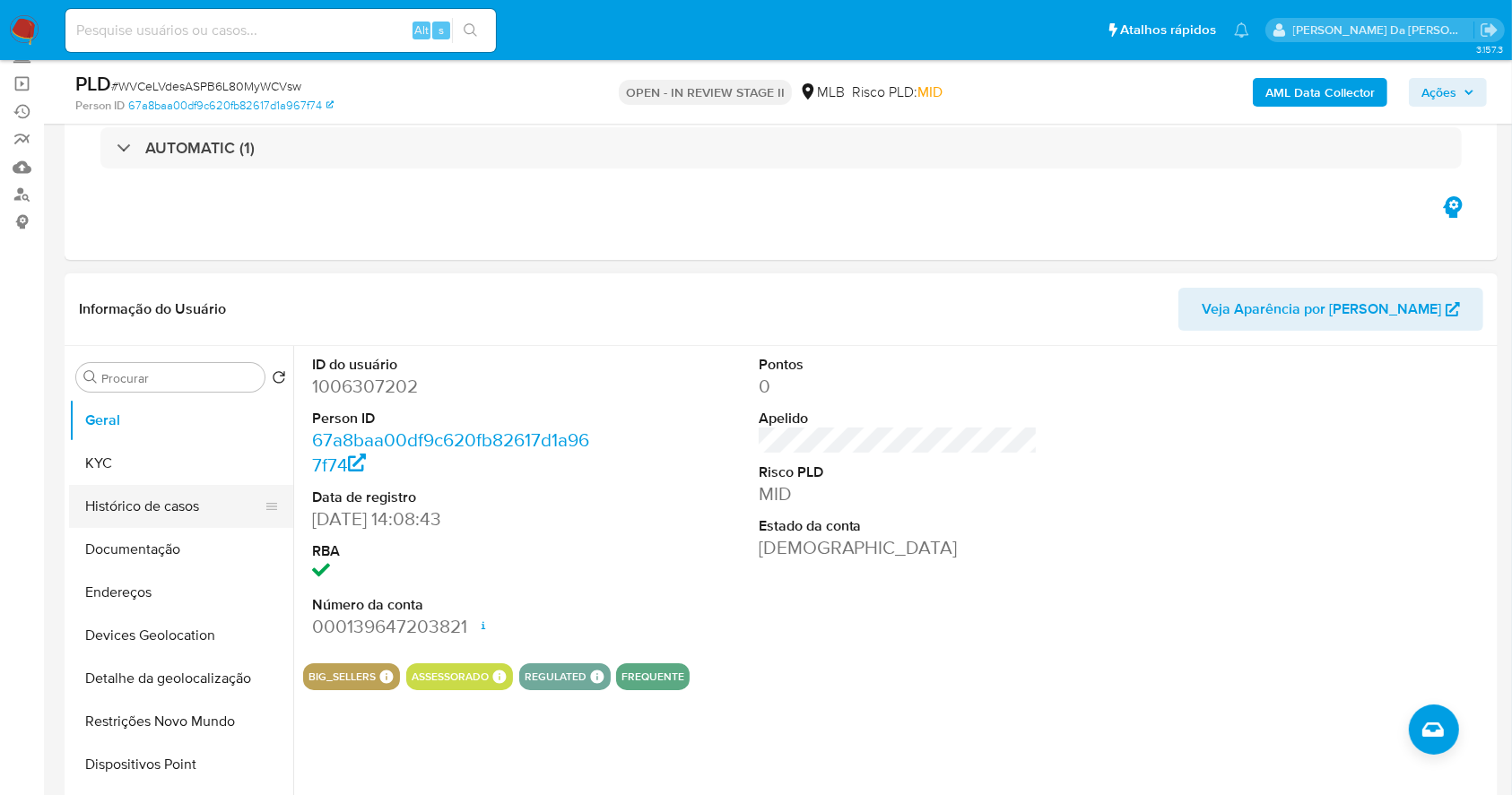
click at [183, 510] on button "Histórico de casos" at bounding box center [174, 506] width 210 height 43
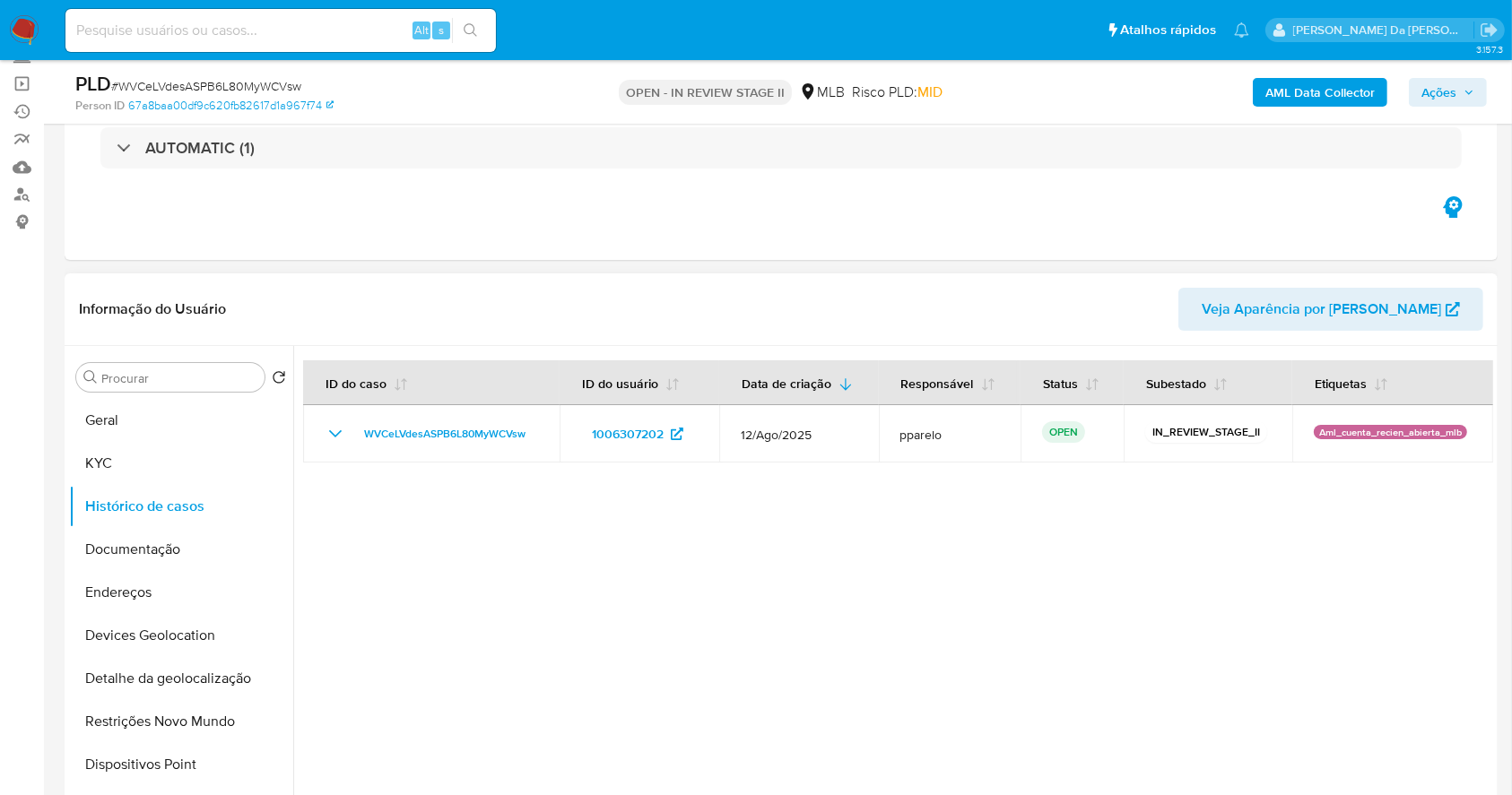
drag, startPoint x: 155, startPoint y: 426, endPoint x: 190, endPoint y: 395, distance: 46.8
click at [156, 426] on button "Geral" at bounding box center [181, 421] width 224 height 43
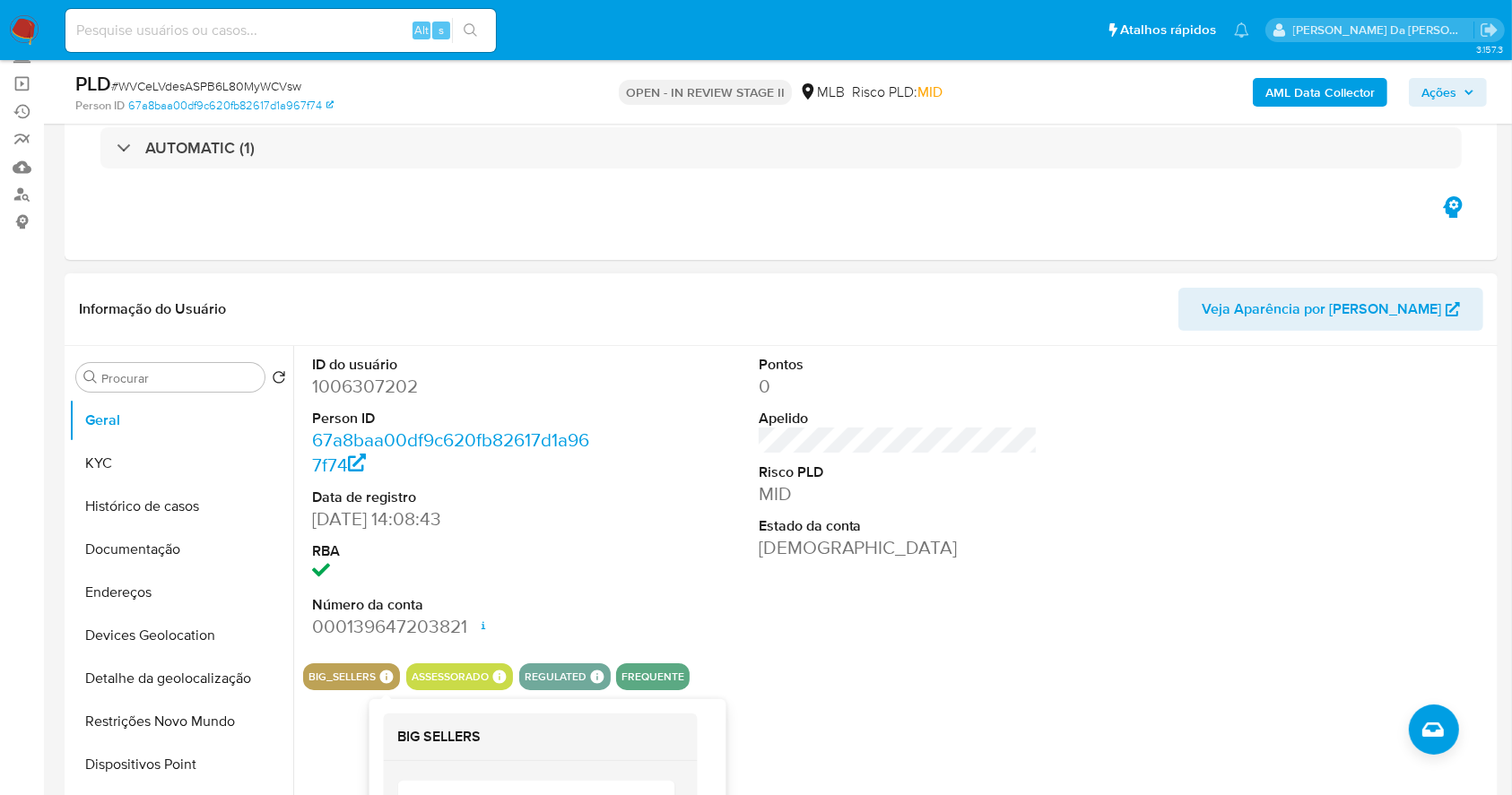
click at [384, 672] on icon at bounding box center [387, 677] width 13 height 13
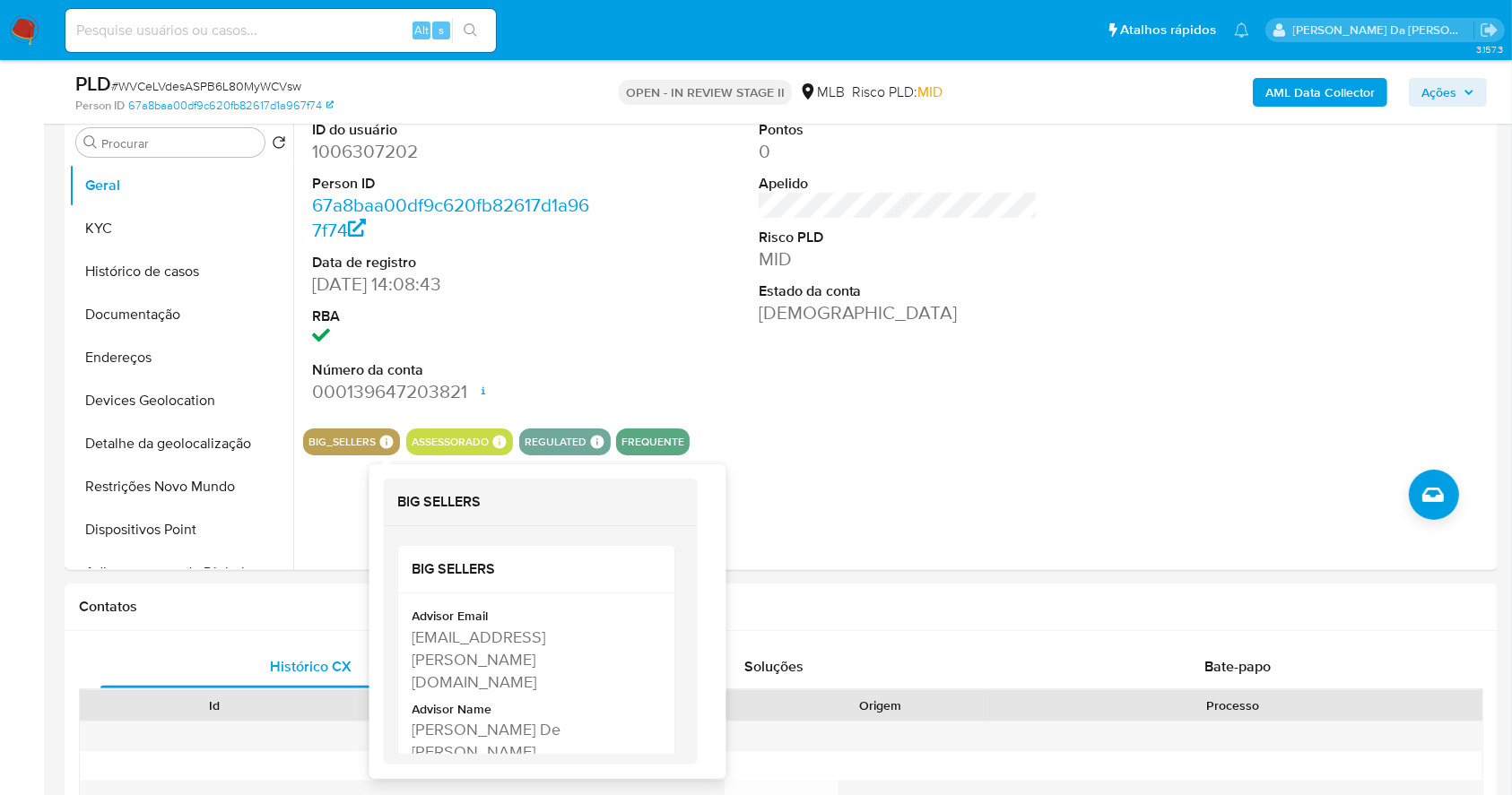
scroll to position [359, 0]
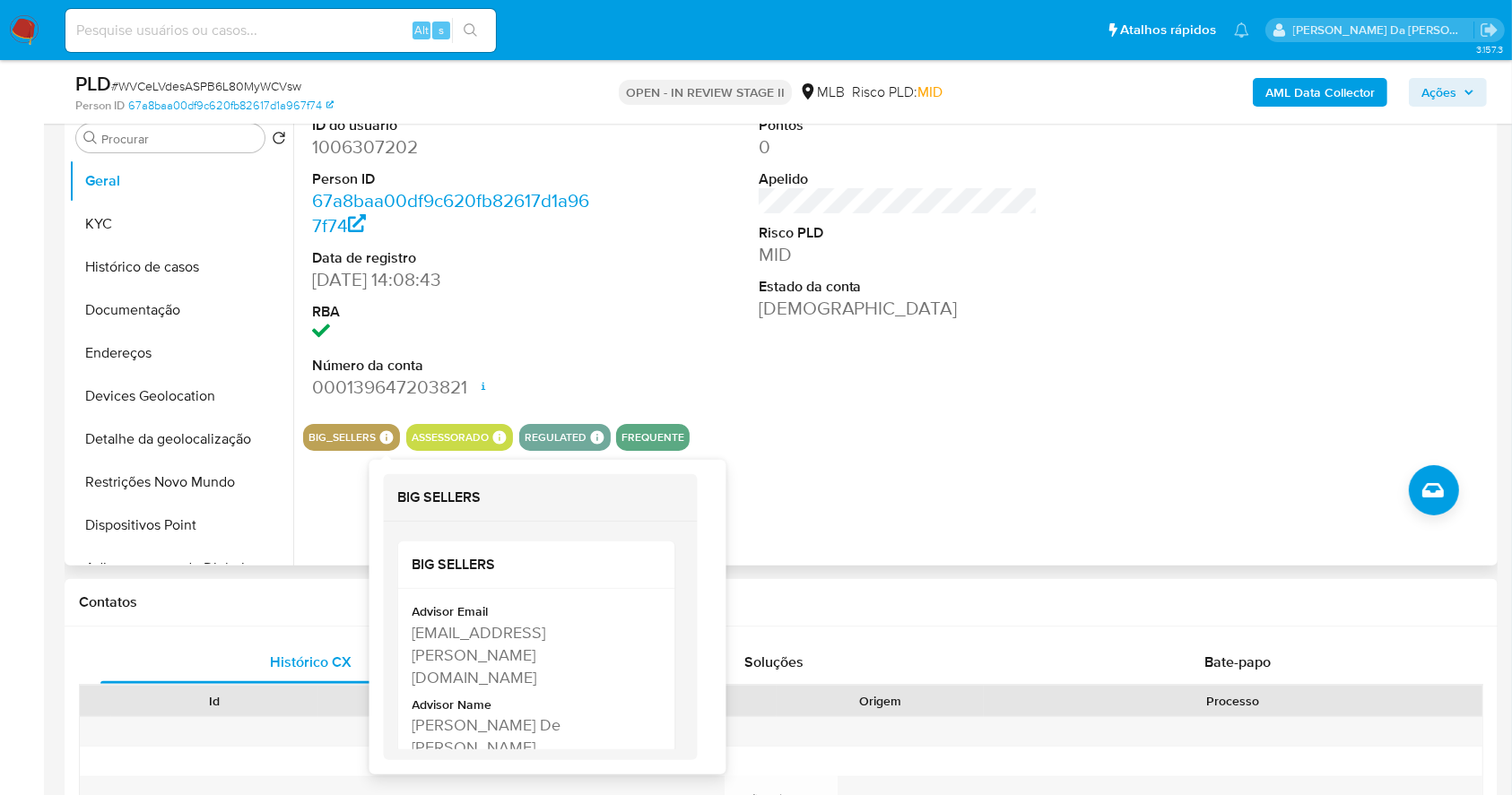
click at [391, 434] on icon at bounding box center [387, 437] width 13 height 13
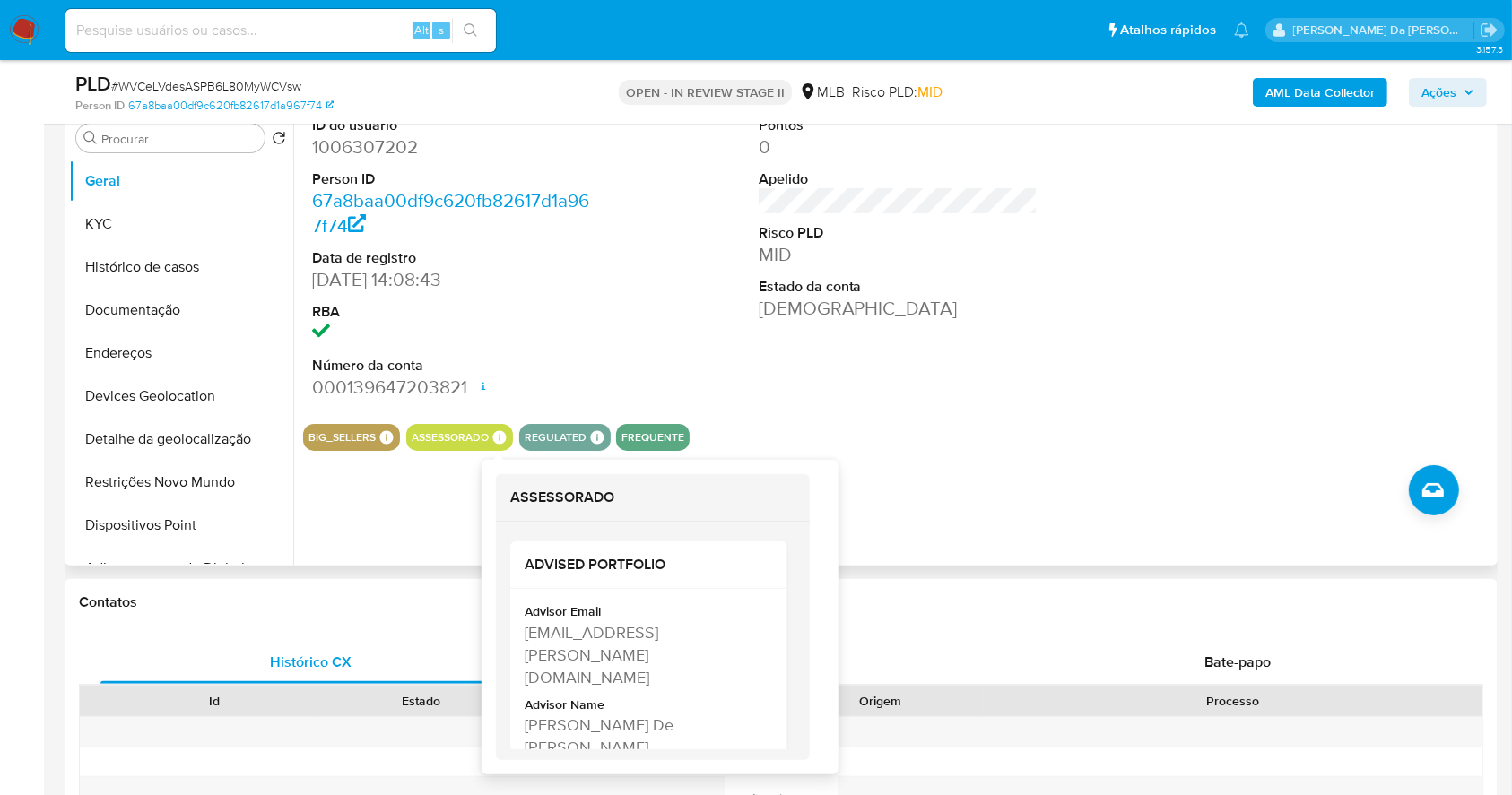
click at [502, 431] on icon at bounding box center [500, 437] width 16 height 16
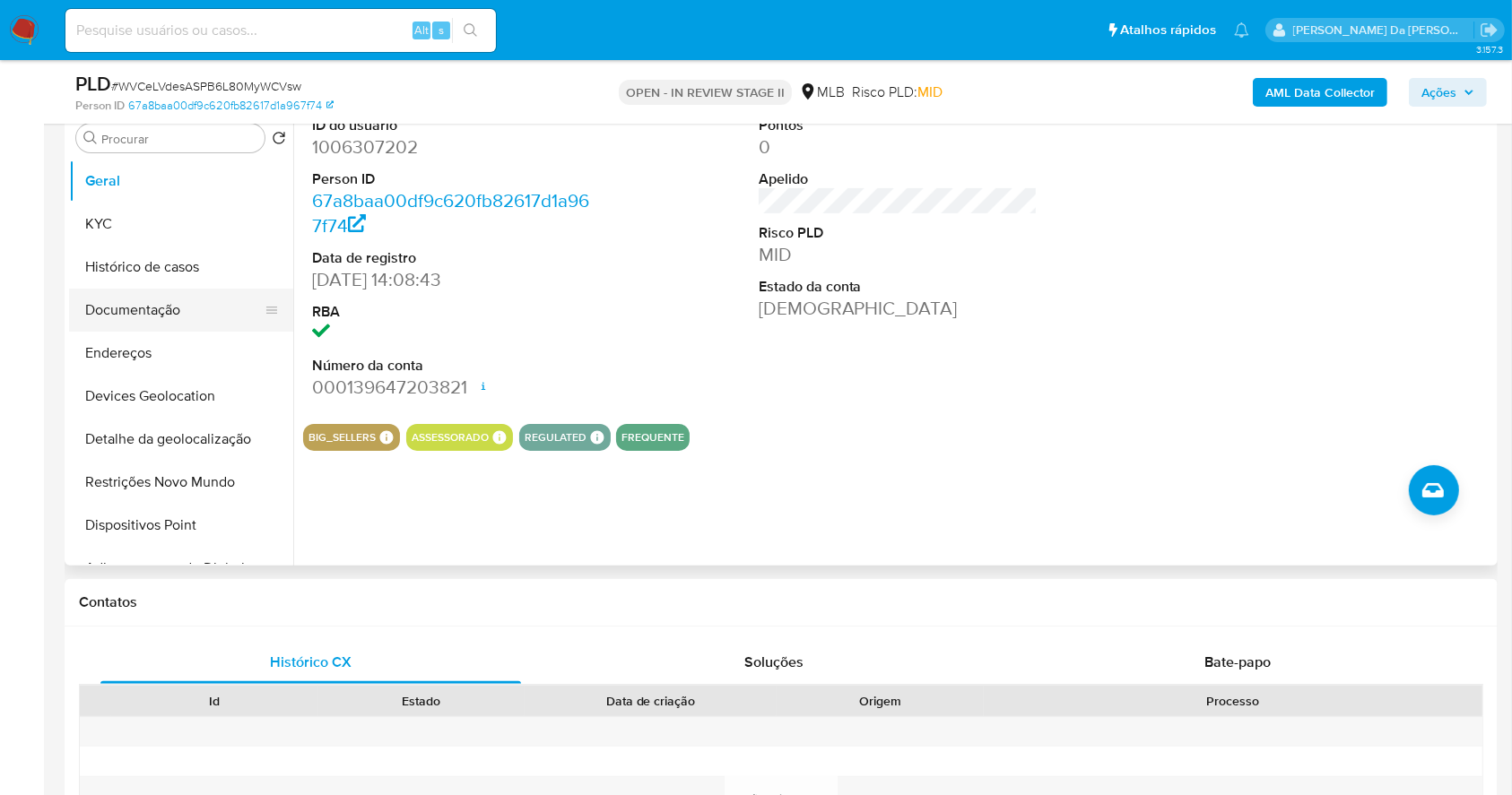
click at [143, 301] on button "Documentação" at bounding box center [174, 310] width 210 height 43
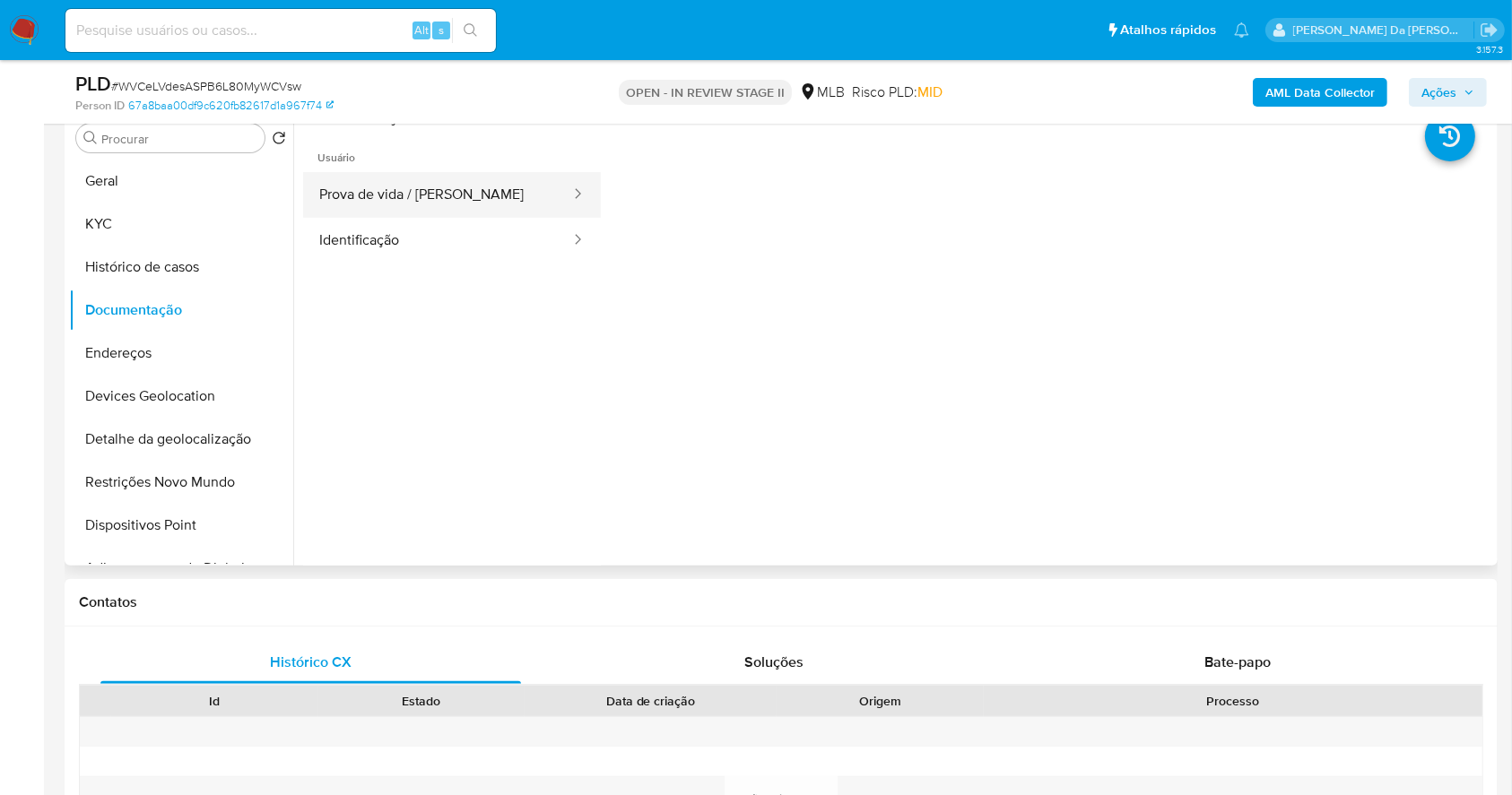
click at [450, 196] on button "Prova de vida / Selfie" at bounding box center [438, 195] width 269 height 46
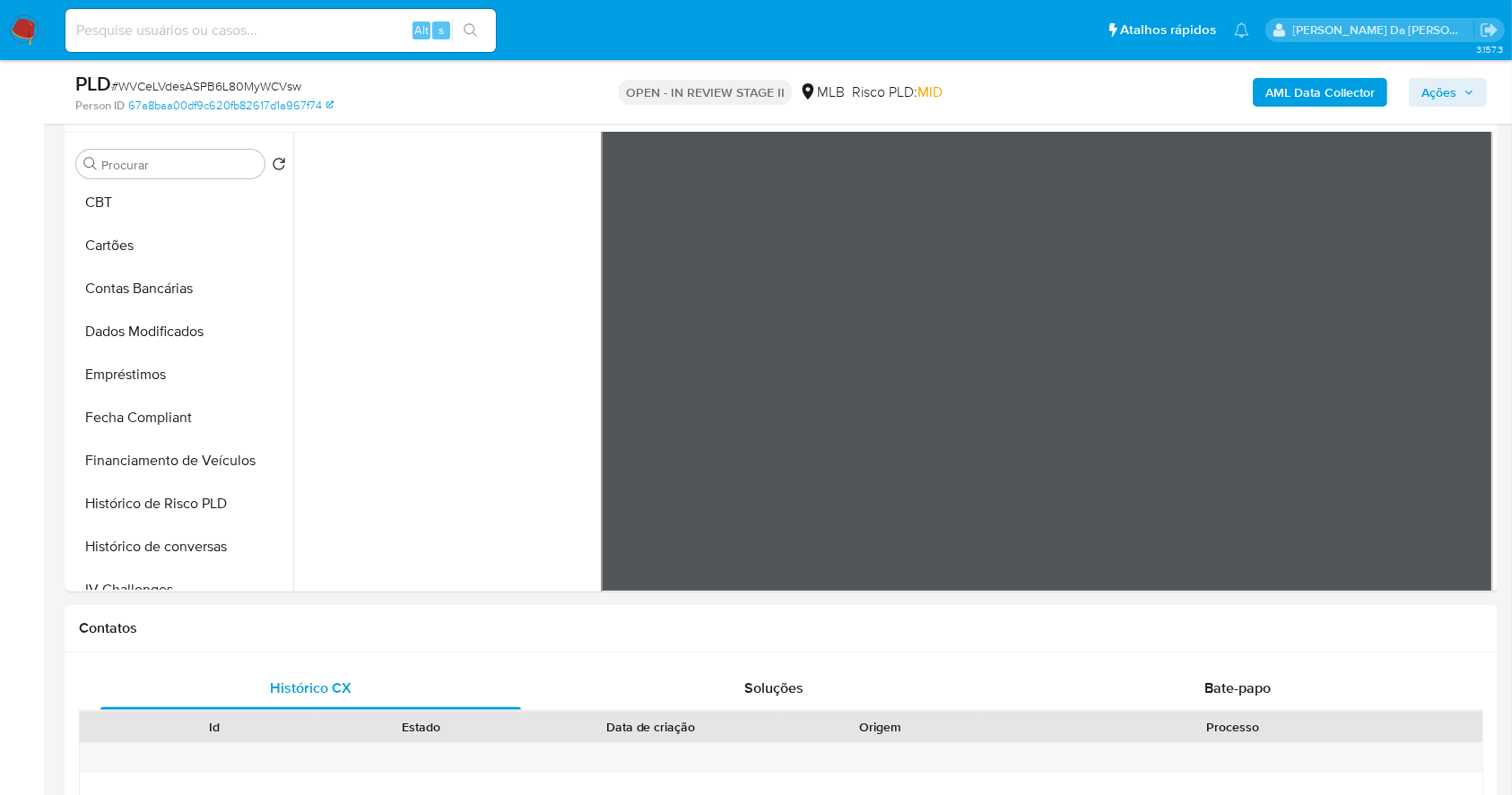
scroll to position [478, 0]
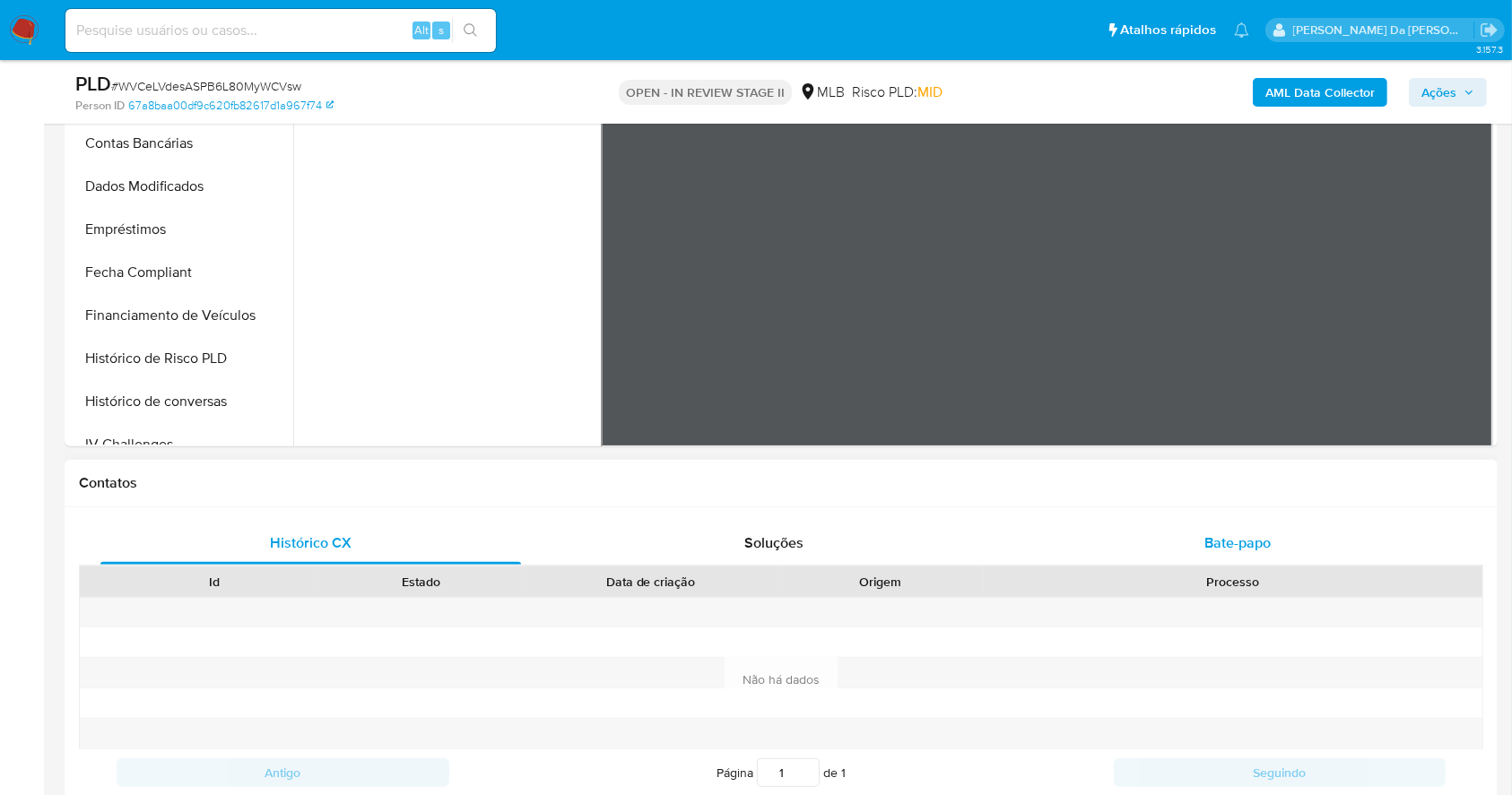
click at [1234, 532] on div "Bate-papo" at bounding box center [1238, 542] width 421 height 43
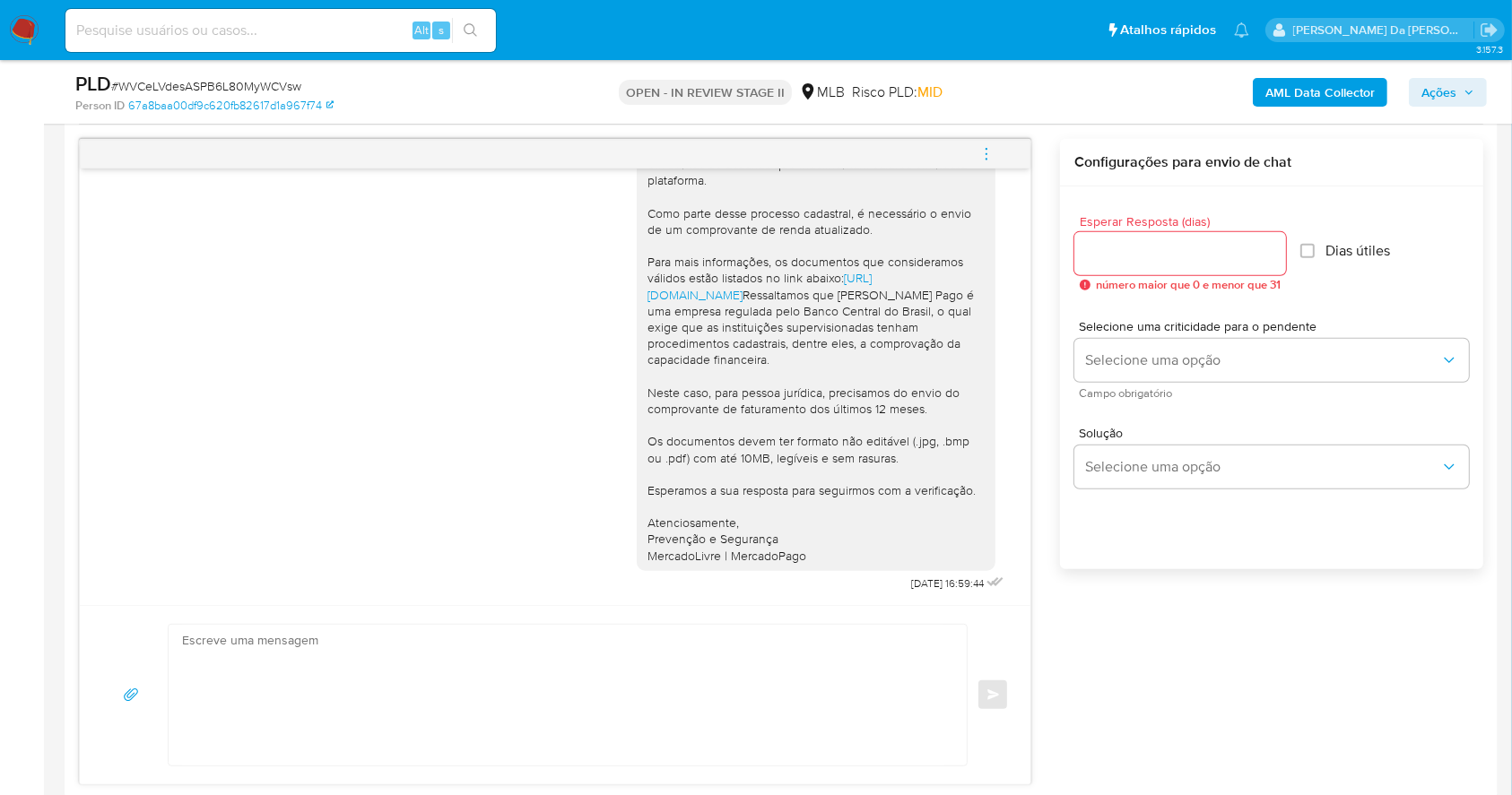
scroll to position [955, 0]
